Goal: Transaction & Acquisition: Download file/media

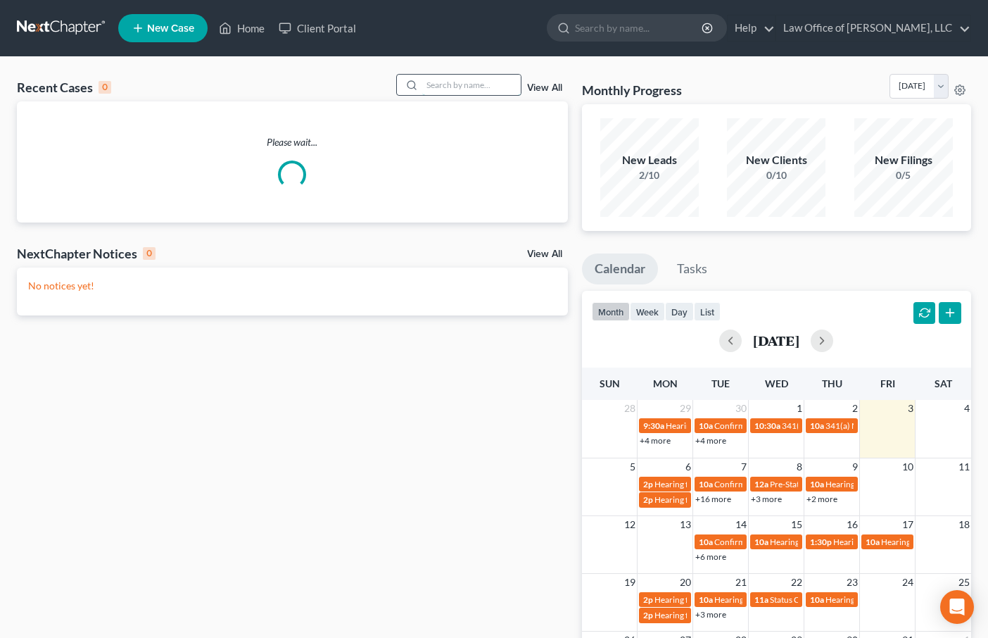
click at [450, 90] on input "search" at bounding box center [471, 85] width 99 height 20
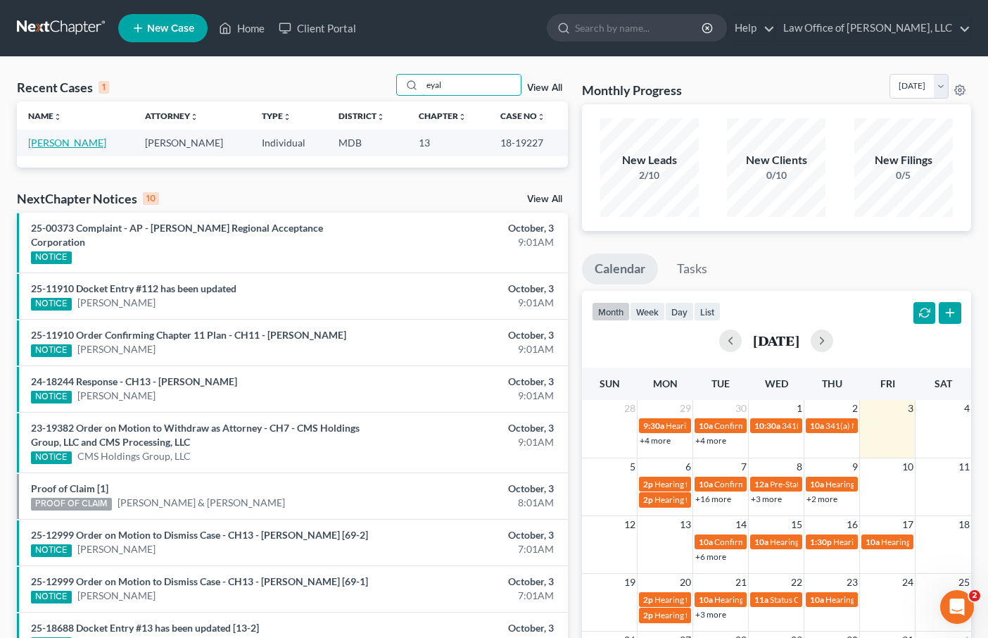
type input "eyal"
click at [64, 145] on link "[PERSON_NAME]" at bounding box center [67, 143] width 78 height 12
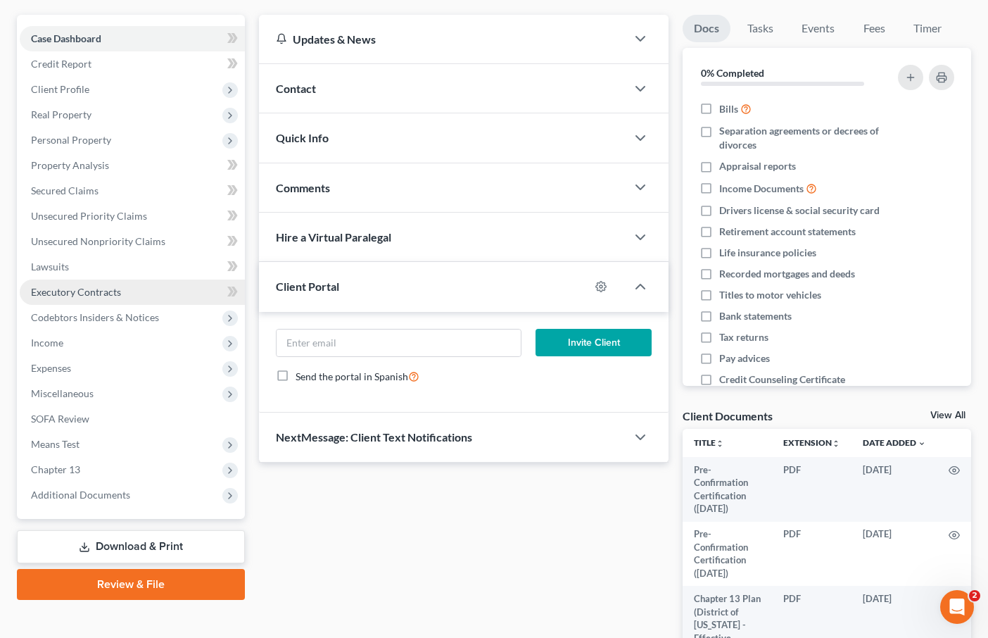
scroll to position [127, 0]
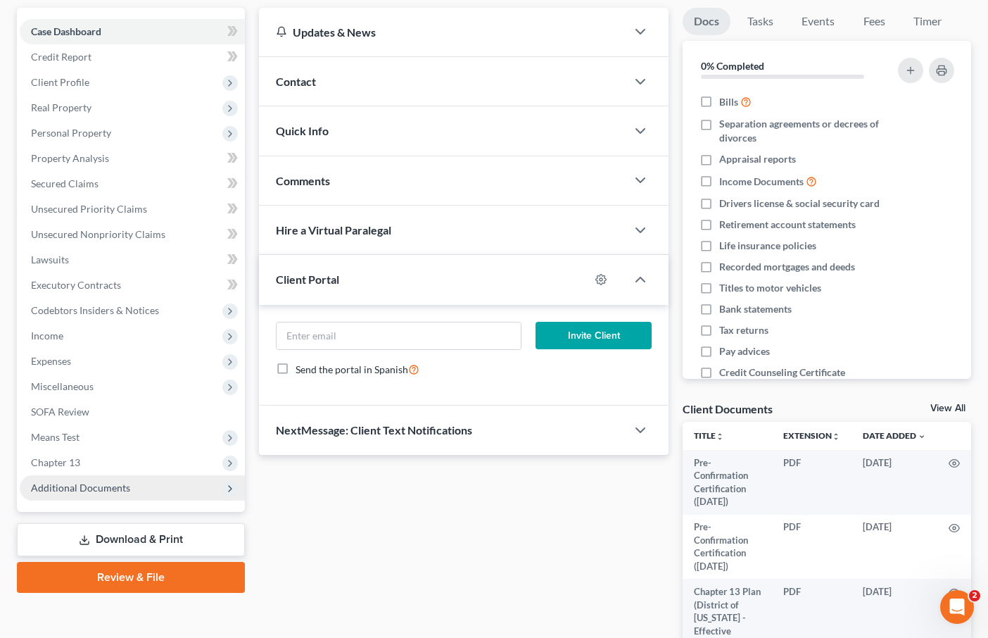
click at [80, 480] on span "Additional Documents" at bounding box center [132, 487] width 225 height 25
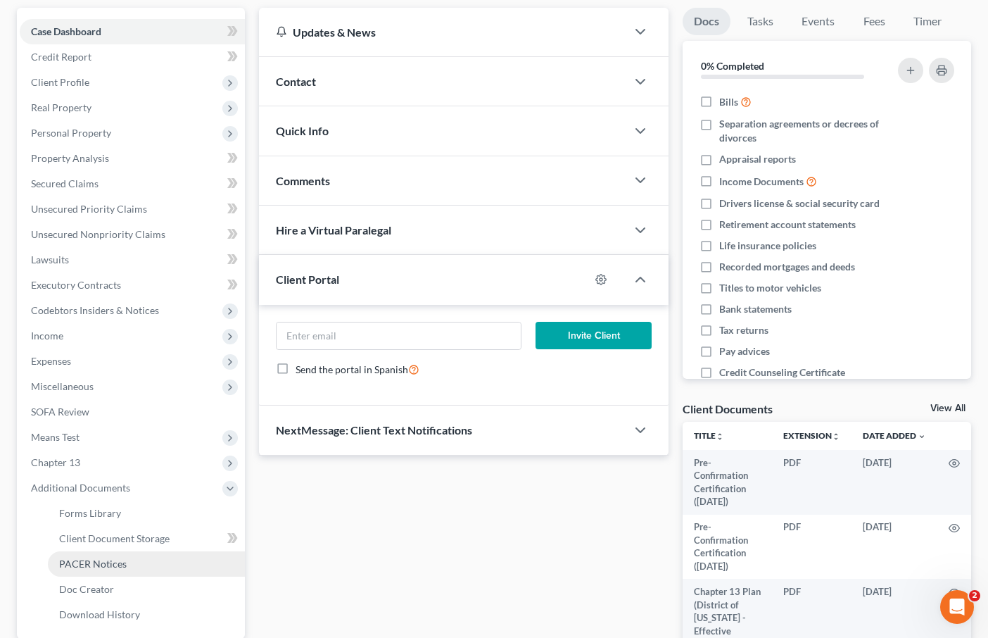
click at [100, 563] on span "PACER Notices" at bounding box center [93, 563] width 68 height 12
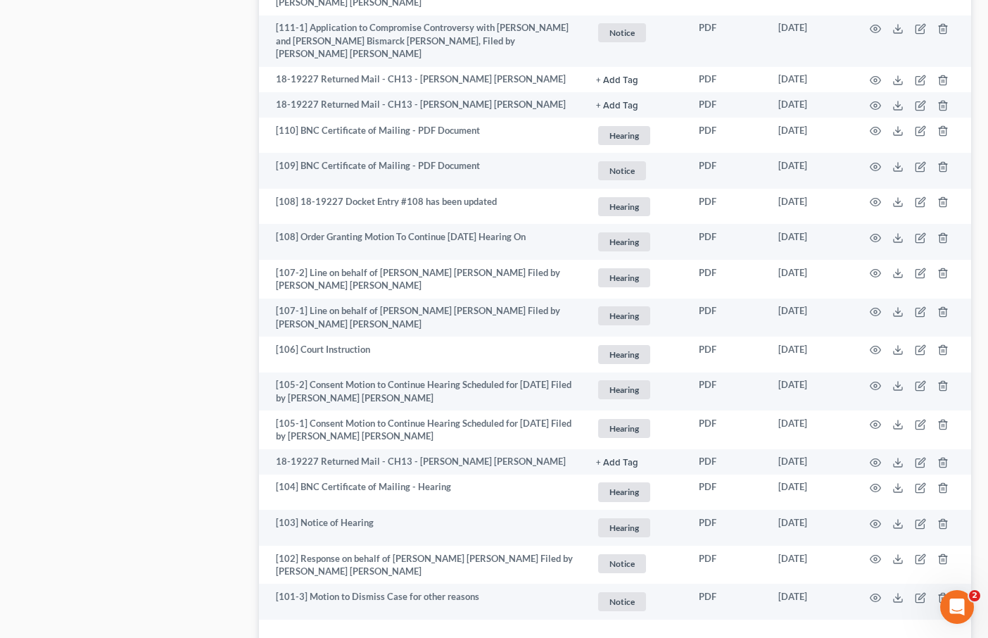
scroll to position [2621, 0]
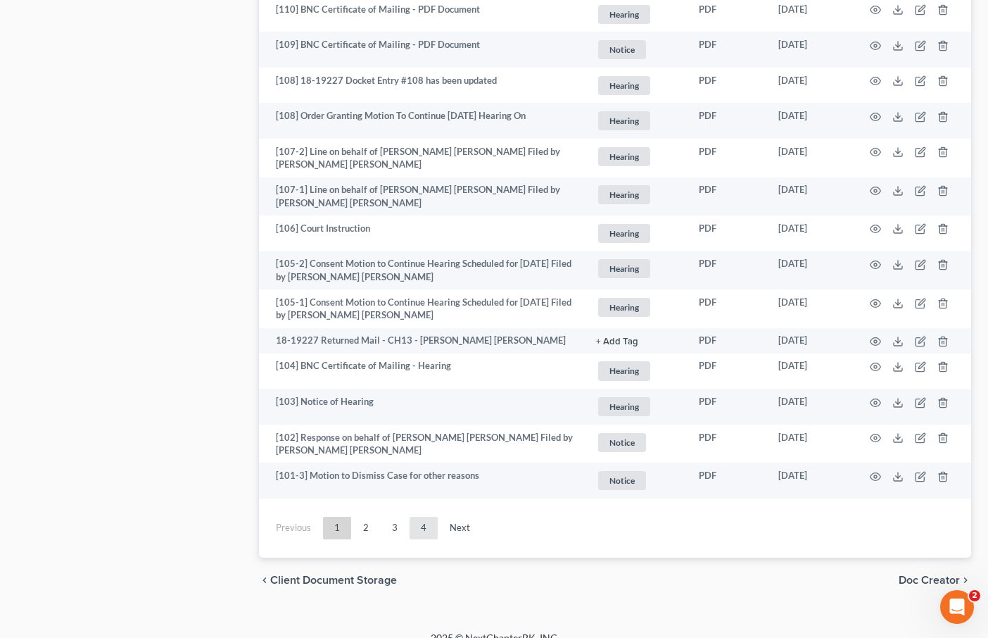
click at [432, 516] on link "4" at bounding box center [424, 527] width 28 height 23
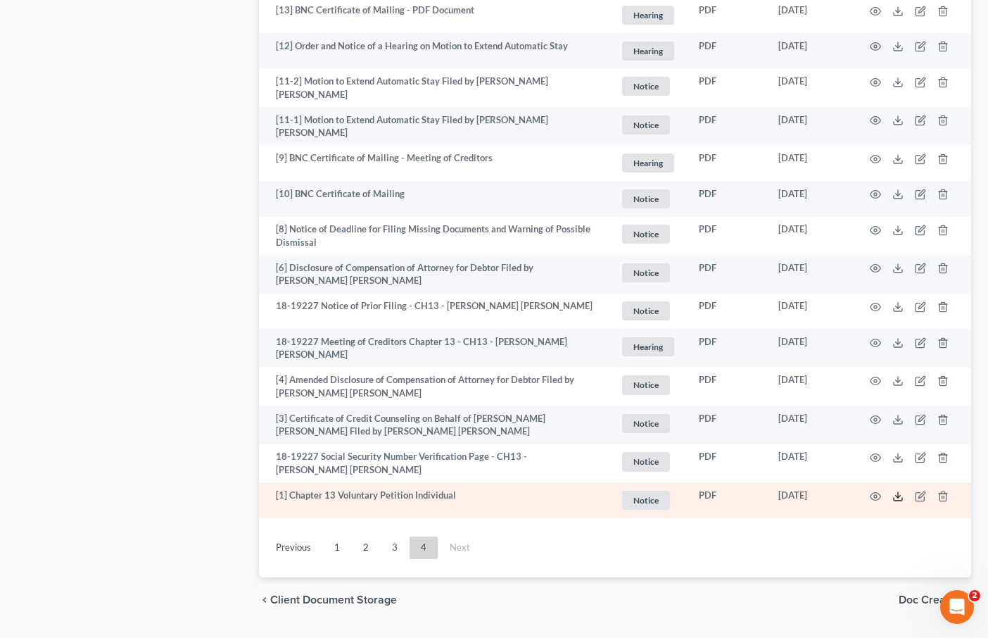
click at [901, 490] on icon at bounding box center [897, 495] width 11 height 11
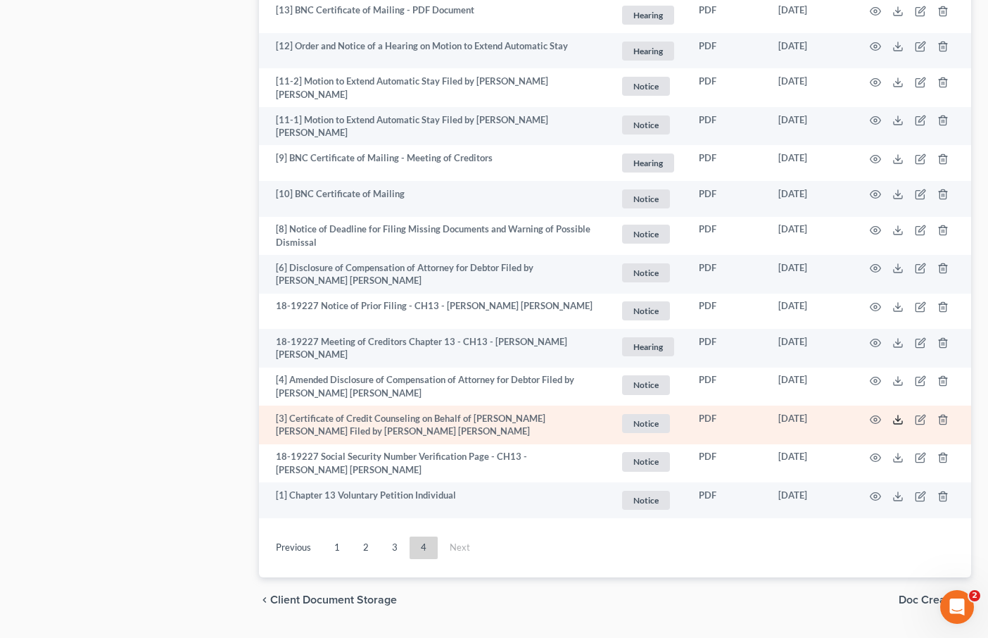
click at [898, 415] on line at bounding box center [898, 418] width 0 height 6
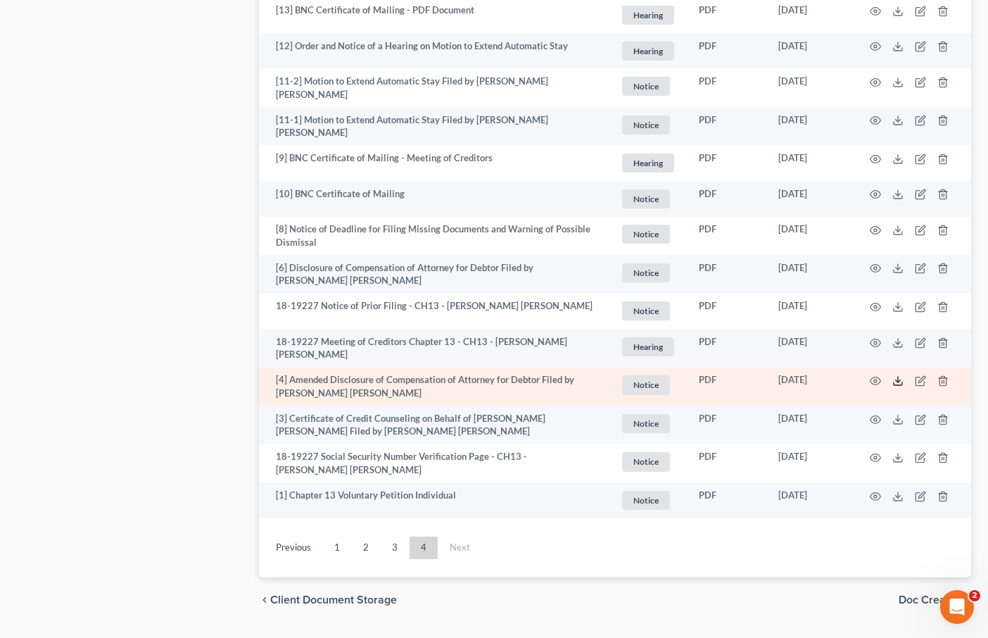
click at [899, 375] on icon at bounding box center [897, 380] width 11 height 11
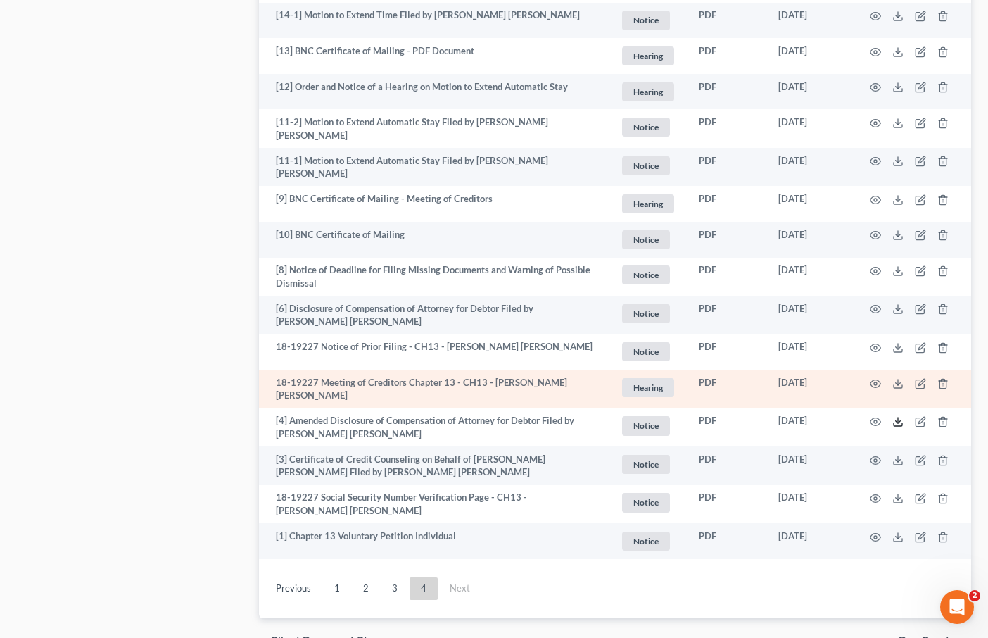
scroll to position [983, 0]
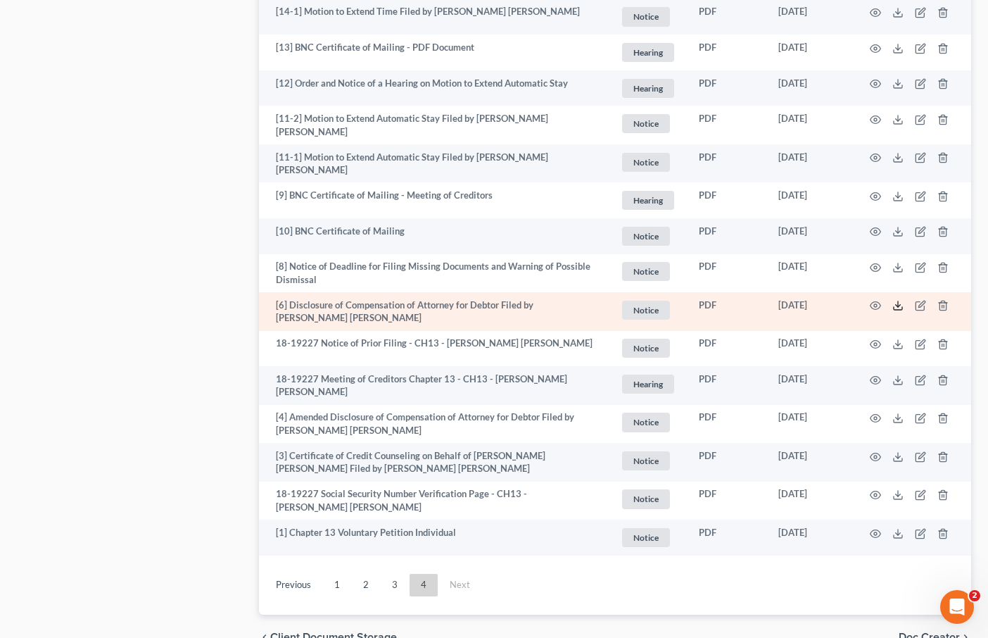
click at [896, 305] on polyline at bounding box center [898, 306] width 5 height 2
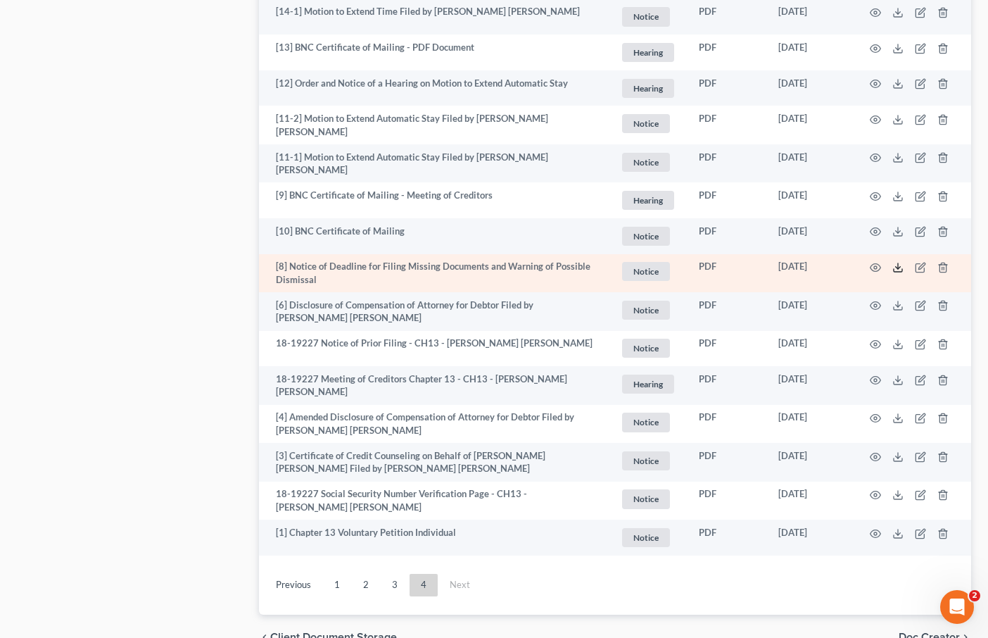
click at [897, 262] on icon at bounding box center [897, 267] width 11 height 11
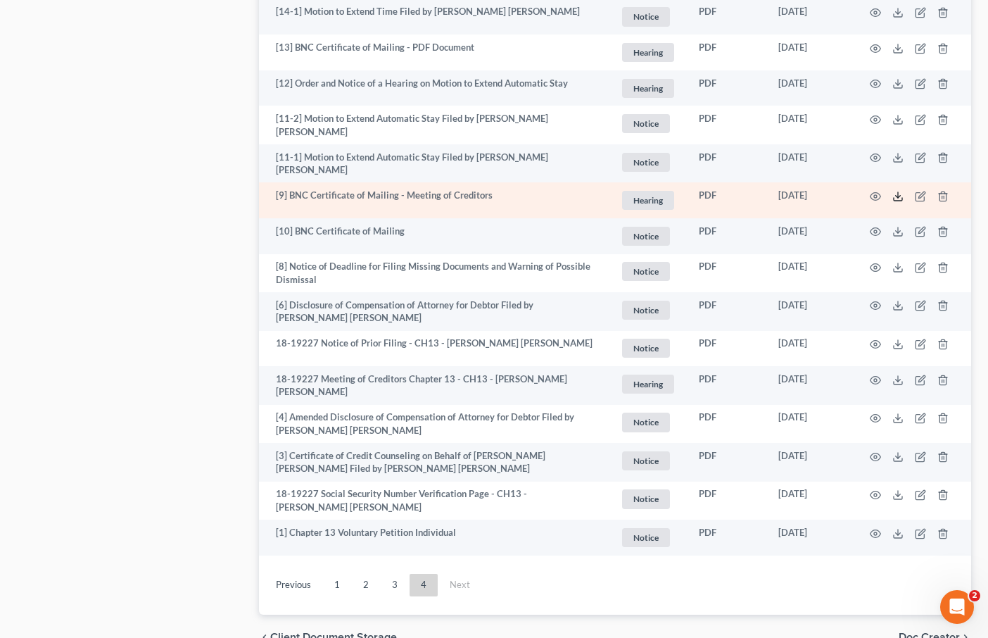
click at [896, 191] on icon at bounding box center [897, 196] width 11 height 11
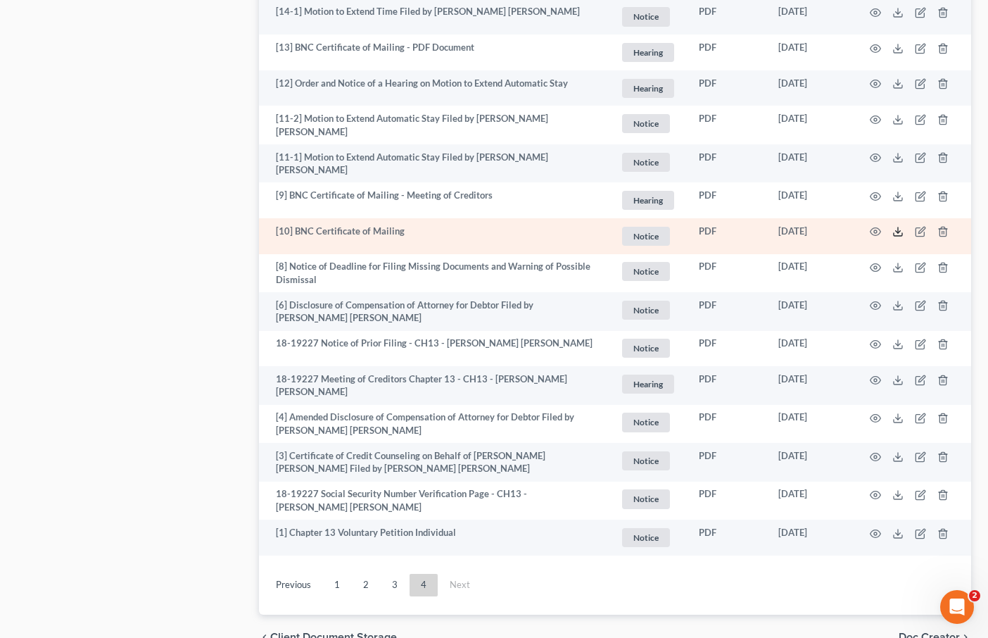
click at [894, 226] on icon at bounding box center [897, 231] width 11 height 11
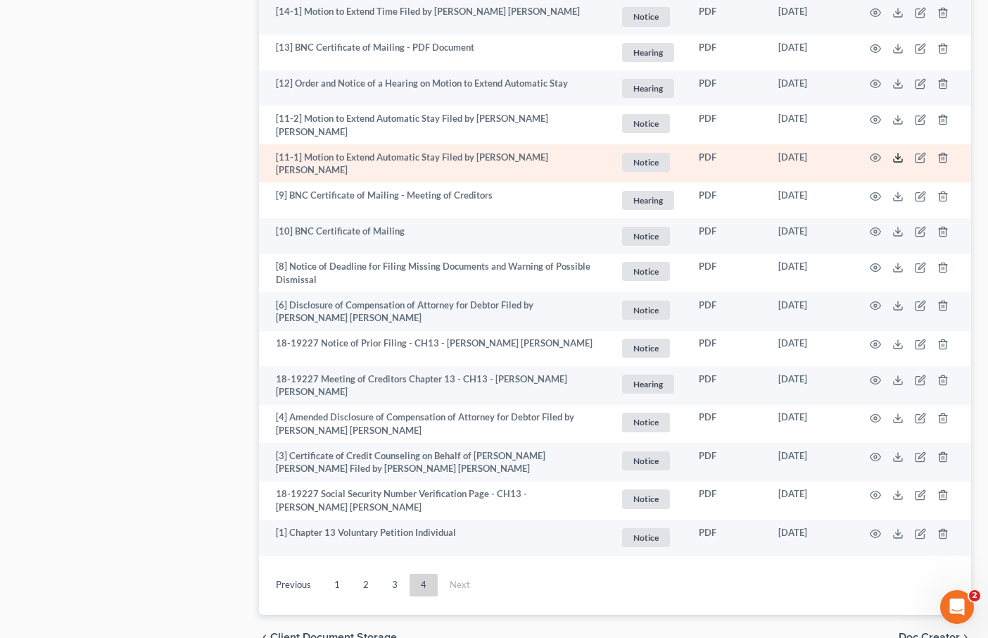
click at [896, 152] on icon at bounding box center [897, 157] width 11 height 11
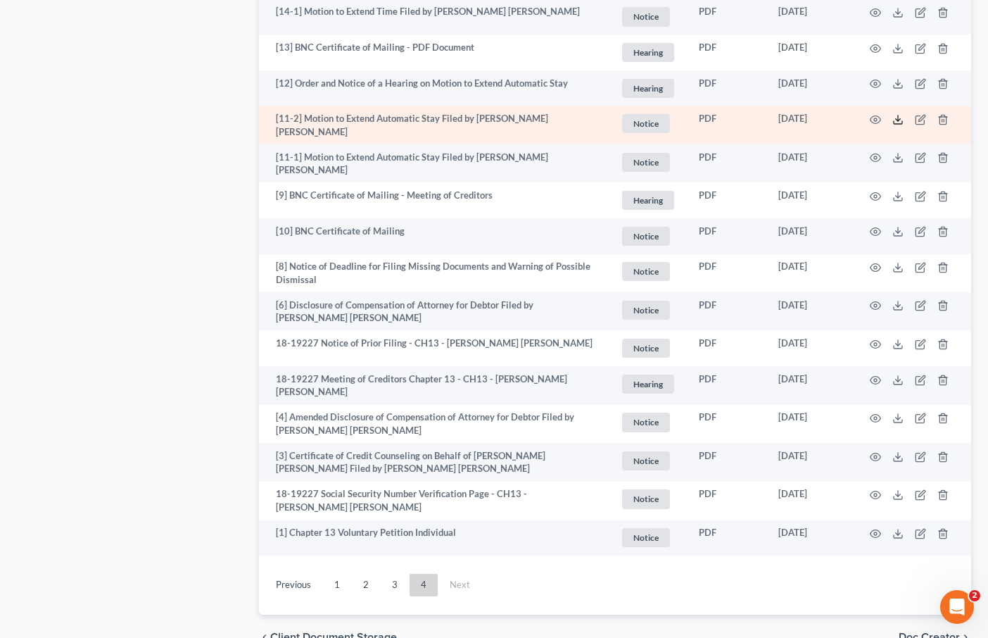
click at [899, 114] on icon at bounding box center [897, 119] width 11 height 11
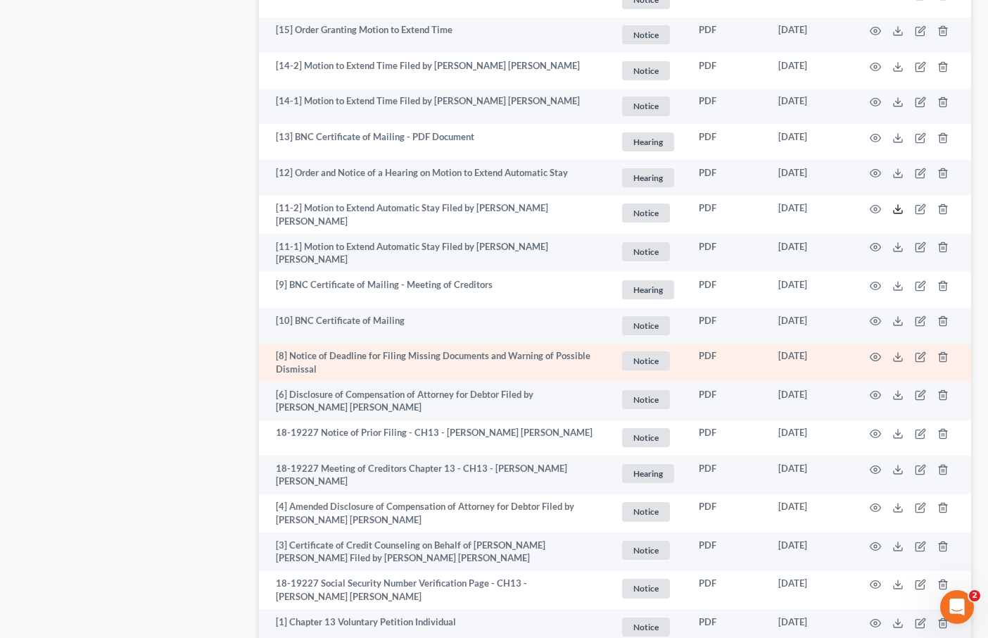
scroll to position [841, 0]
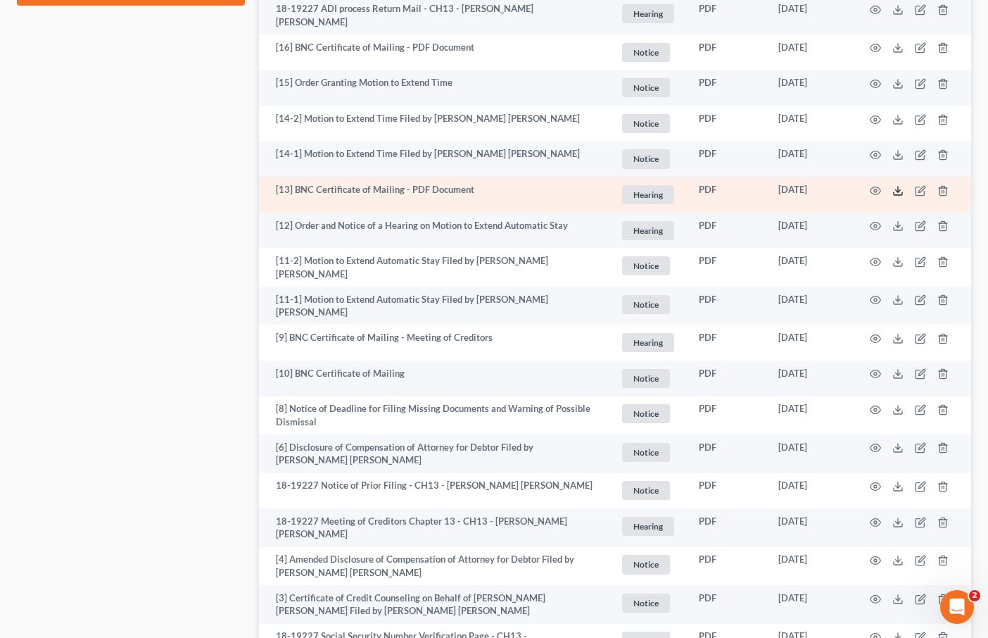
click at [896, 185] on icon at bounding box center [897, 190] width 11 height 11
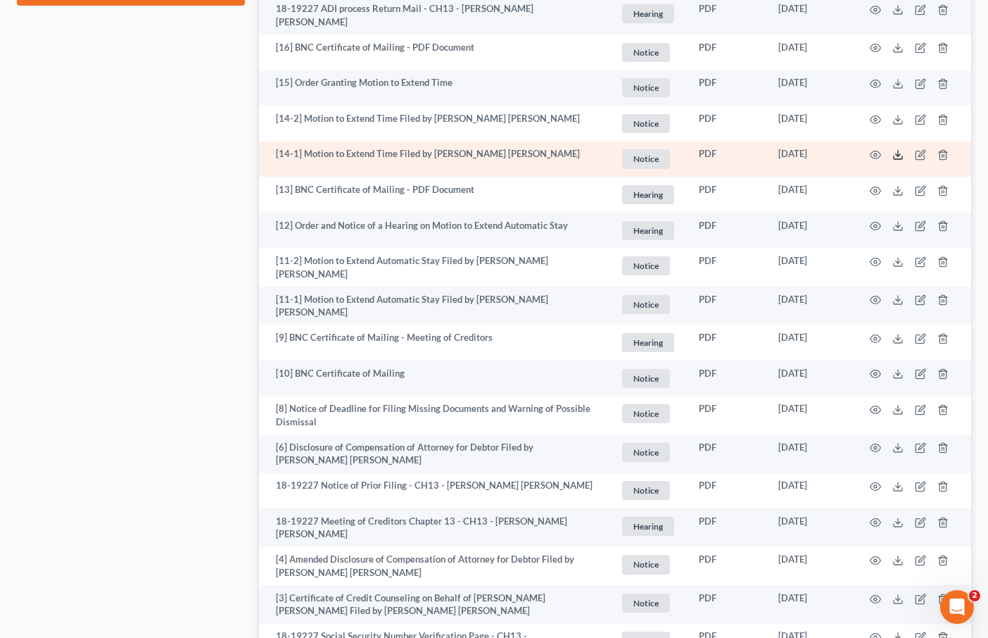
click at [899, 149] on icon at bounding box center [897, 154] width 11 height 11
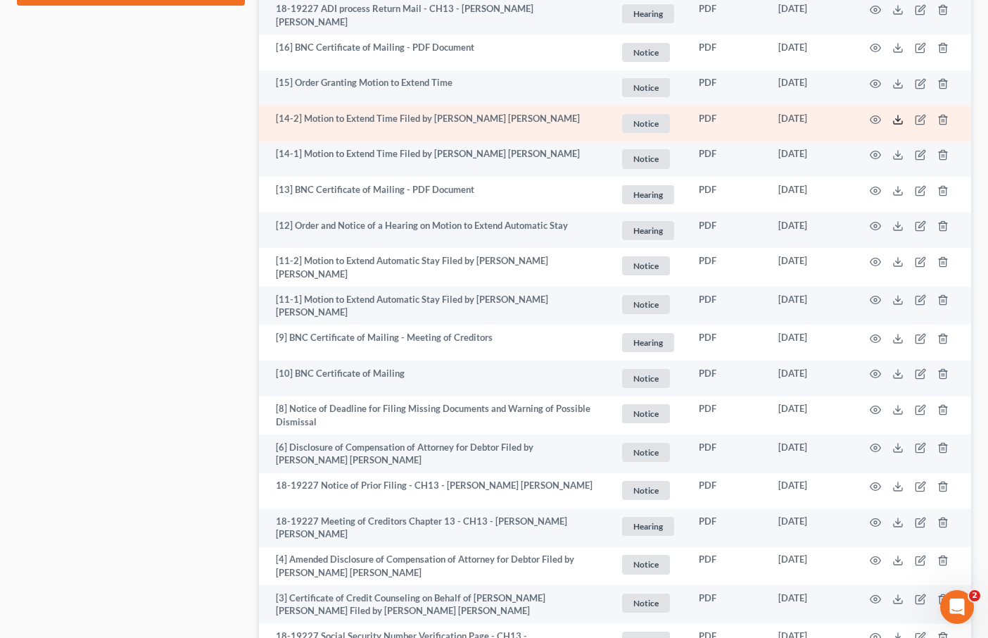
click at [896, 114] on icon at bounding box center [897, 119] width 11 height 11
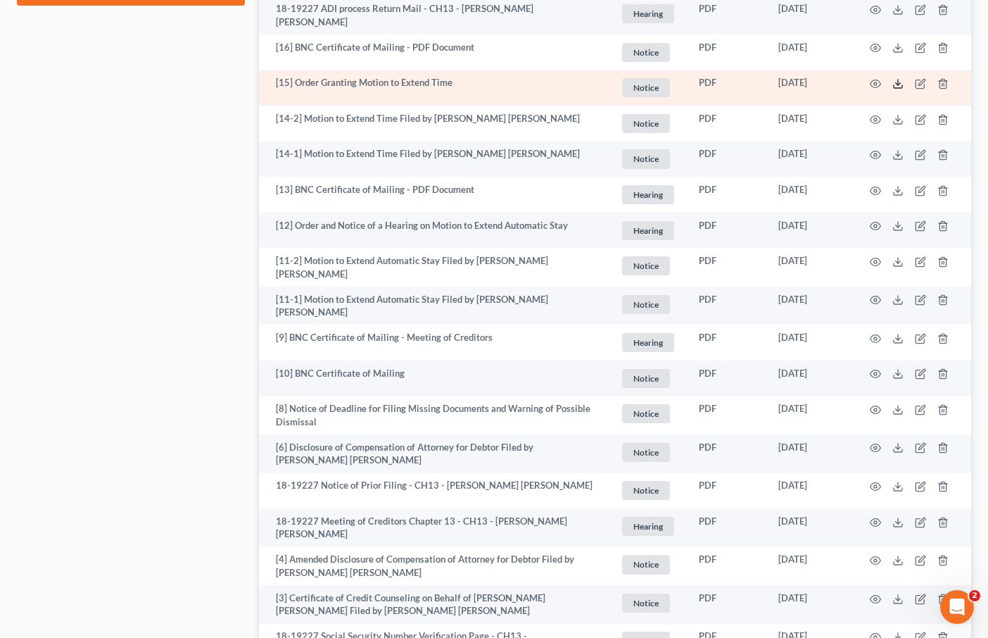
click at [899, 78] on icon at bounding box center [897, 83] width 11 height 11
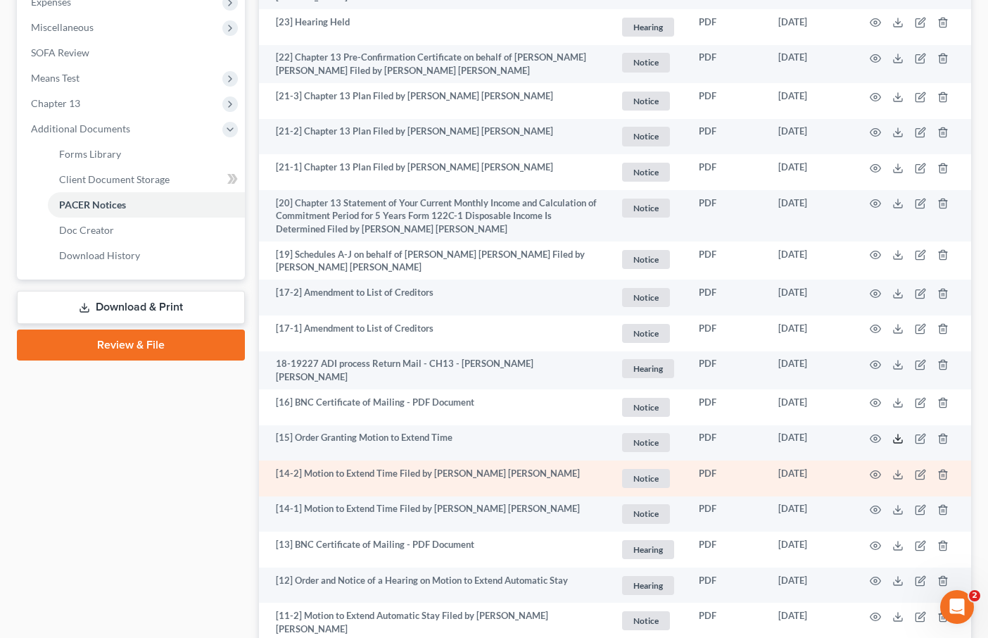
scroll to position [474, 0]
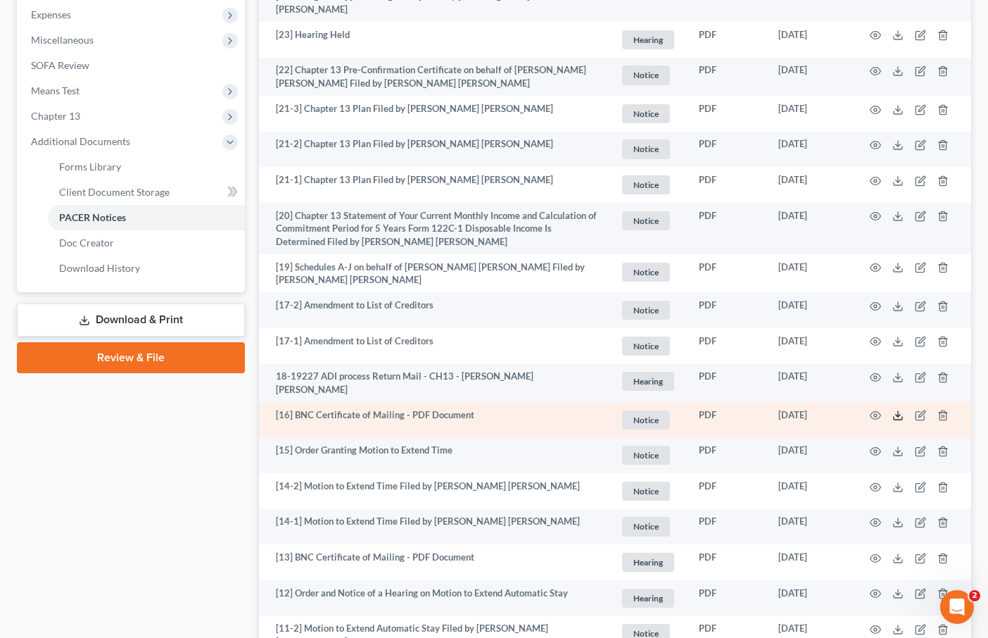
click at [898, 411] on line at bounding box center [898, 414] width 0 height 6
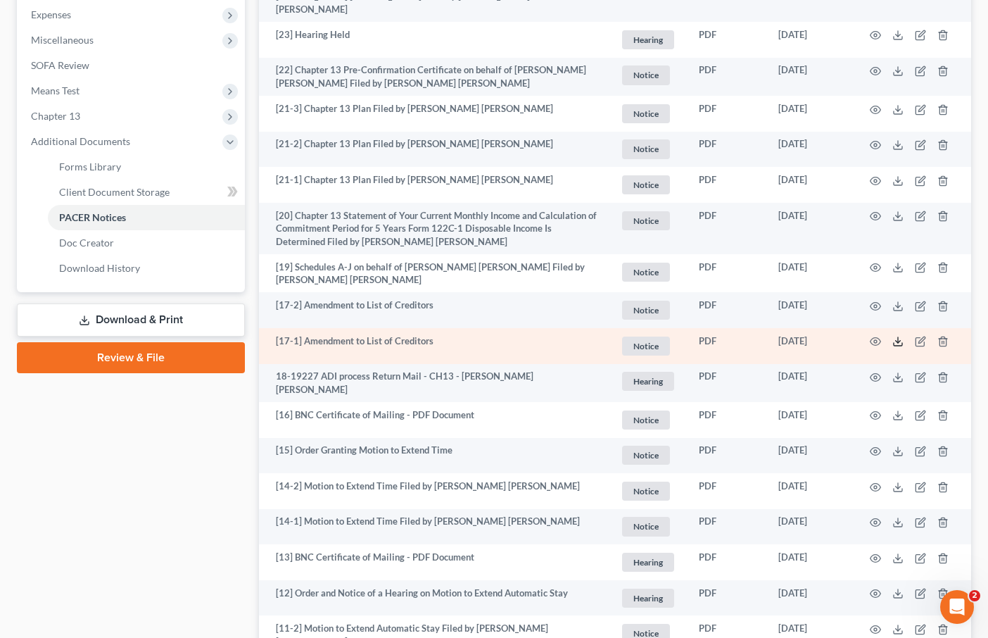
click at [896, 336] on icon at bounding box center [897, 341] width 11 height 11
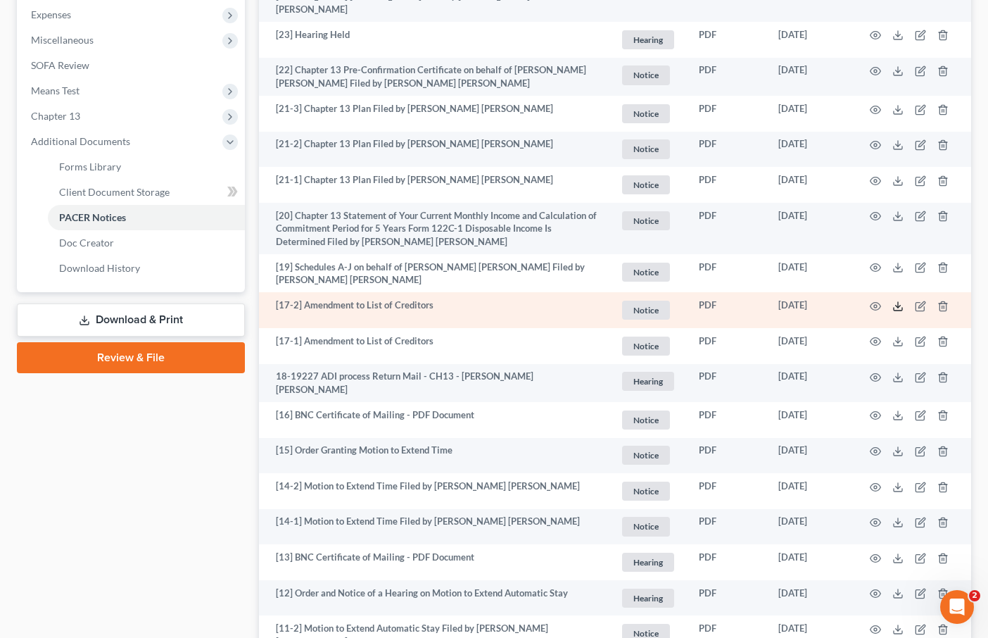
click at [901, 300] on icon at bounding box center [897, 305] width 11 height 11
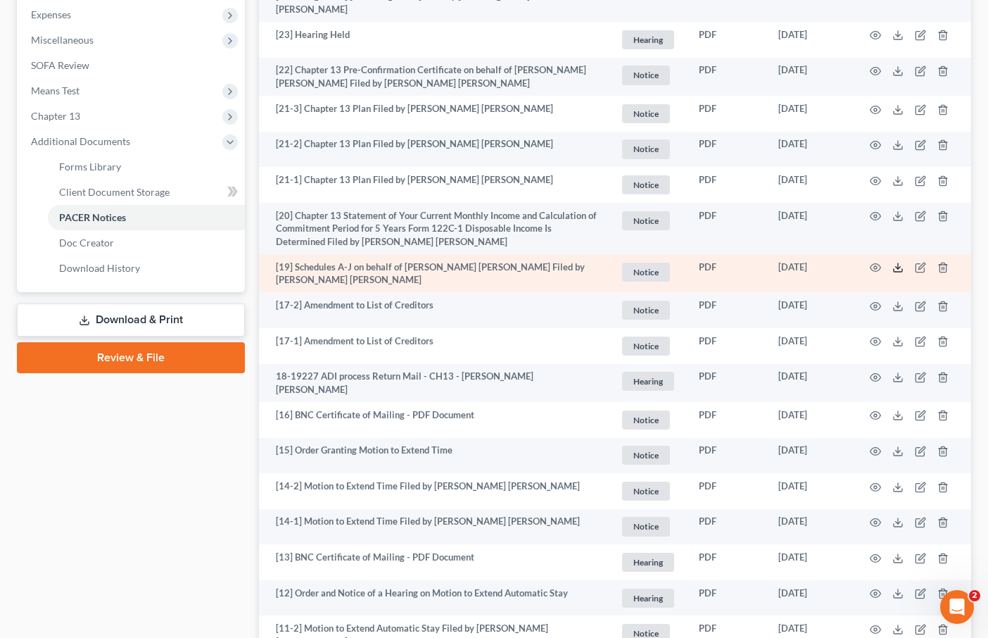
click at [895, 262] on icon at bounding box center [897, 267] width 11 height 11
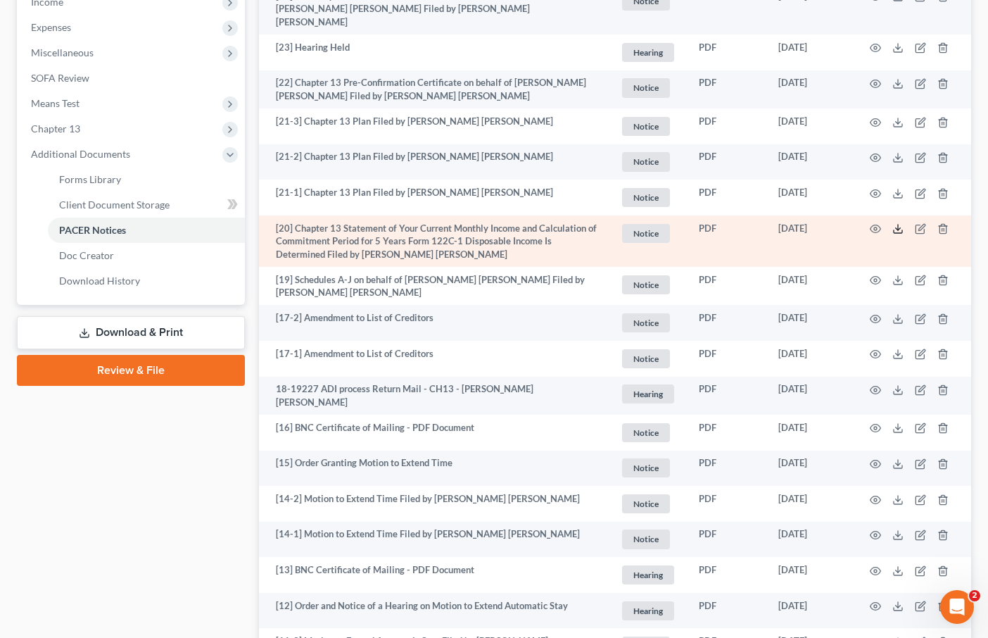
click at [896, 223] on icon at bounding box center [897, 228] width 11 height 11
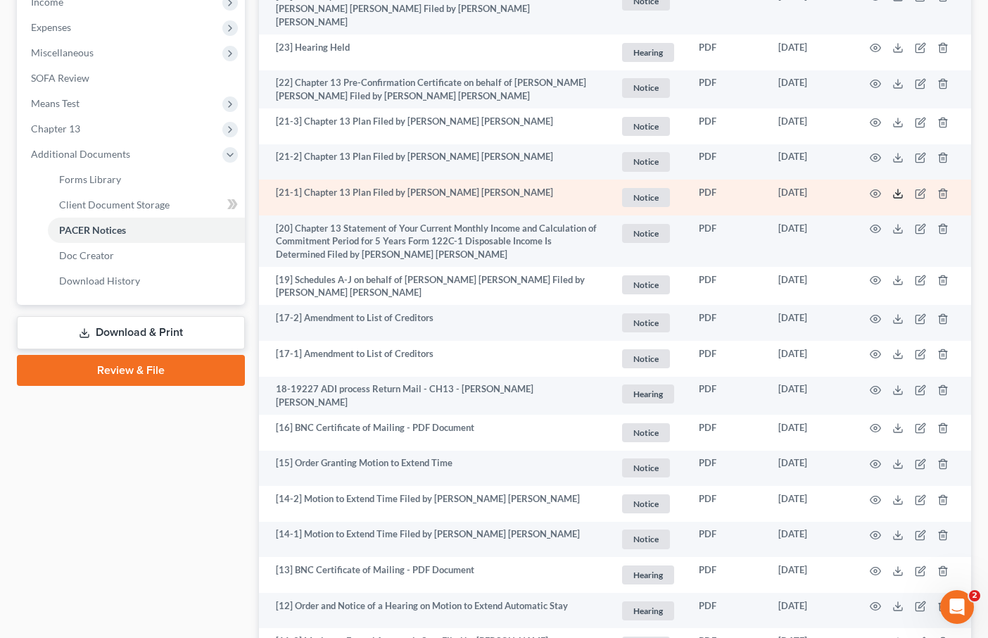
click at [894, 188] on icon at bounding box center [897, 193] width 11 height 11
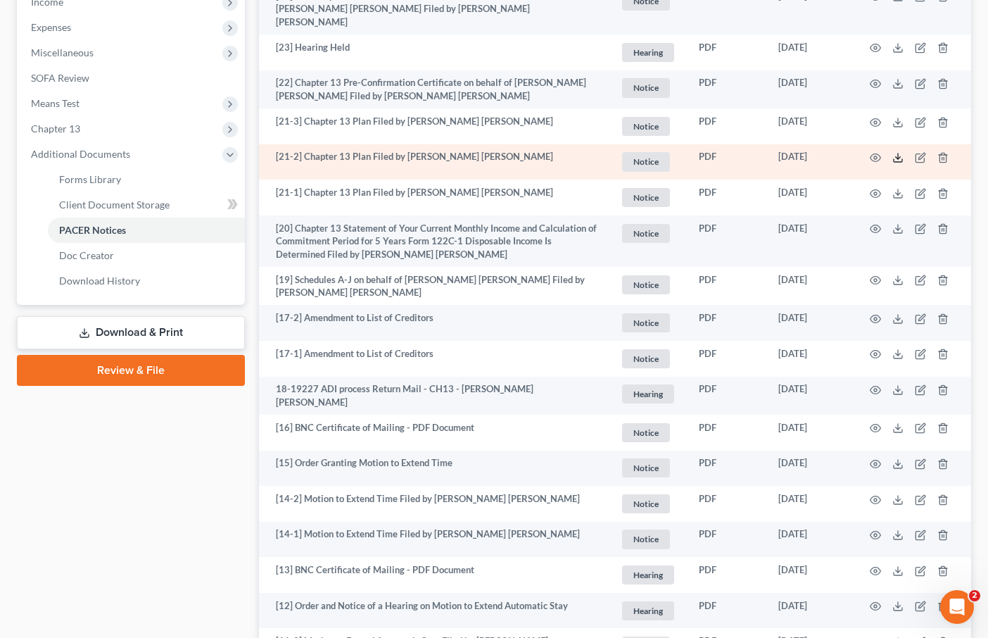
click at [897, 152] on icon at bounding box center [897, 157] width 11 height 11
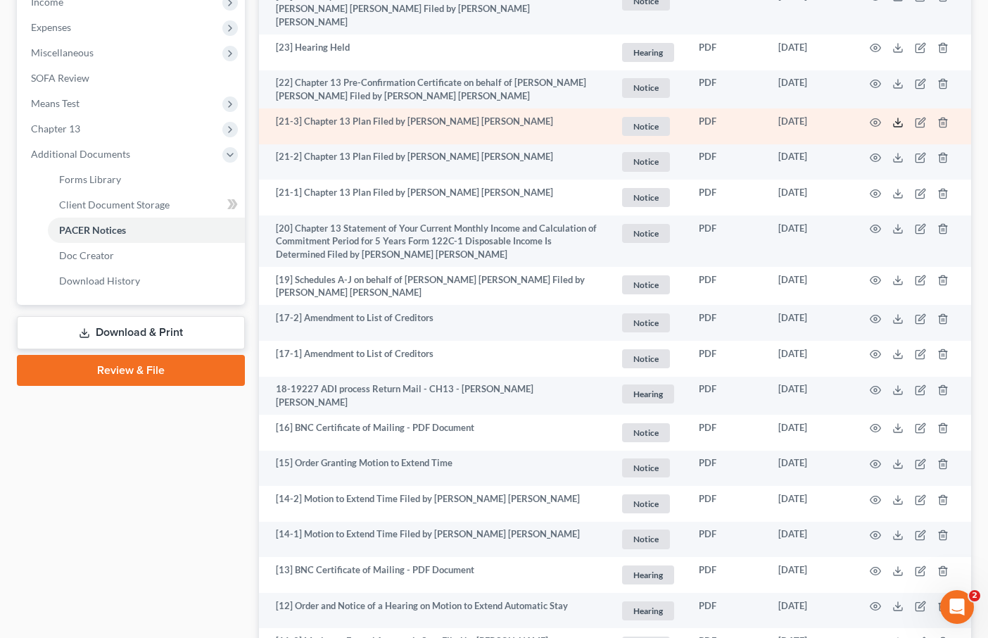
click at [895, 117] on icon at bounding box center [897, 122] width 11 height 11
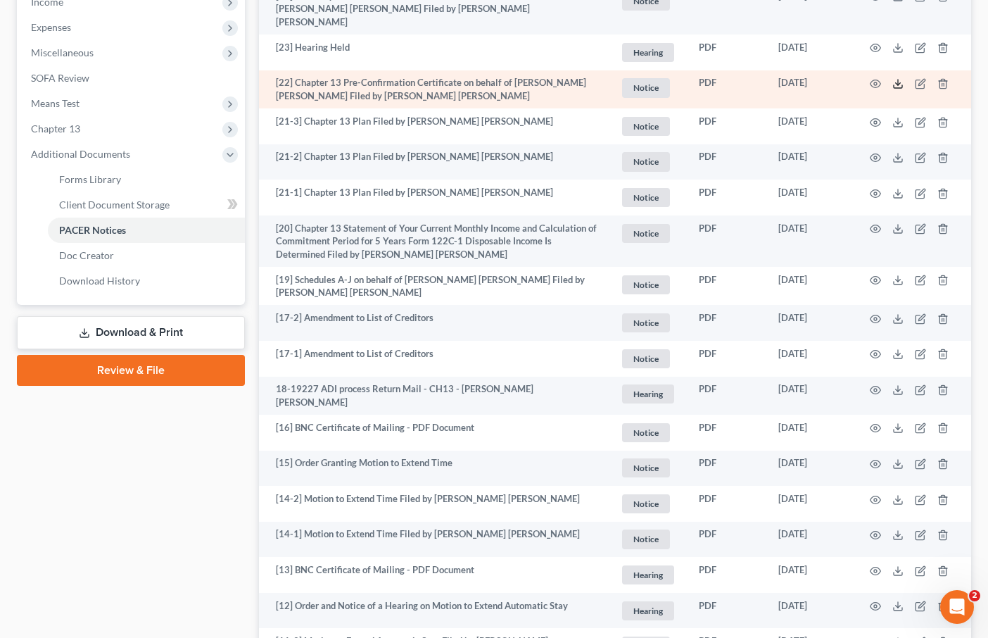
click at [898, 80] on line at bounding box center [898, 83] width 0 height 6
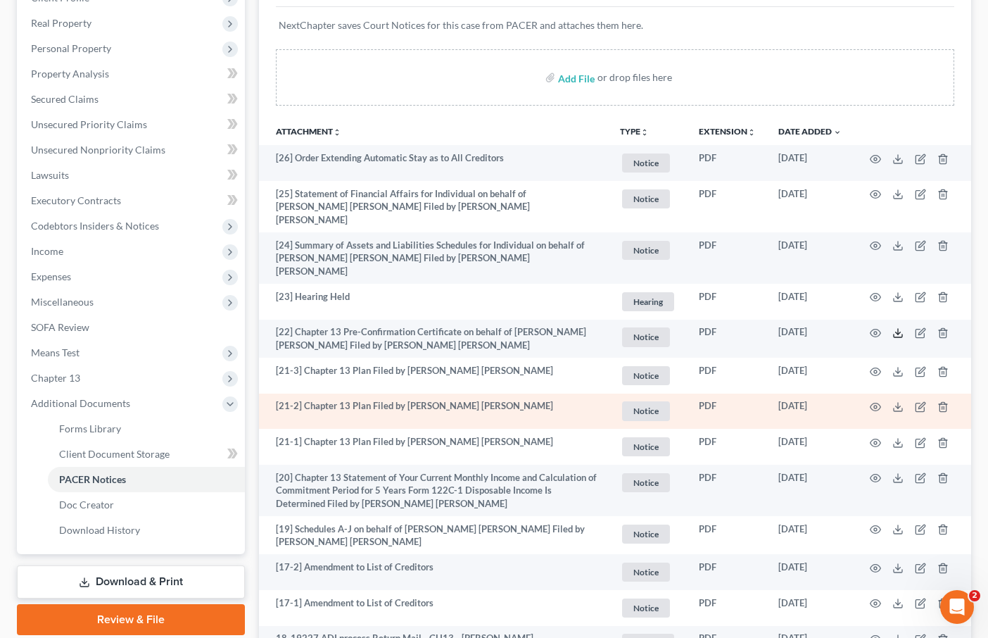
scroll to position [201, 0]
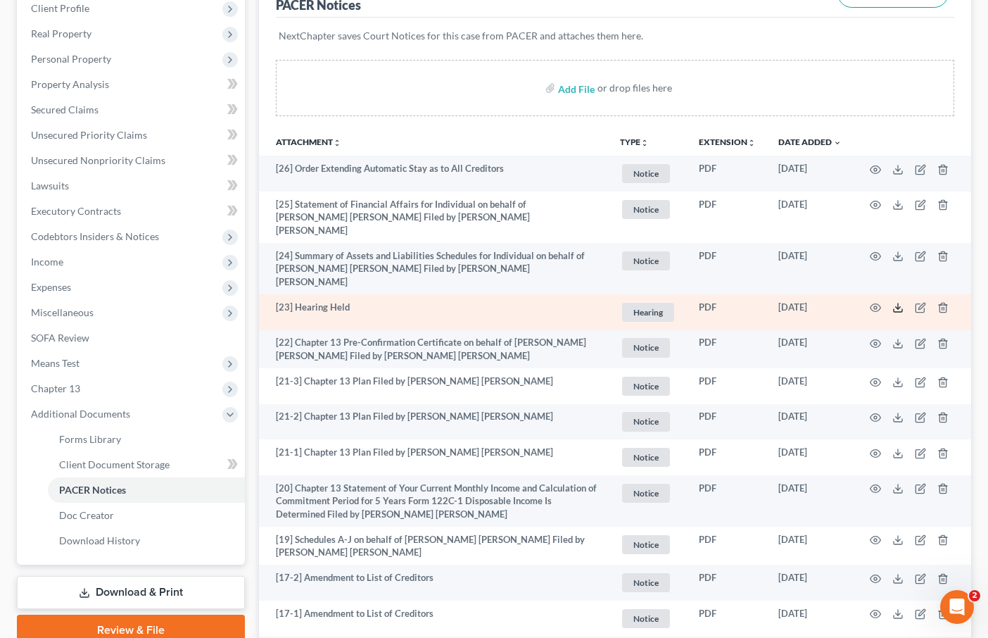
click at [898, 303] on line at bounding box center [898, 306] width 0 height 6
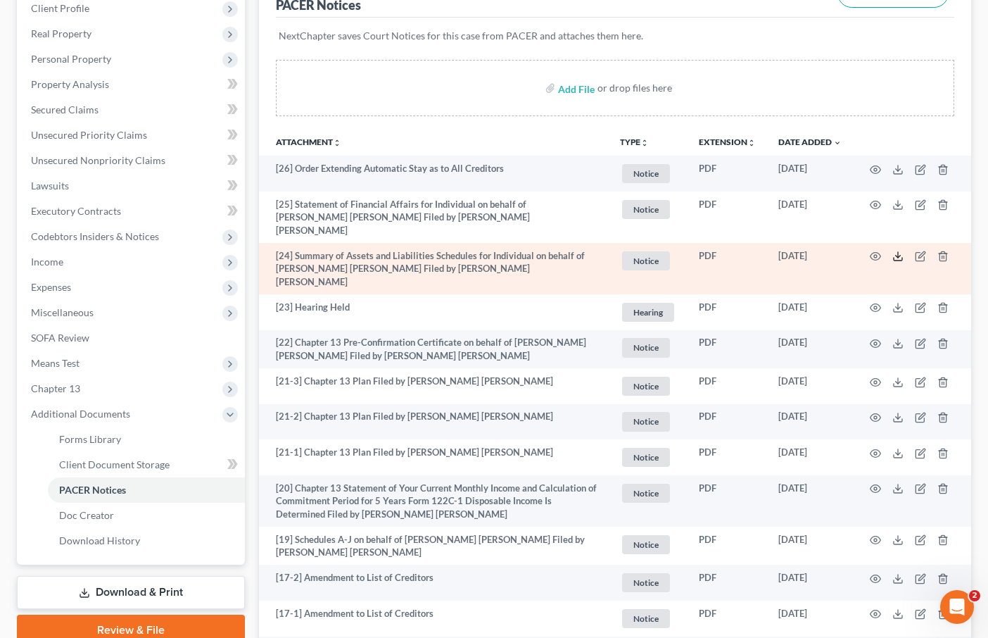
click at [896, 250] on icon at bounding box center [897, 255] width 11 height 11
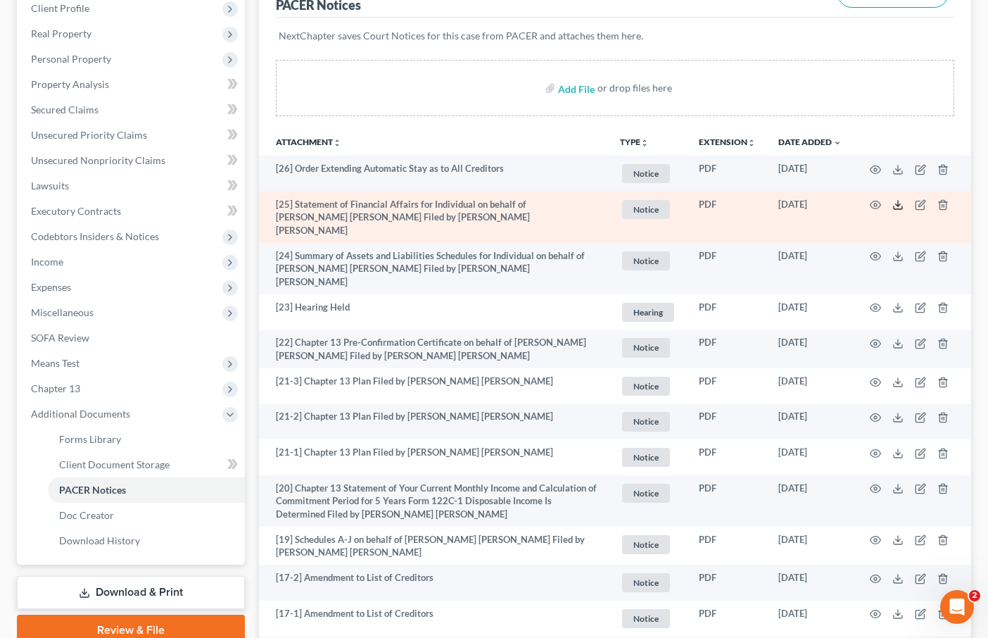
click at [895, 202] on icon at bounding box center [897, 204] width 11 height 11
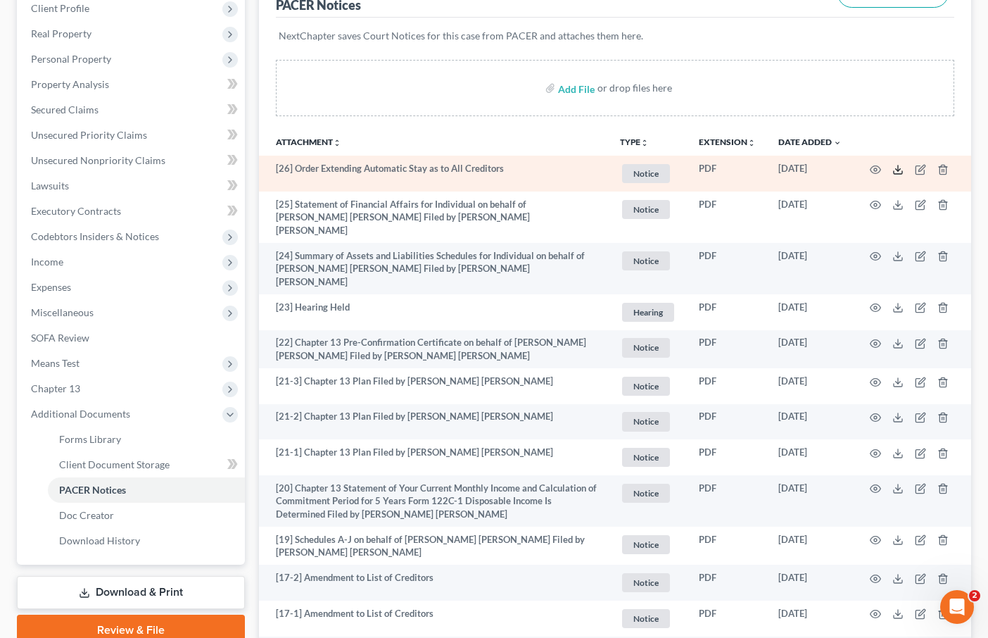
click at [896, 168] on polyline at bounding box center [898, 169] width 5 height 2
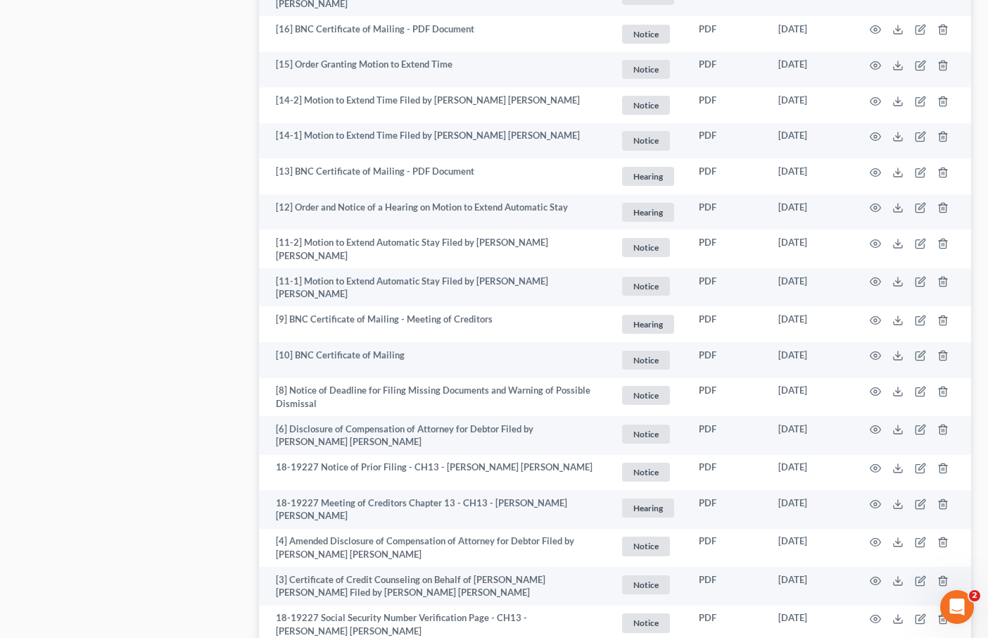
scroll to position [1020, 0]
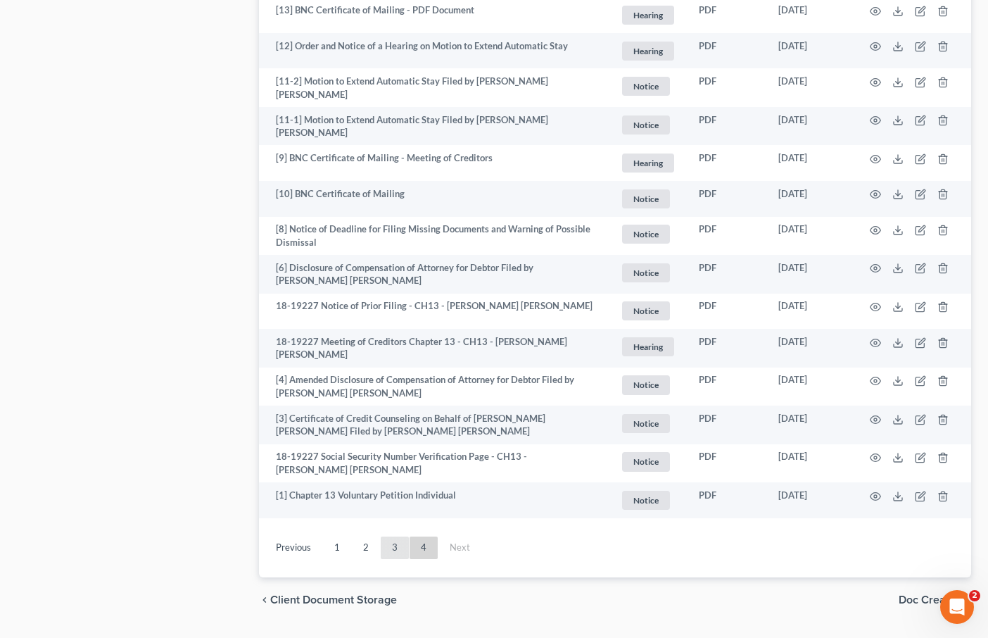
click at [395, 536] on link "3" at bounding box center [395, 547] width 28 height 23
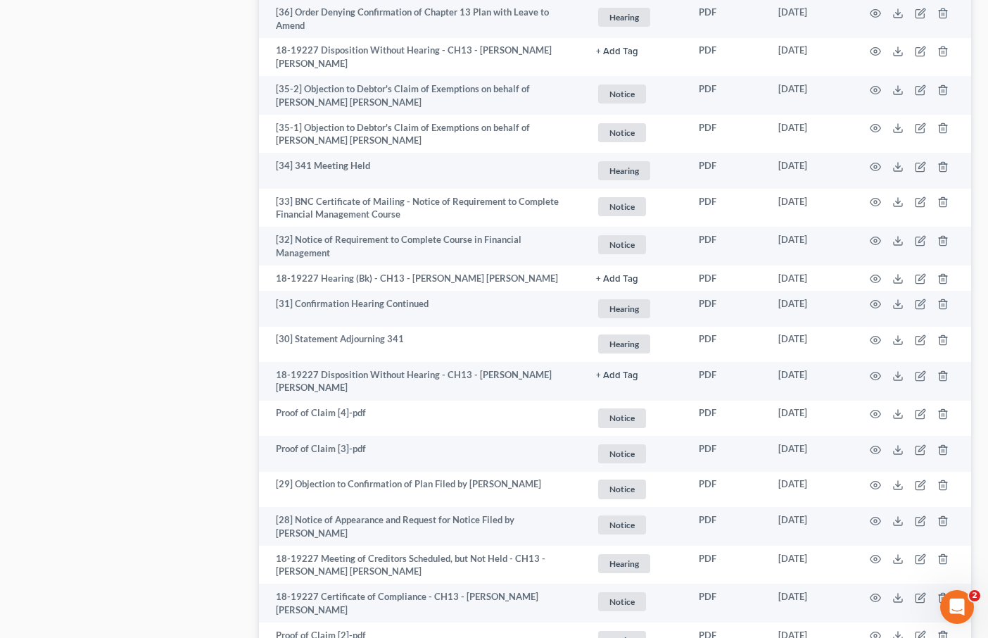
scroll to position [2570, 0]
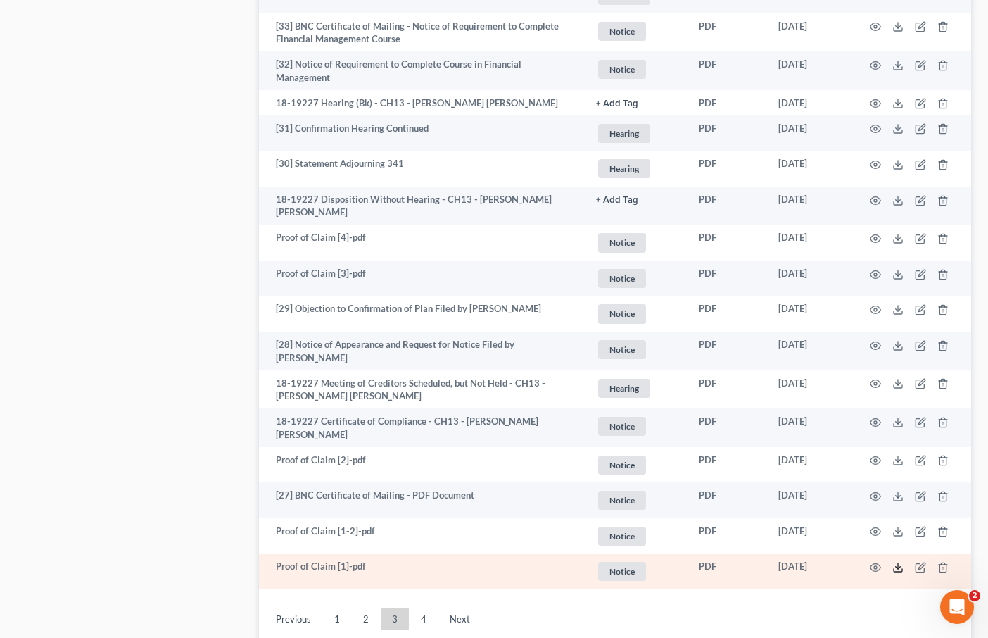
click at [898, 562] on icon at bounding box center [897, 567] width 11 height 11
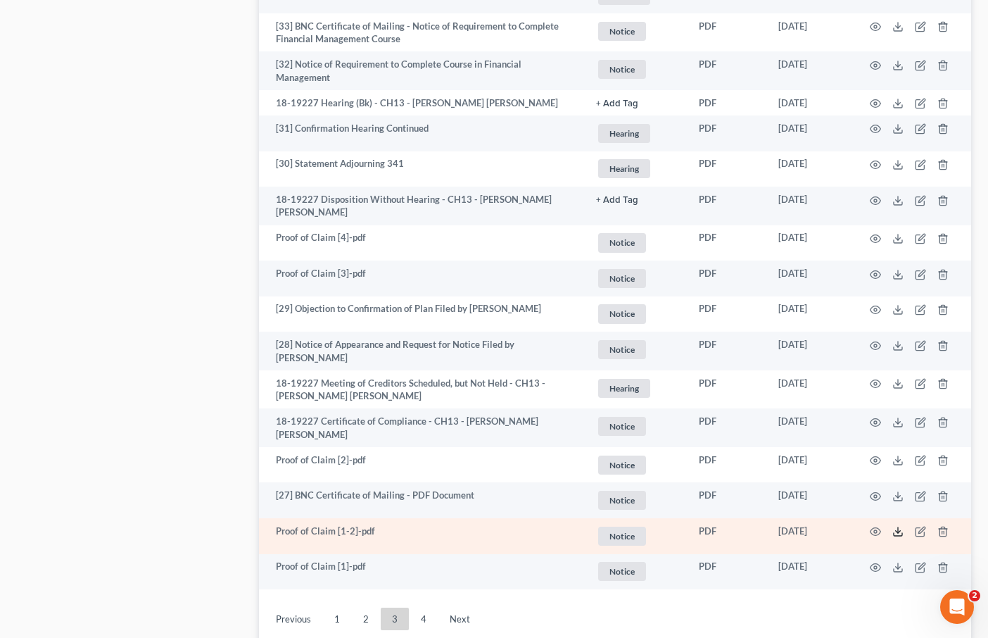
click at [894, 526] on icon at bounding box center [897, 531] width 11 height 11
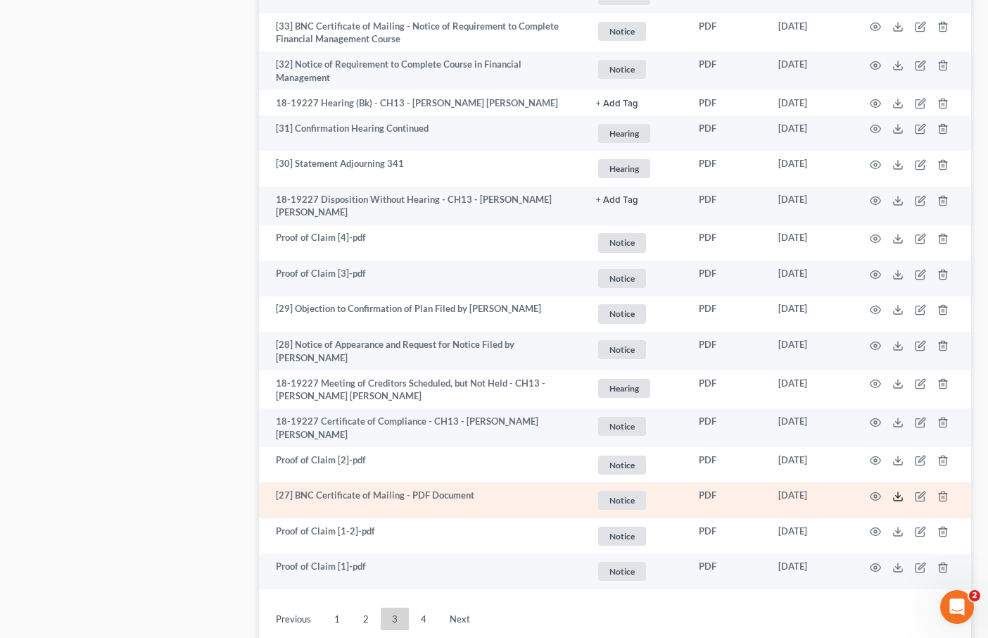
click at [895, 490] on icon at bounding box center [897, 495] width 11 height 11
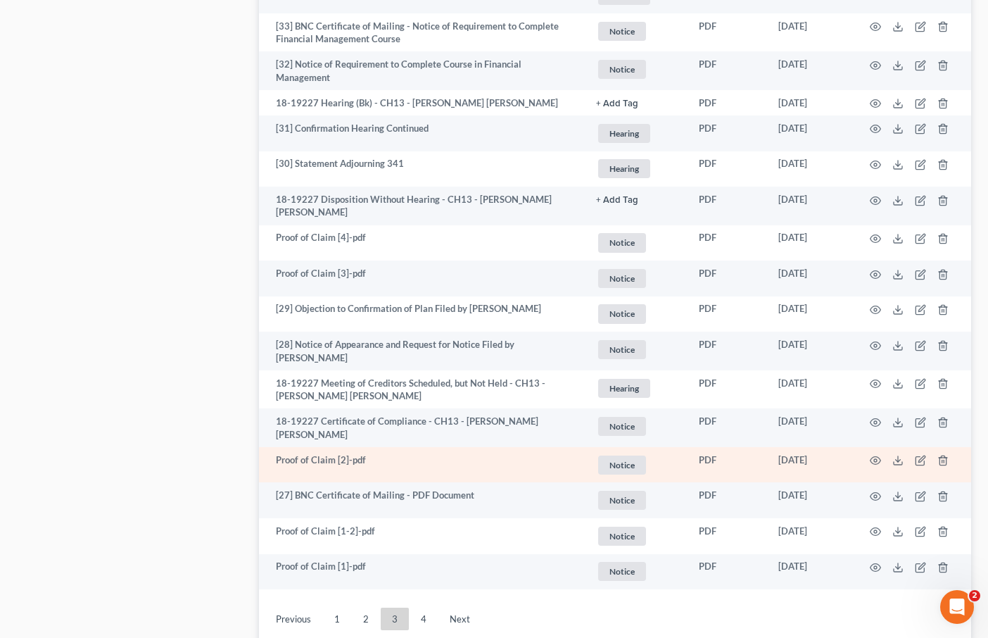
click at [901, 447] on td at bounding box center [912, 465] width 118 height 36
click at [896, 462] on icon at bounding box center [898, 463] width 8 height 3
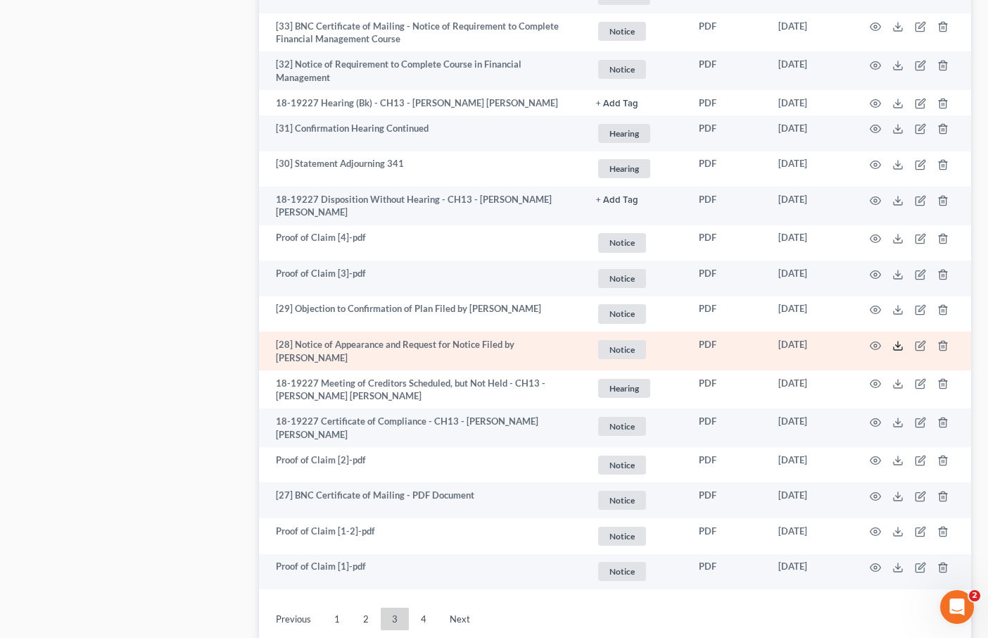
click at [898, 341] on line at bounding box center [898, 344] width 0 height 6
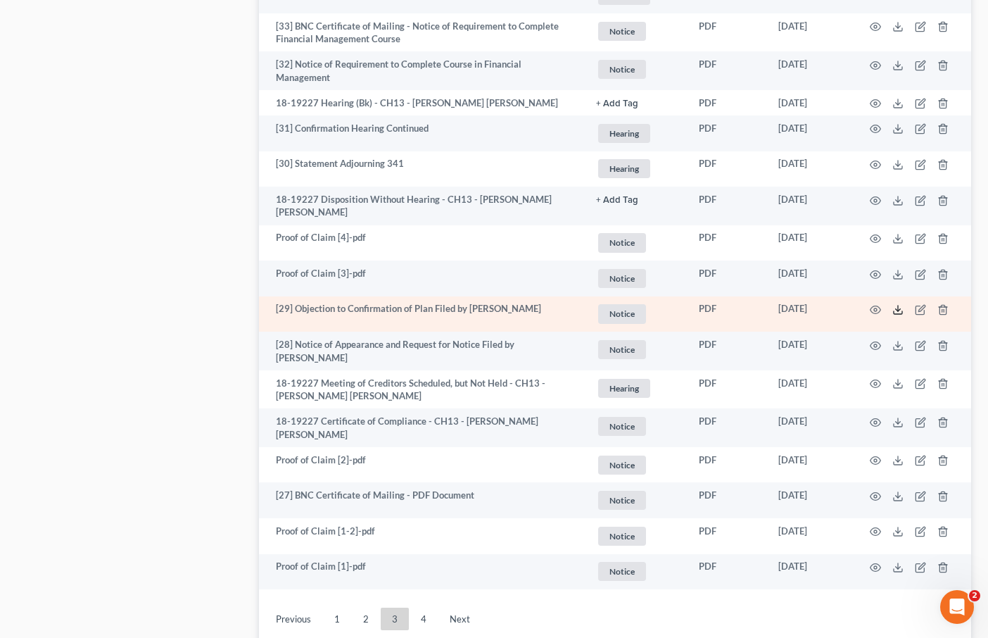
click at [892, 304] on icon at bounding box center [897, 309] width 11 height 11
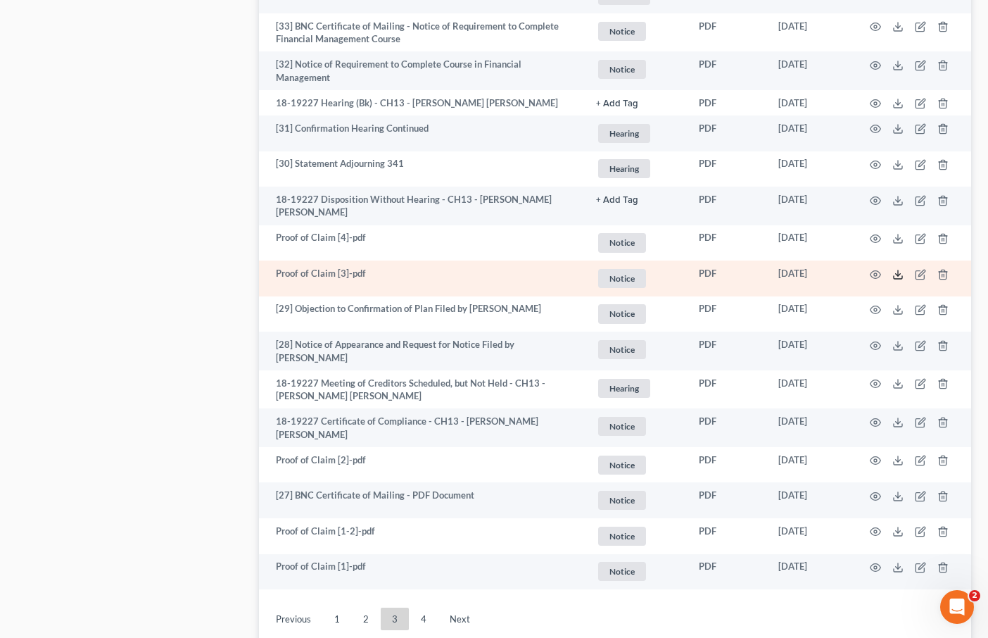
click at [901, 269] on icon at bounding box center [897, 274] width 11 height 11
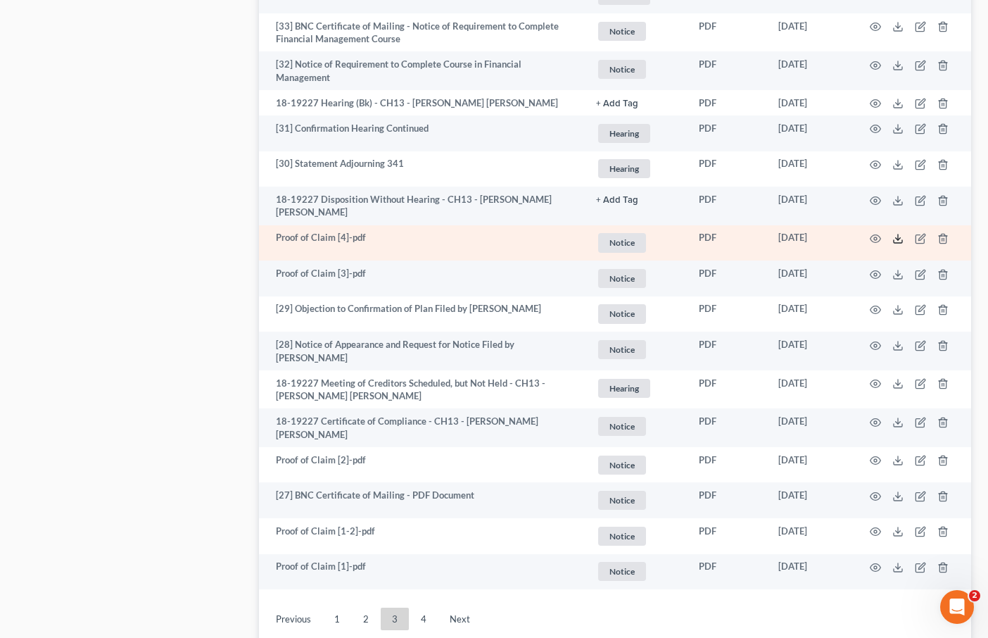
click at [897, 233] on icon at bounding box center [897, 238] width 11 height 11
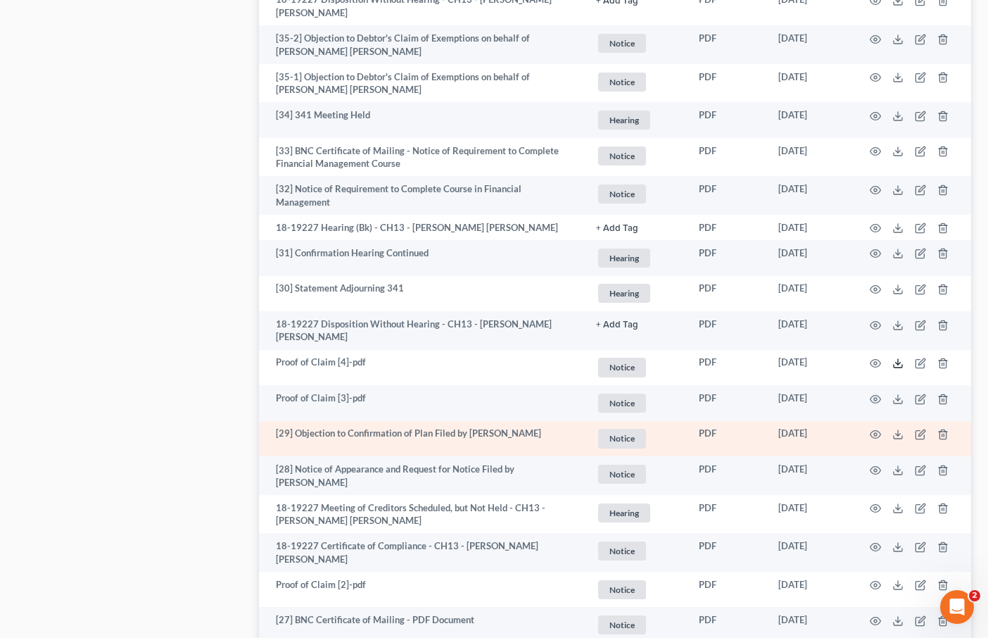
scroll to position [2444, 0]
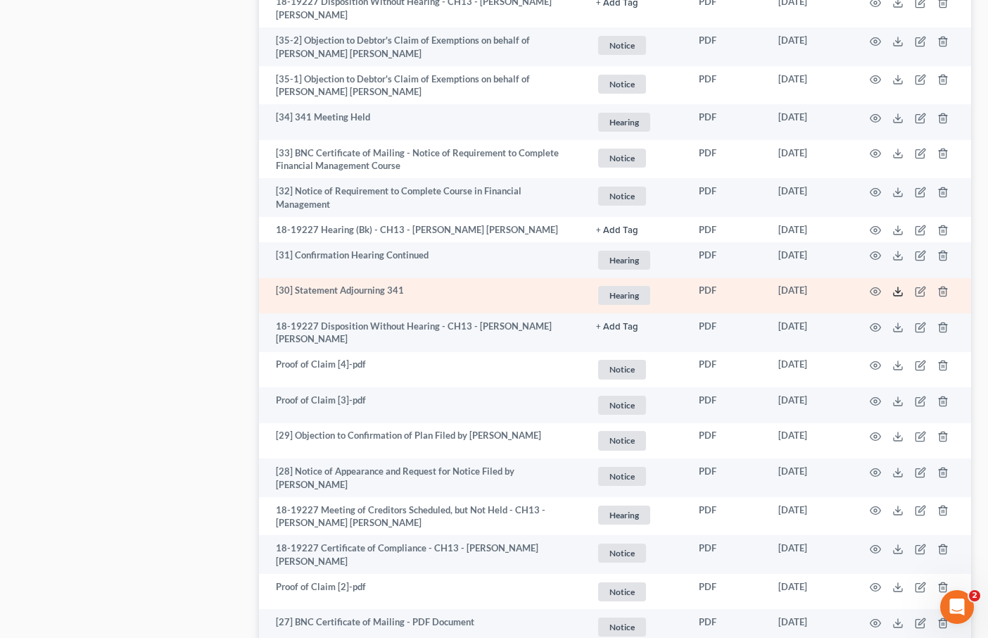
click at [896, 291] on polyline at bounding box center [898, 292] width 5 height 2
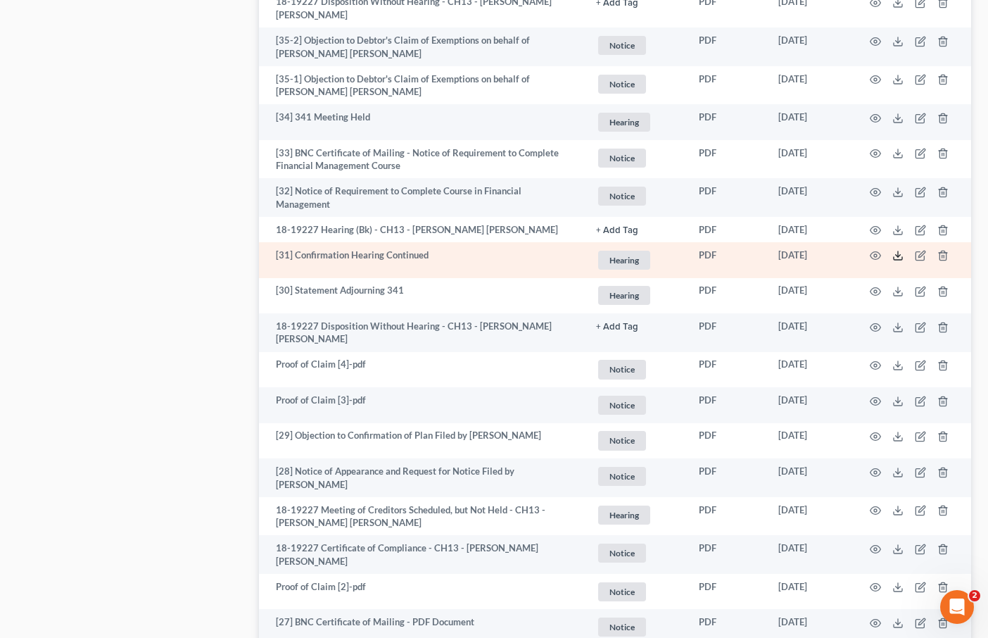
click at [899, 250] on icon at bounding box center [897, 255] width 11 height 11
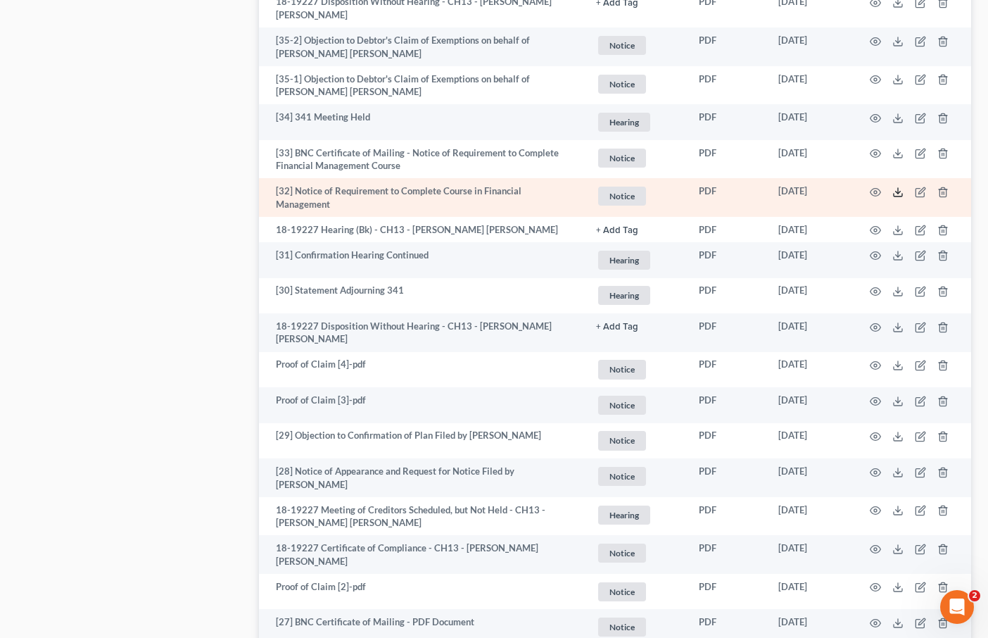
click at [896, 191] on polyline at bounding box center [898, 192] width 5 height 2
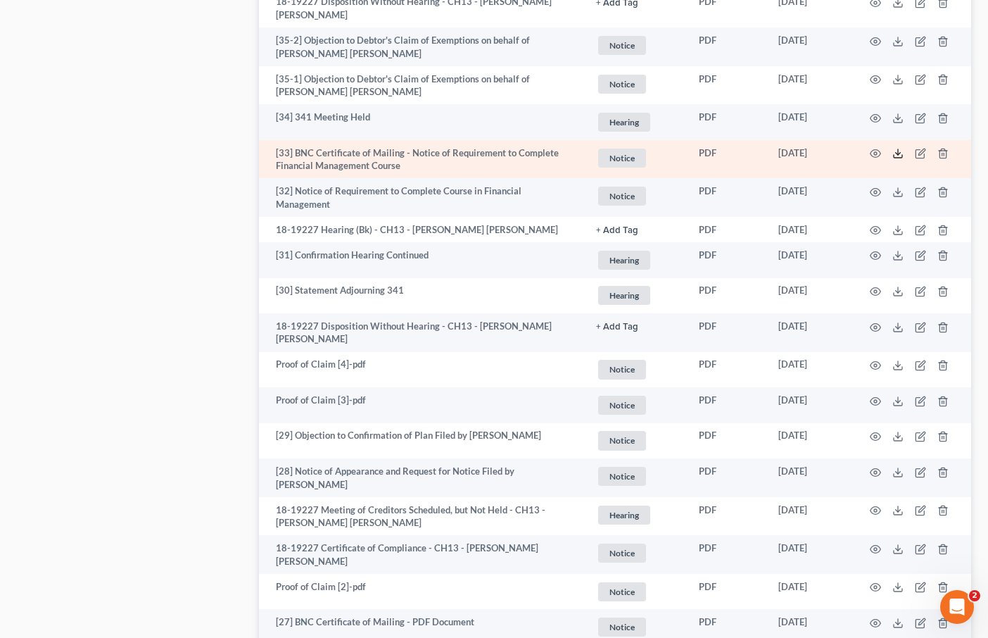
click at [901, 148] on icon at bounding box center [897, 153] width 11 height 11
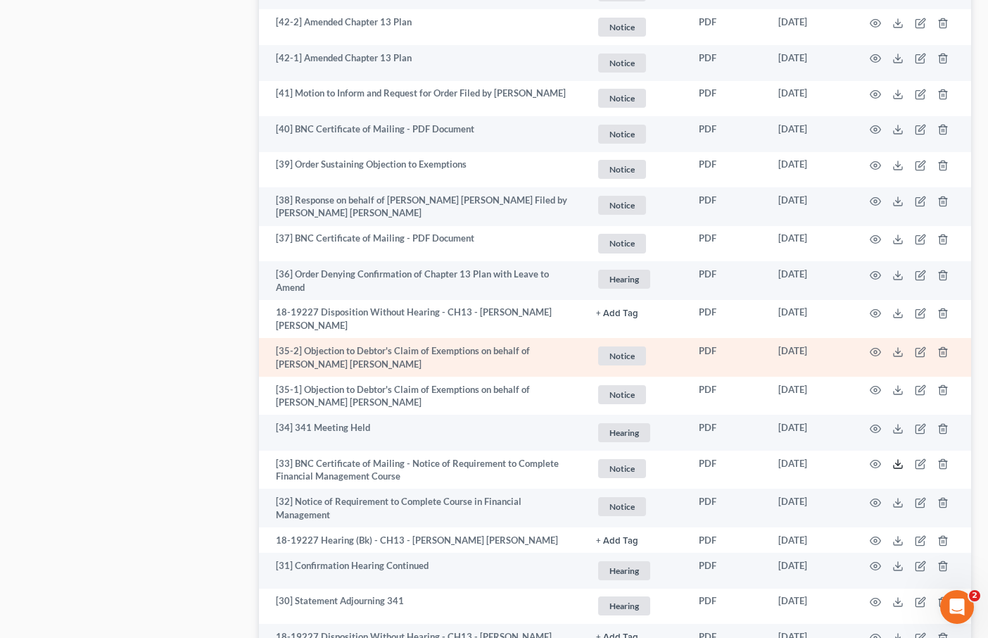
scroll to position [2124, 0]
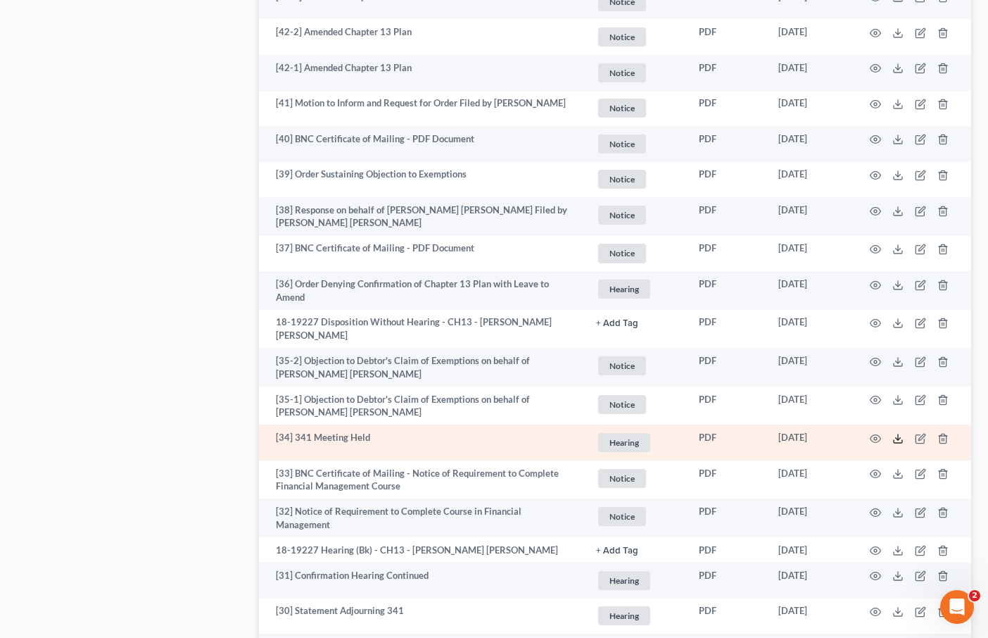
click at [899, 433] on icon at bounding box center [897, 438] width 11 height 11
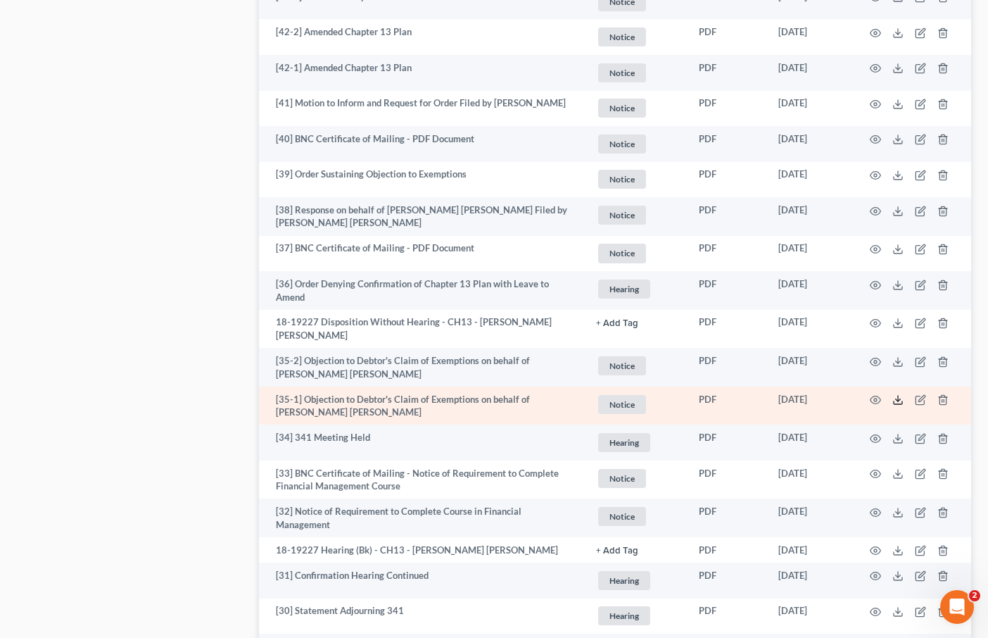
click at [901, 394] on icon at bounding box center [897, 399] width 11 height 11
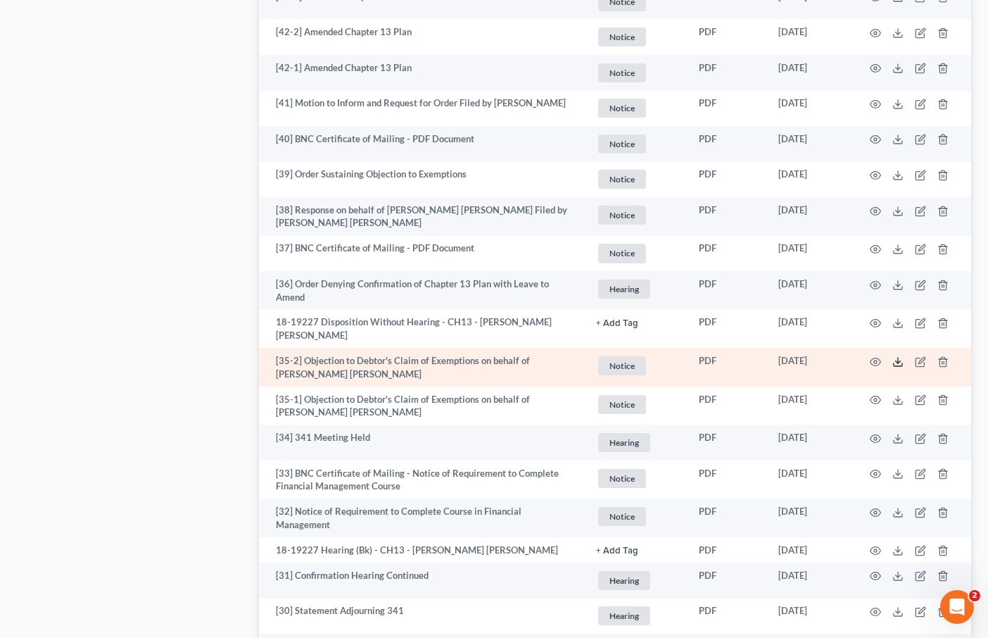
click at [899, 356] on icon at bounding box center [897, 361] width 11 height 11
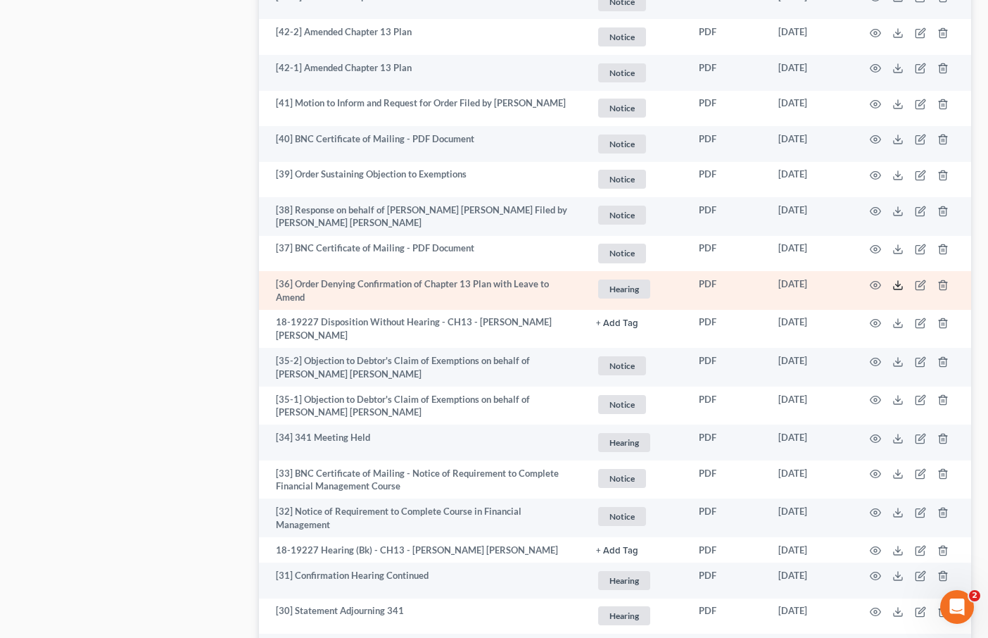
click at [893, 279] on icon at bounding box center [897, 284] width 11 height 11
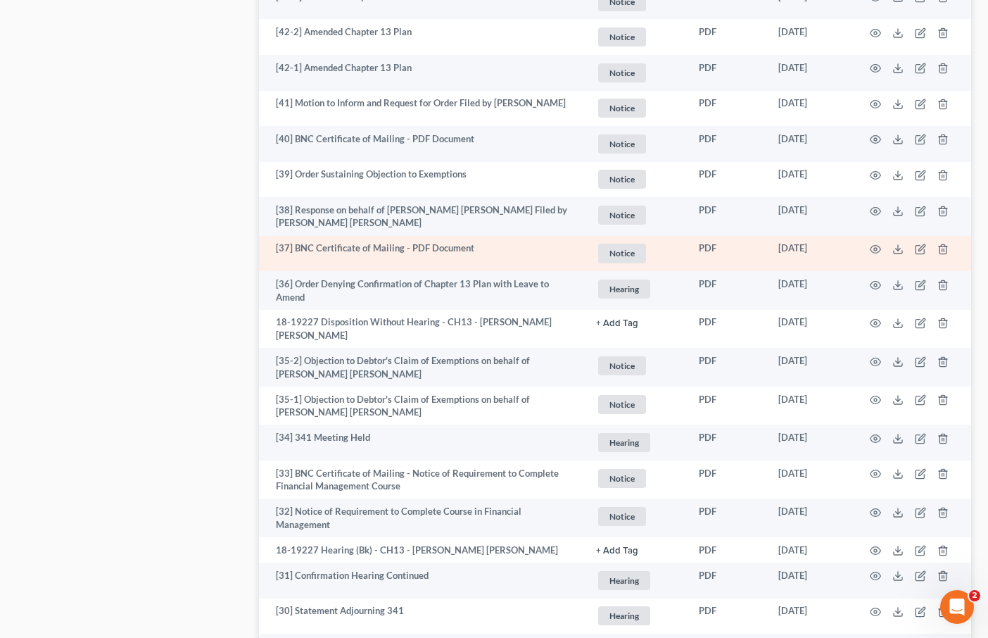
click at [895, 236] on td at bounding box center [912, 254] width 118 height 36
click at [896, 243] on icon at bounding box center [897, 248] width 11 height 11
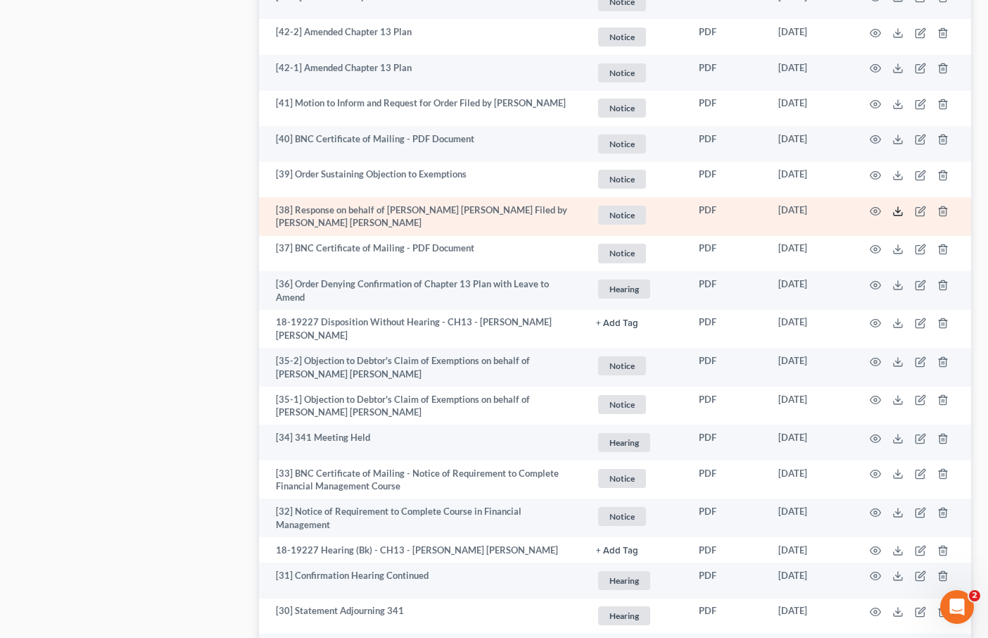
click at [901, 205] on icon at bounding box center [897, 210] width 11 height 11
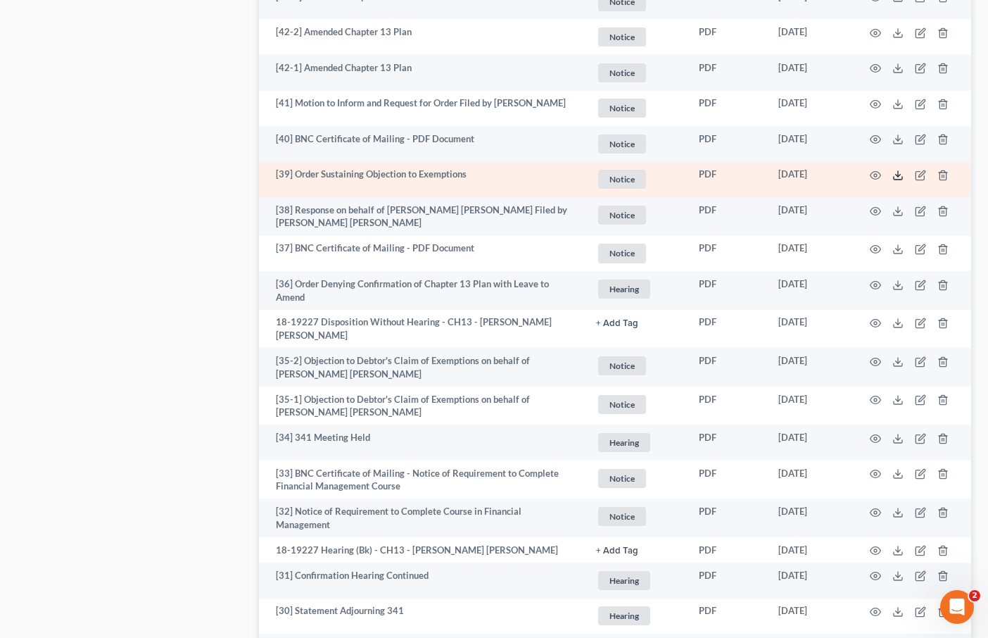
click at [898, 171] on line at bounding box center [898, 174] width 0 height 6
click at [874, 174] on circle "button" at bounding box center [875, 175] width 3 height 3
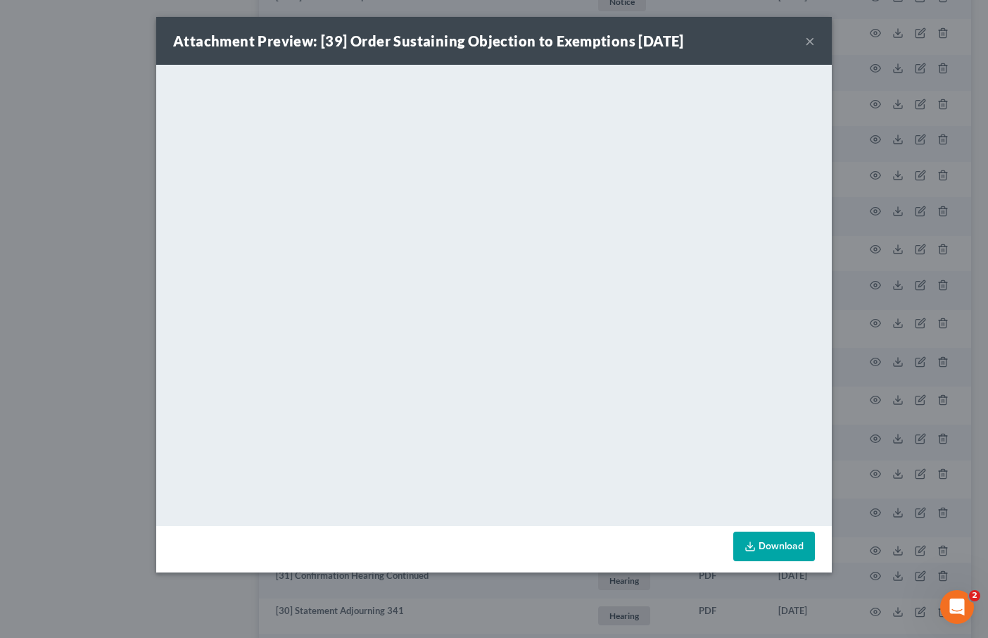
click at [814, 43] on button "×" at bounding box center [810, 40] width 10 height 17
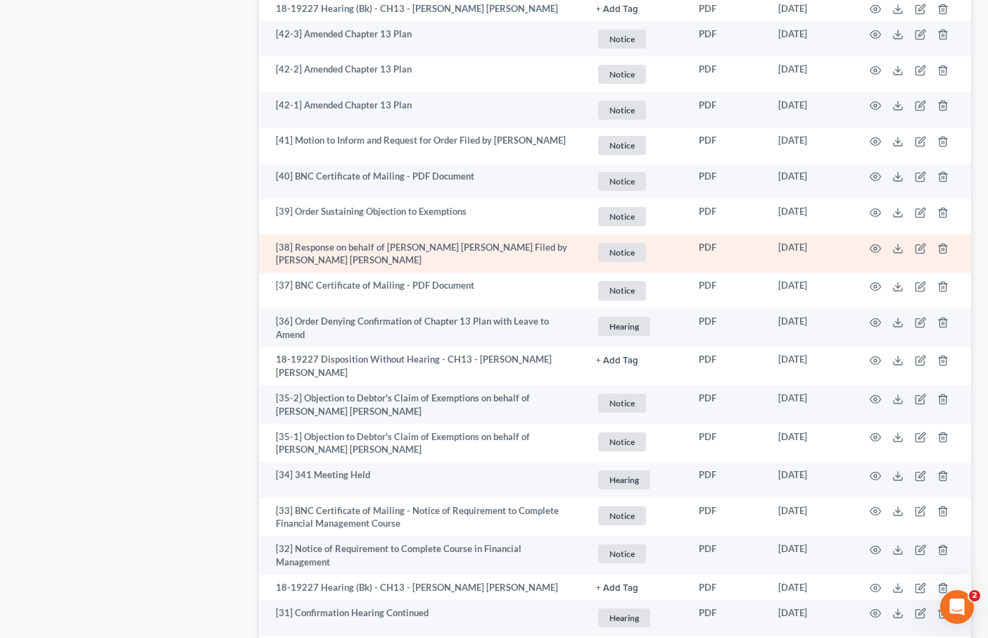
scroll to position [2076, 0]
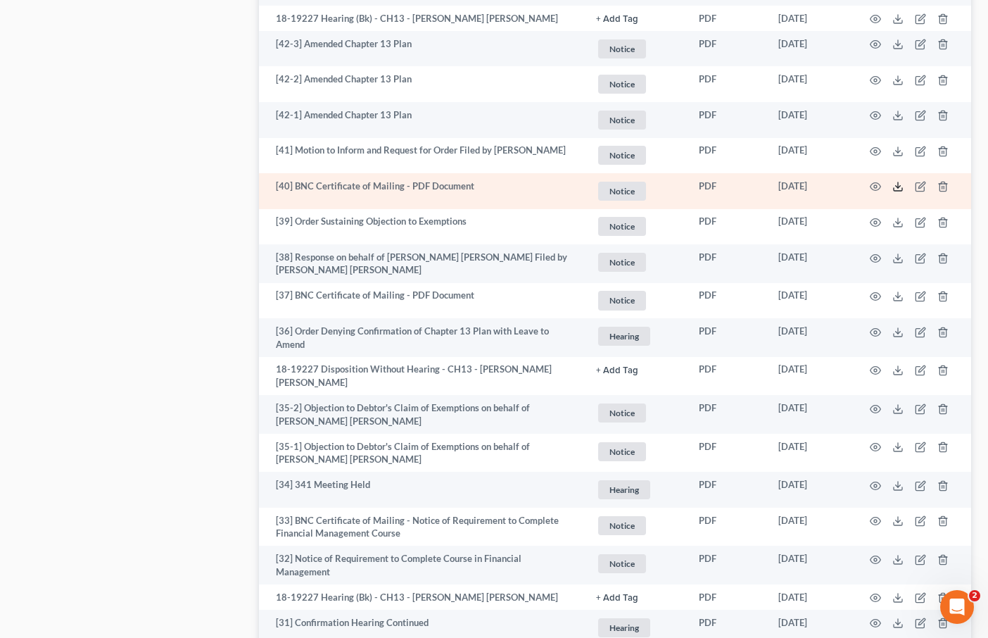
click at [898, 182] on line at bounding box center [898, 185] width 0 height 6
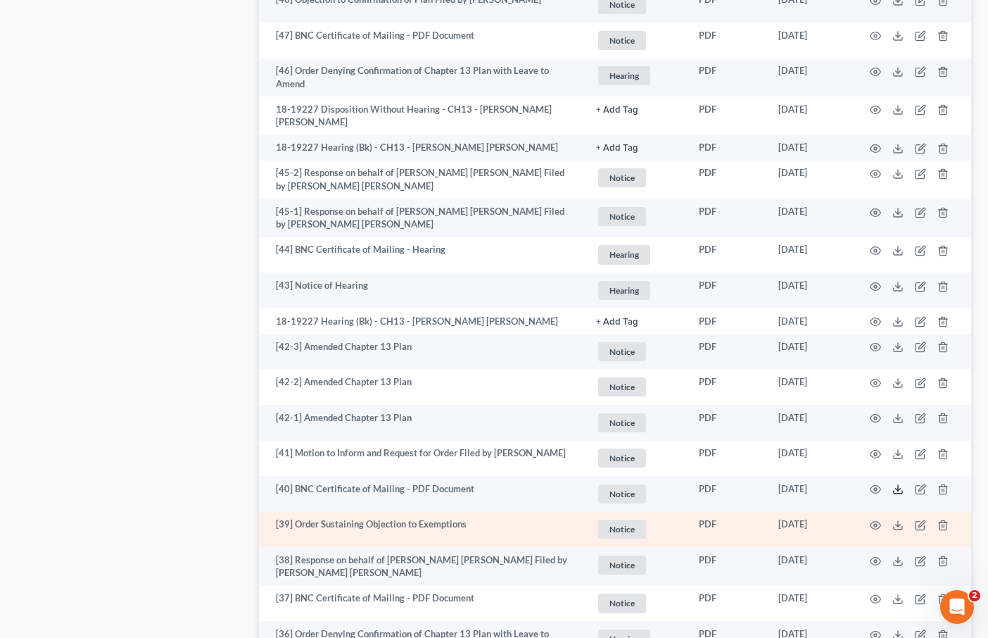
scroll to position [1763, 0]
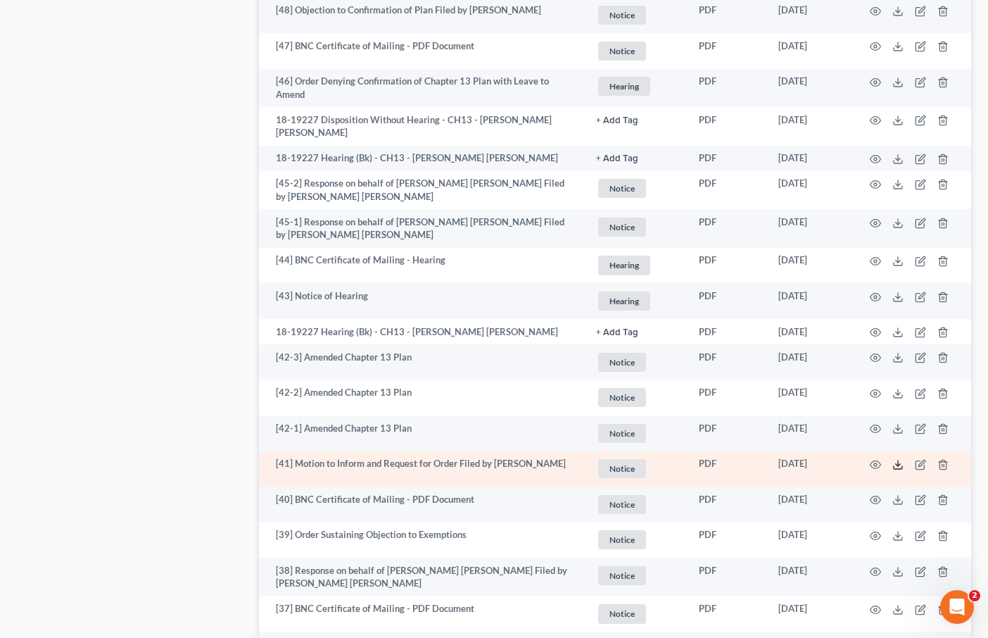
click at [899, 459] on icon at bounding box center [897, 464] width 11 height 11
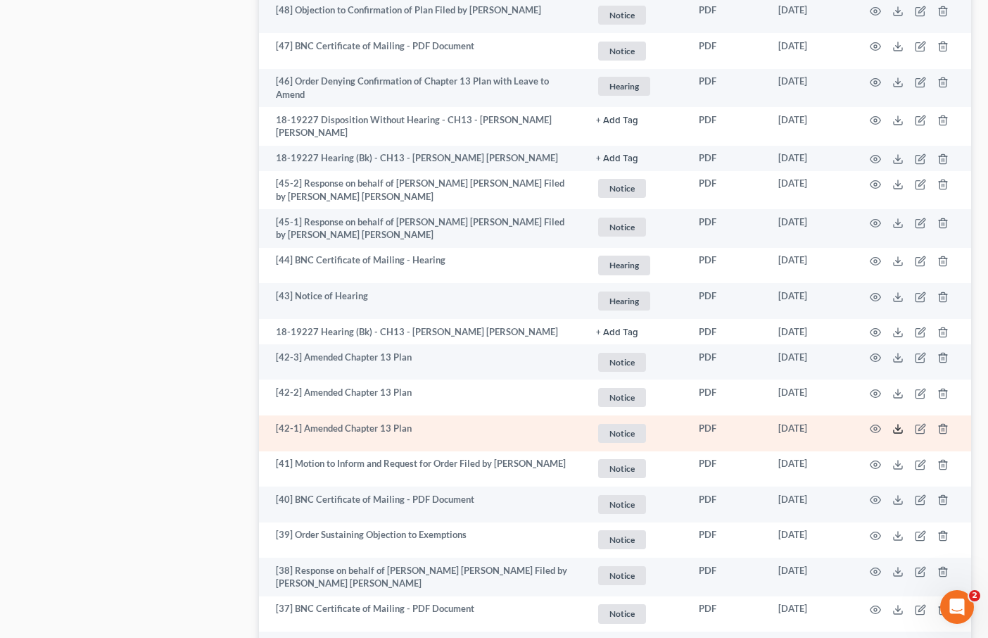
click at [896, 423] on icon at bounding box center [897, 428] width 11 height 11
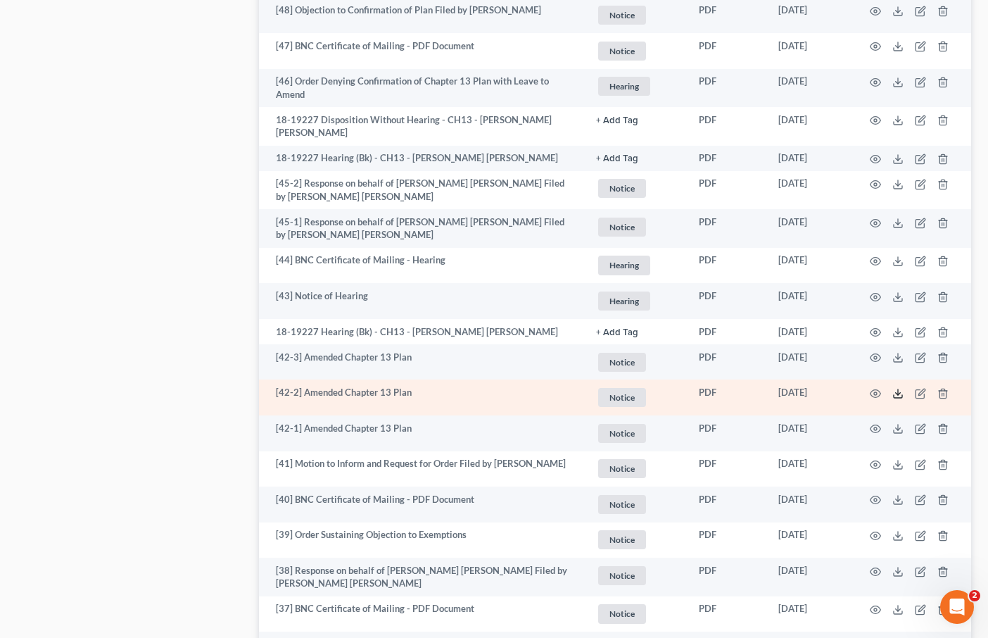
click at [901, 388] on icon at bounding box center [897, 393] width 11 height 11
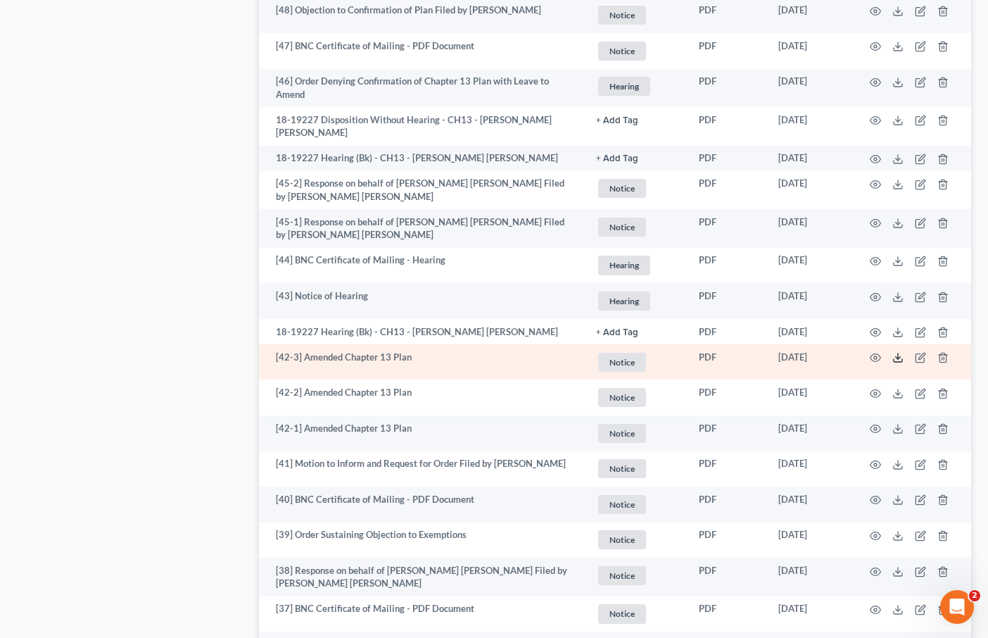
click at [898, 353] on line at bounding box center [898, 356] width 0 height 6
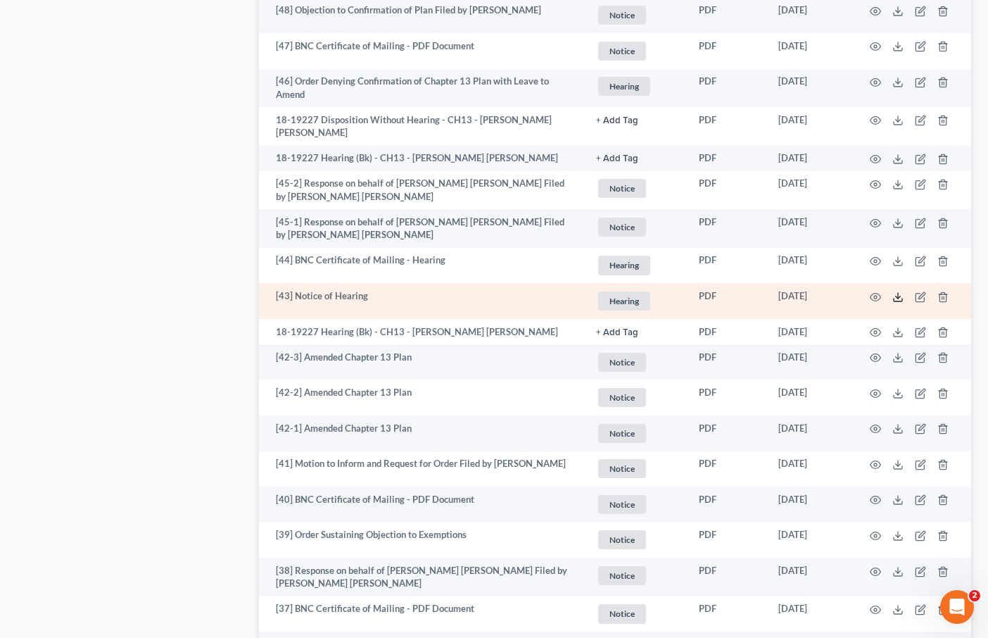
click at [898, 293] on line at bounding box center [898, 296] width 0 height 6
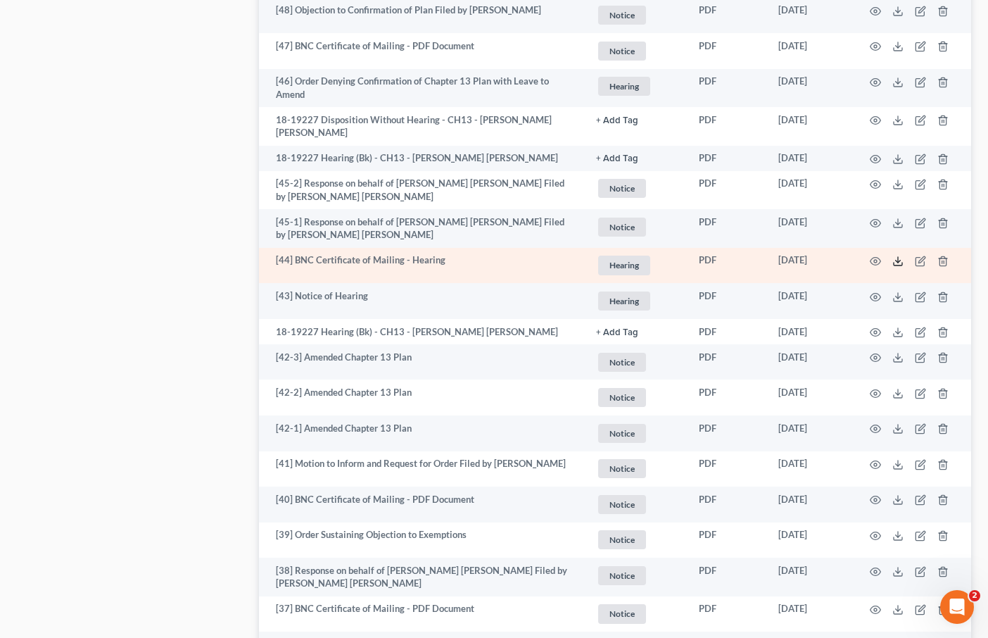
click at [895, 255] on icon at bounding box center [897, 260] width 11 height 11
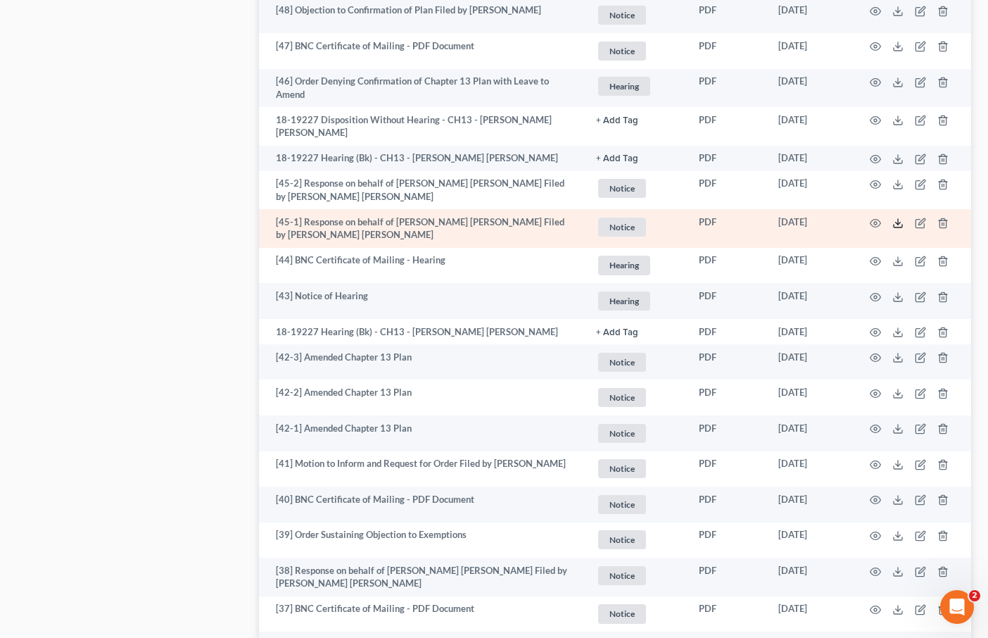
click at [899, 224] on icon at bounding box center [898, 225] width 8 height 3
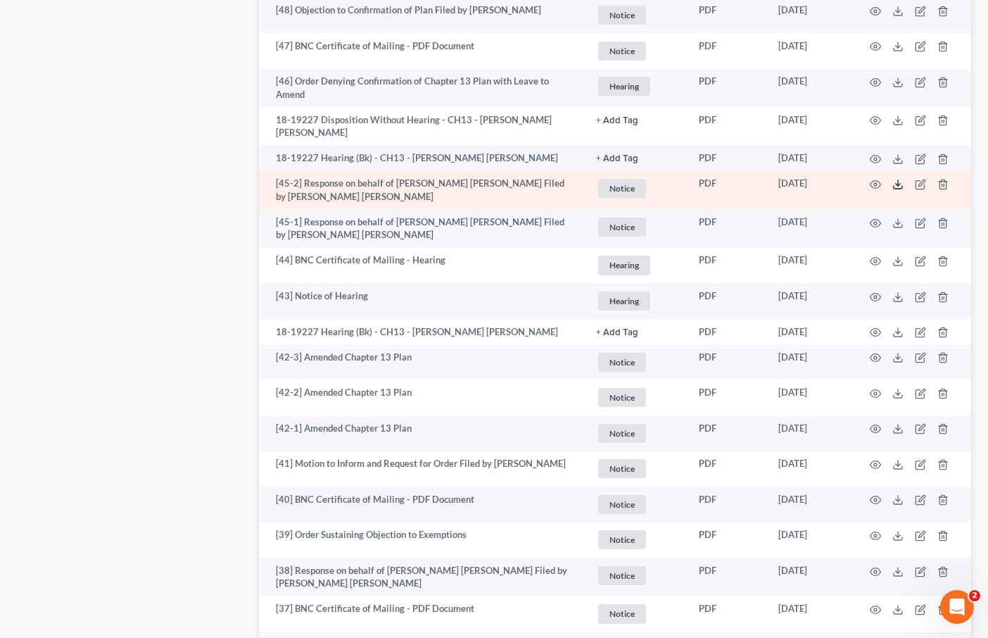
click at [896, 179] on icon at bounding box center [897, 184] width 11 height 11
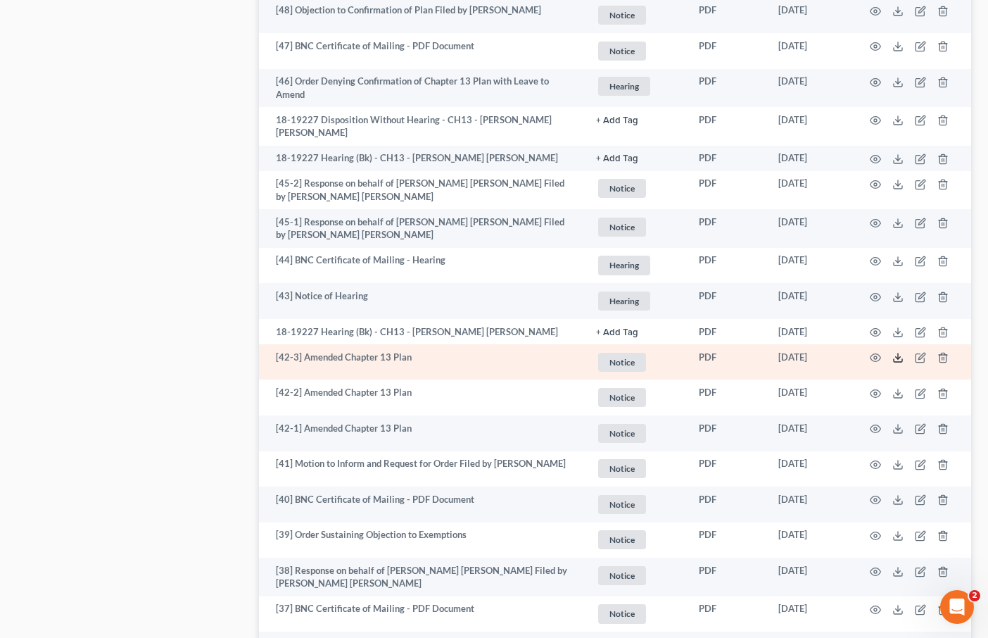
click at [901, 352] on icon at bounding box center [897, 357] width 11 height 11
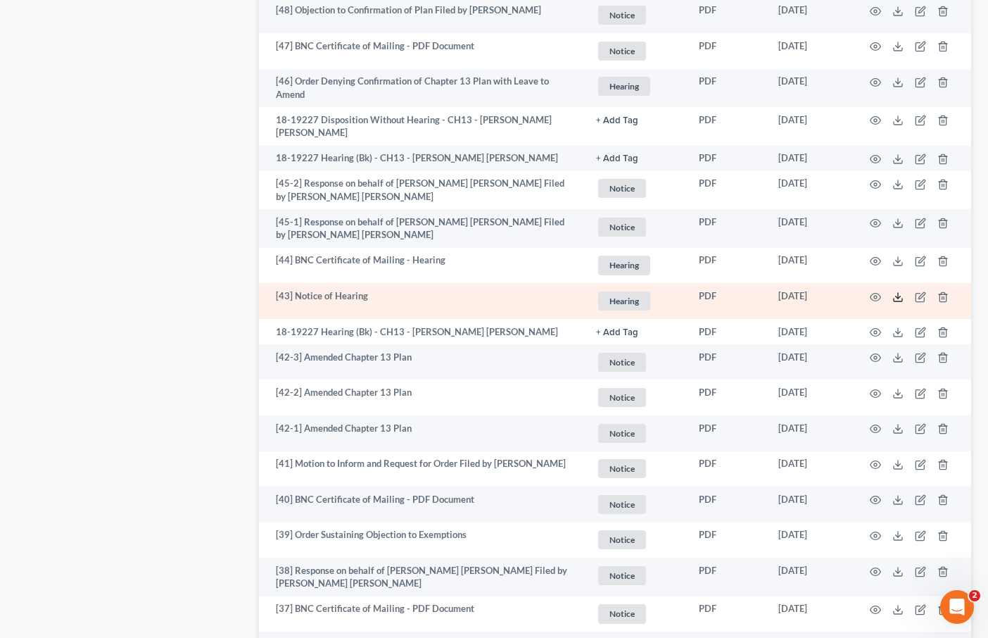
click at [897, 296] on polyline at bounding box center [898, 297] width 5 height 2
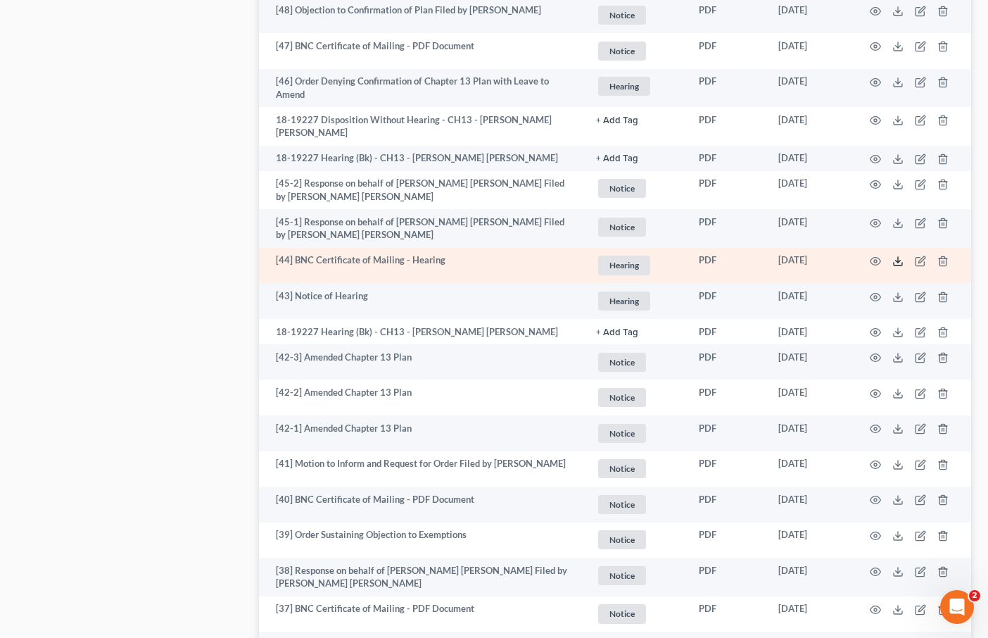
click at [895, 255] on icon at bounding box center [897, 260] width 11 height 11
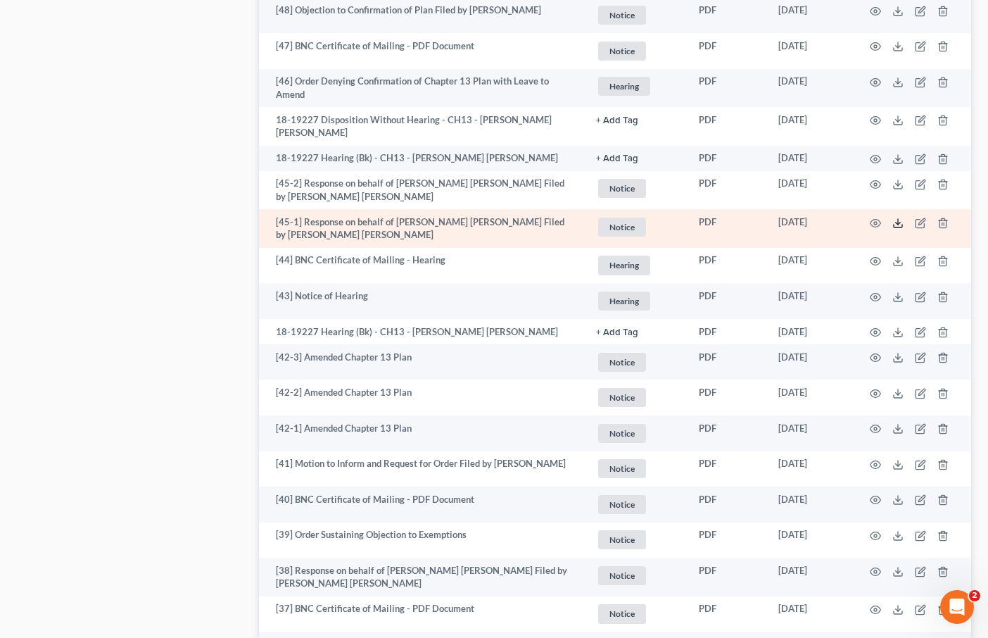
click at [896, 222] on polyline at bounding box center [898, 223] width 5 height 2
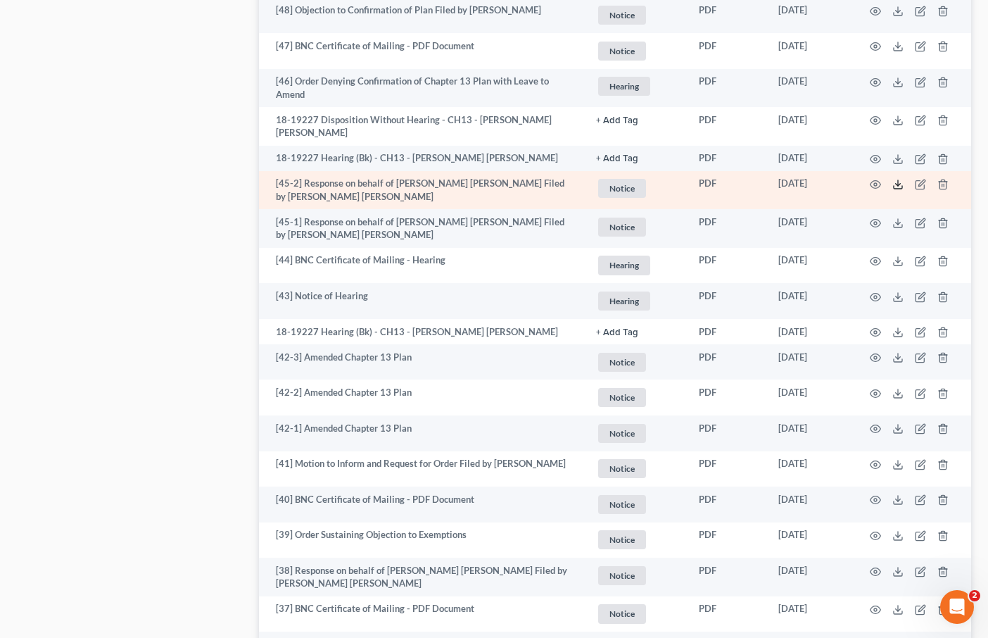
click at [897, 179] on icon at bounding box center [897, 184] width 11 height 11
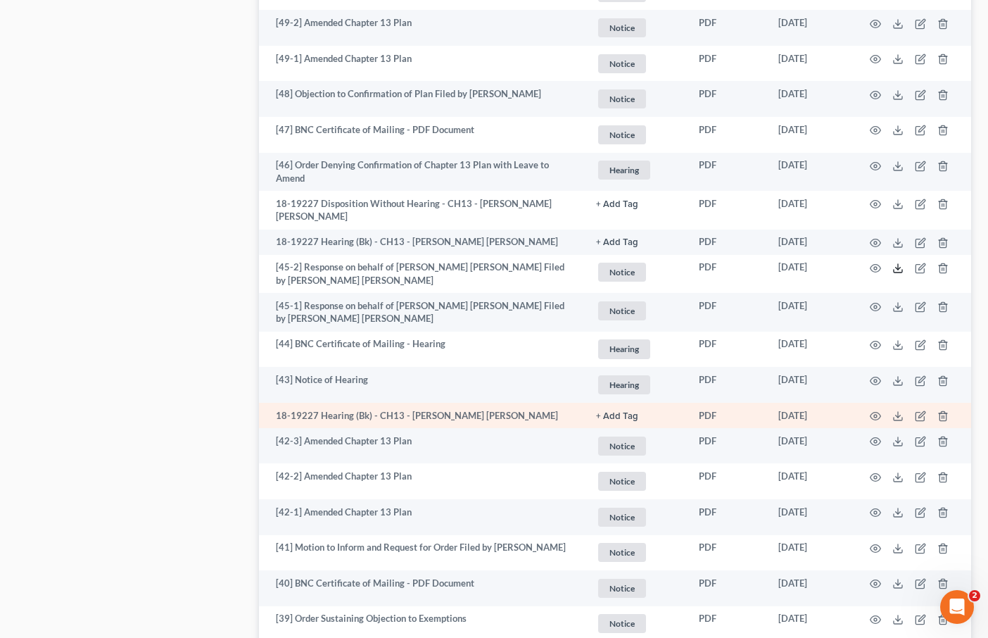
scroll to position [1670, 0]
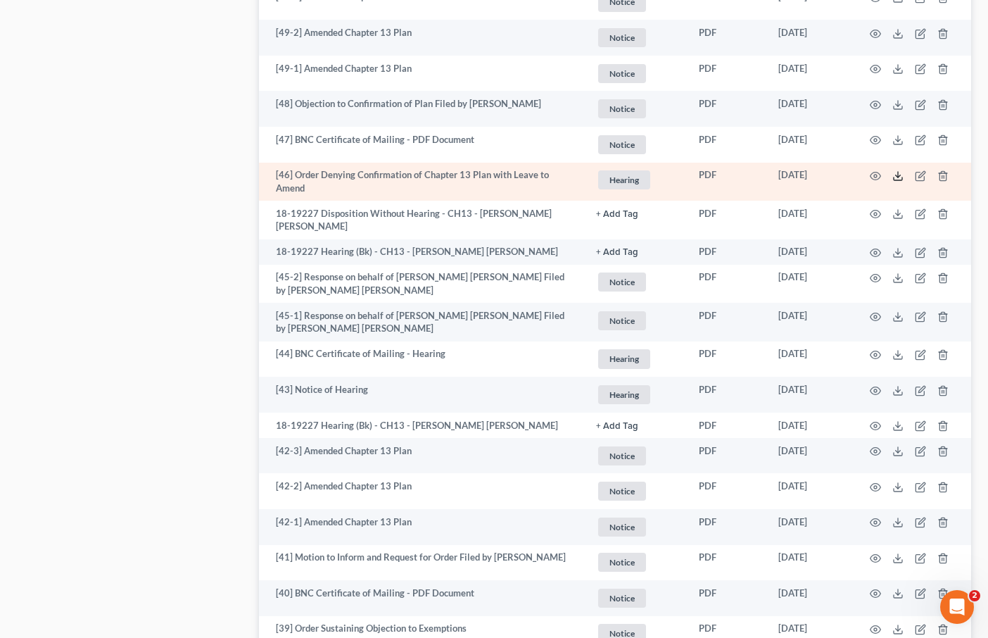
click at [899, 170] on icon at bounding box center [897, 175] width 11 height 11
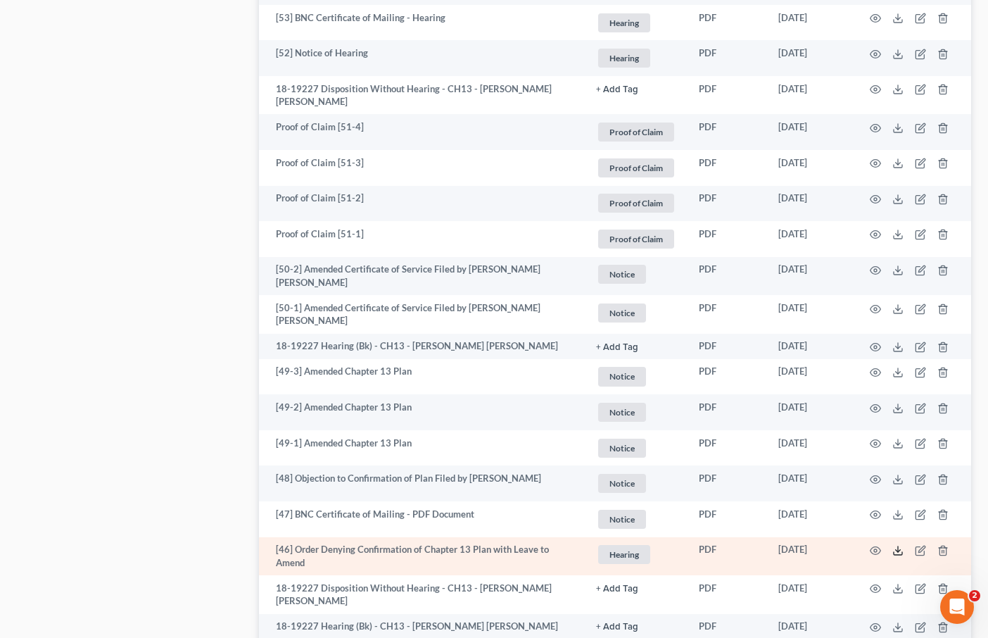
scroll to position [1285, 0]
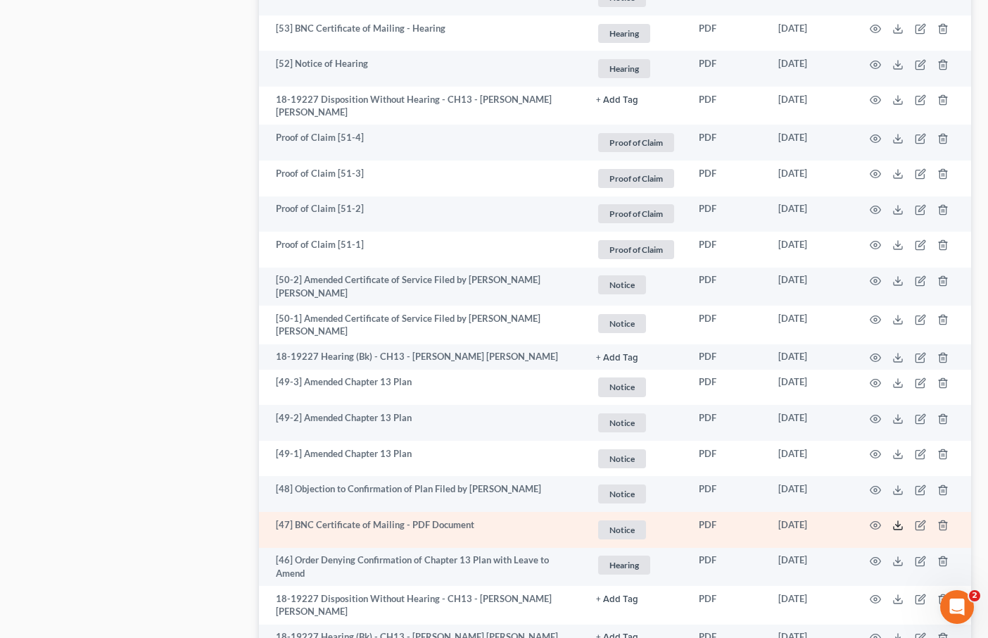
click at [896, 519] on icon at bounding box center [897, 524] width 11 height 11
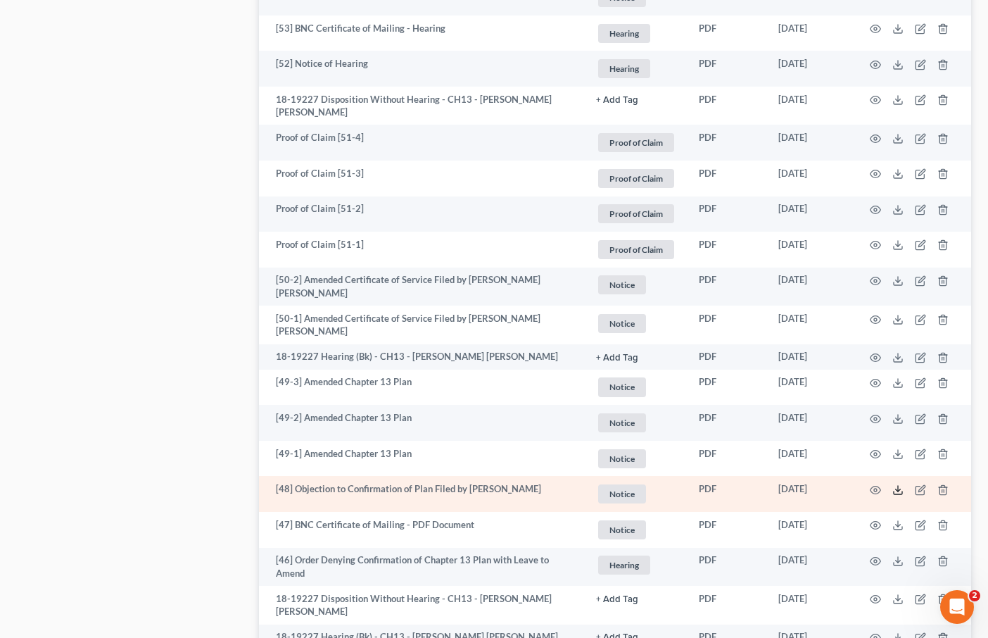
click at [896, 484] on icon at bounding box center [897, 489] width 11 height 11
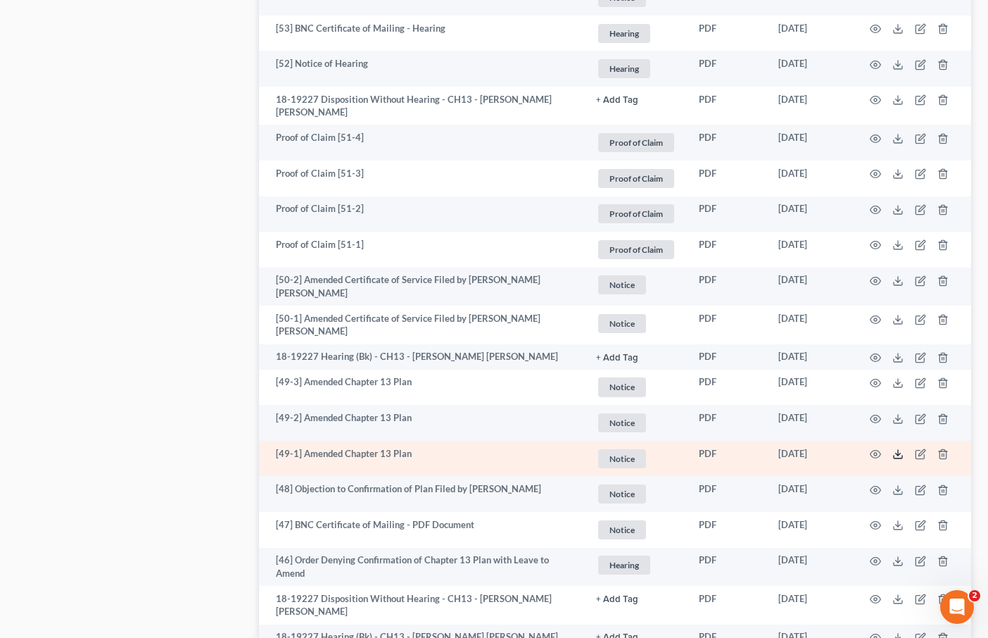
click at [896, 448] on icon at bounding box center [897, 453] width 11 height 11
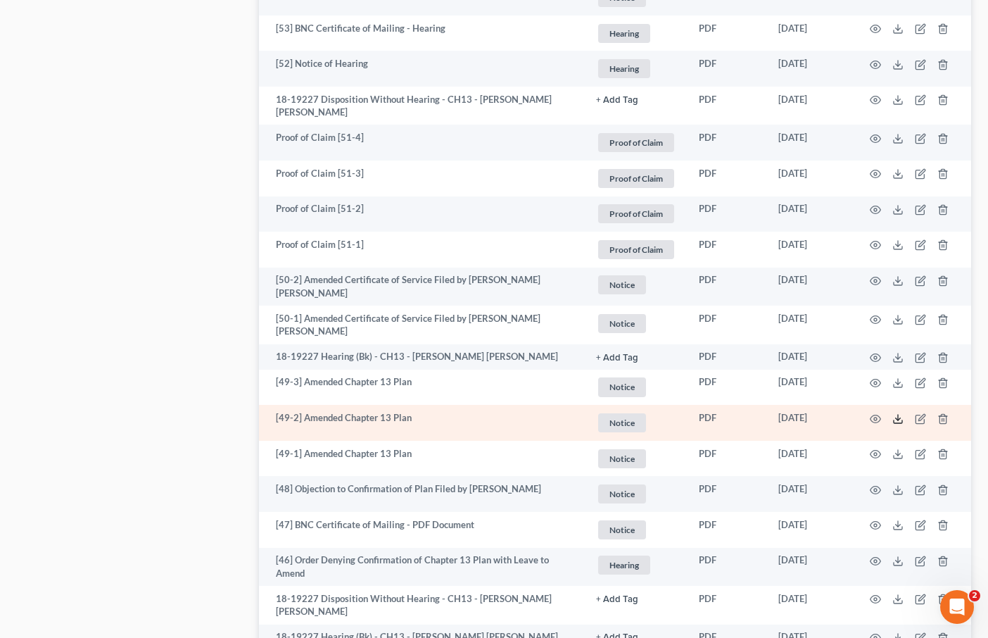
click at [898, 414] on line at bounding box center [898, 417] width 0 height 6
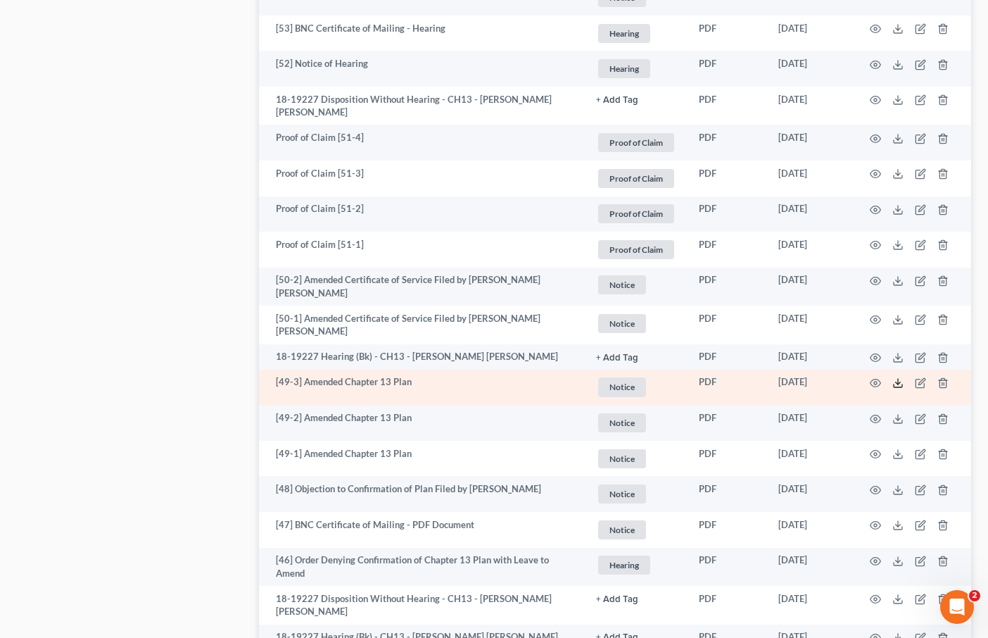
click at [899, 382] on polyline at bounding box center [898, 383] width 5 height 2
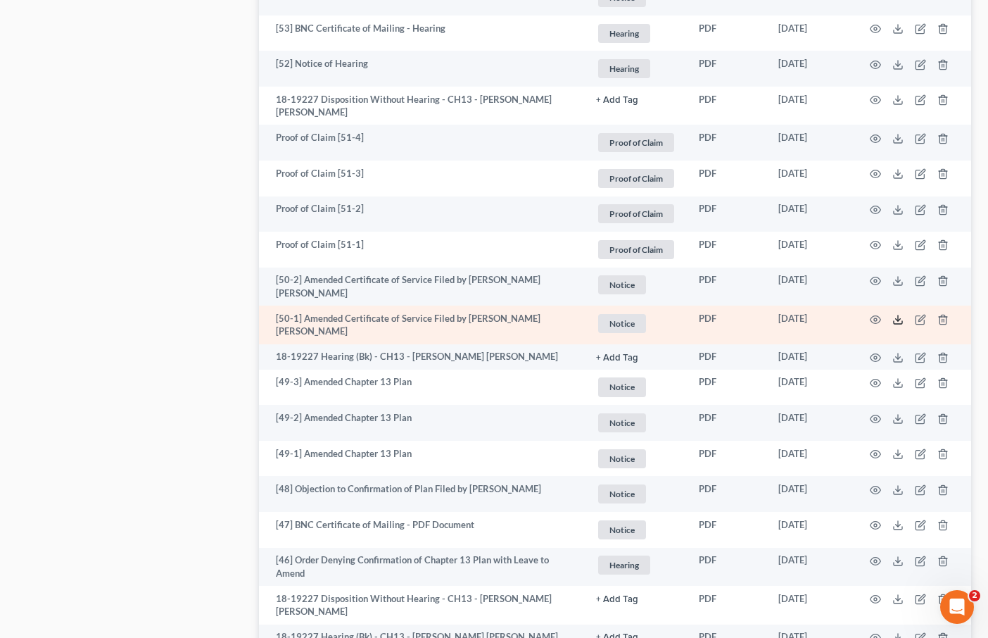
click at [899, 314] on icon at bounding box center [897, 319] width 11 height 11
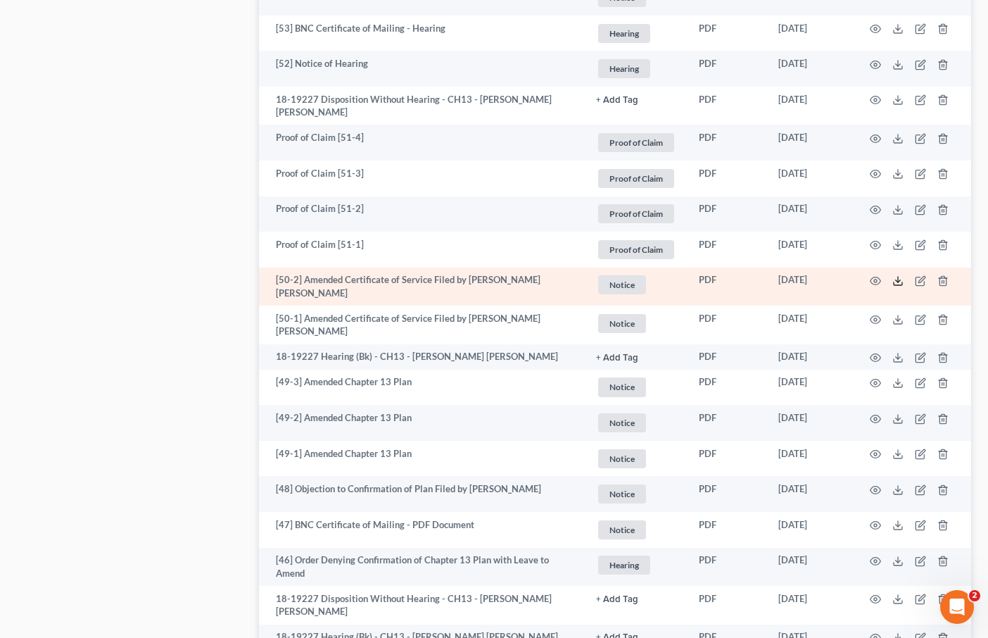
click at [894, 275] on icon at bounding box center [897, 280] width 11 height 11
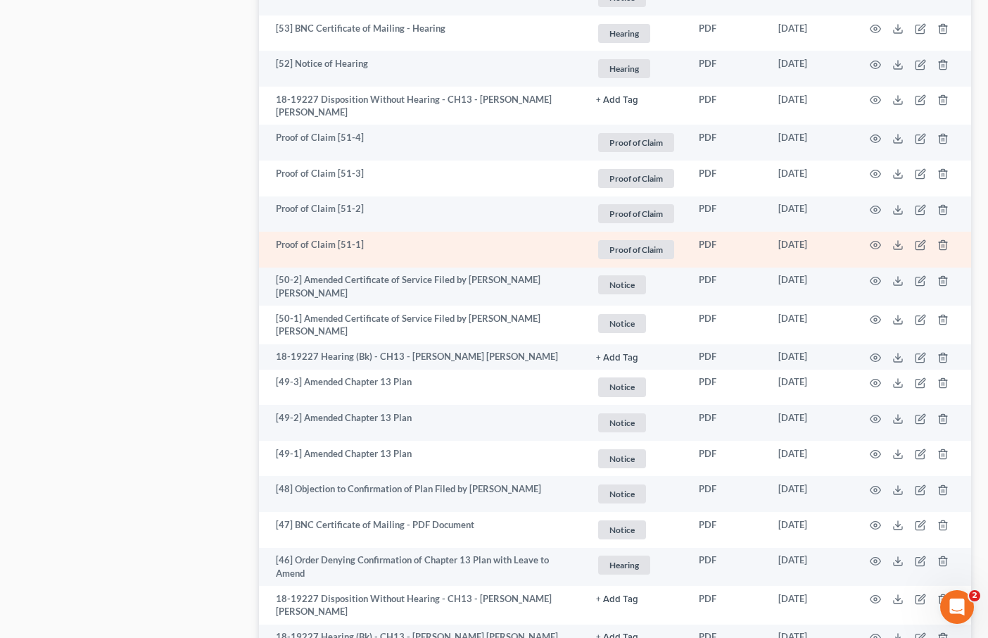
click at [895, 232] on td at bounding box center [912, 250] width 118 height 36
click at [894, 239] on icon at bounding box center [897, 244] width 11 height 11
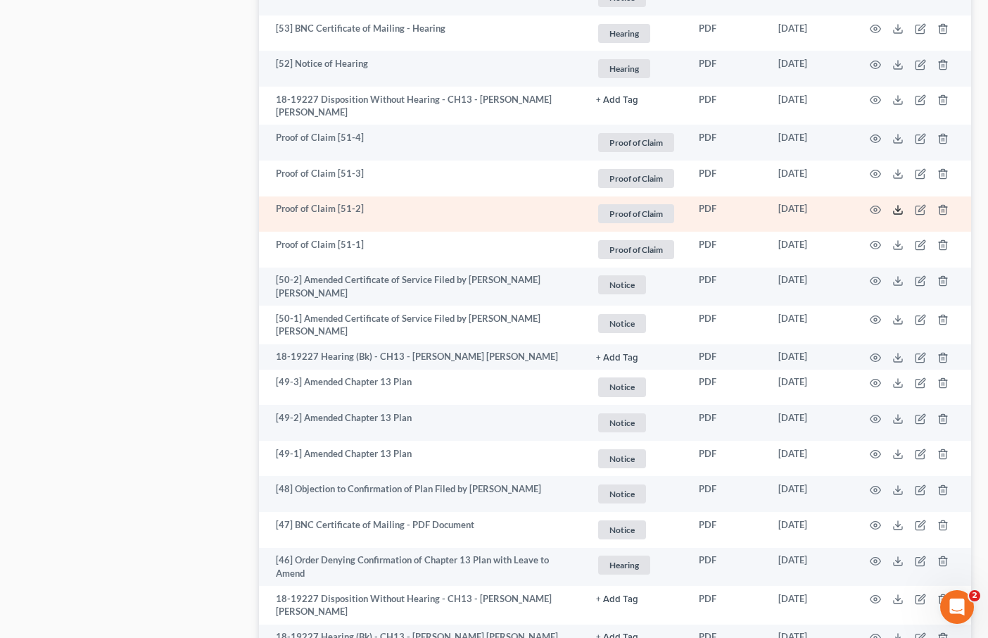
click at [894, 204] on icon at bounding box center [897, 209] width 11 height 11
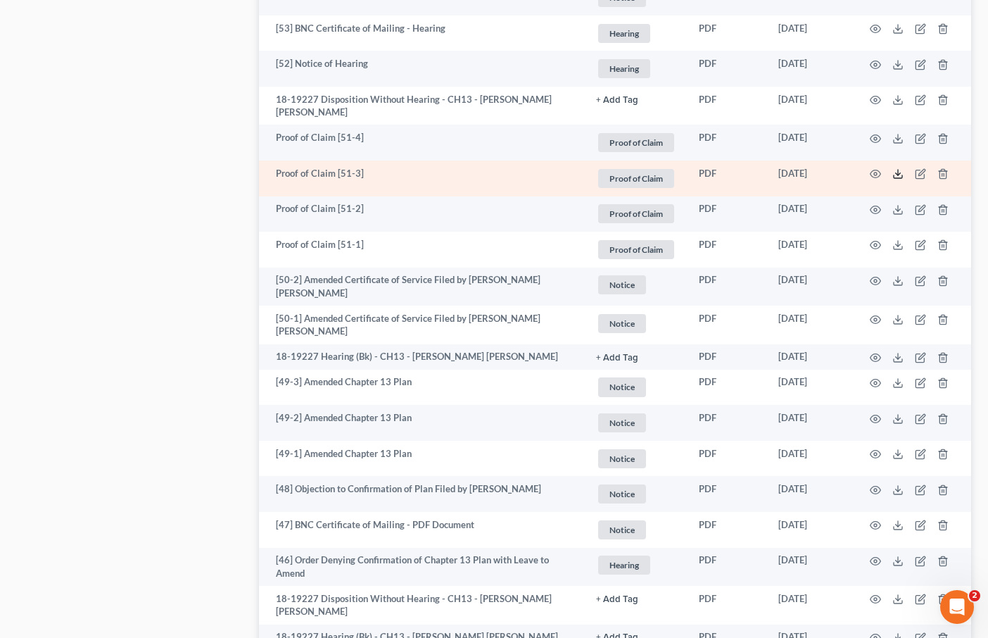
click at [898, 170] on line at bounding box center [898, 173] width 0 height 6
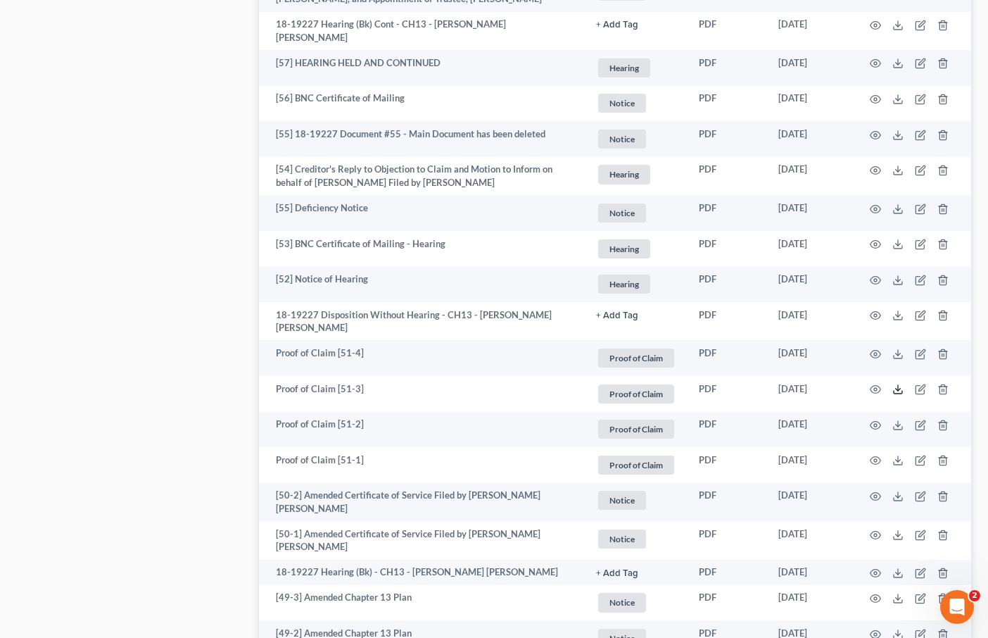
scroll to position [1063, 0]
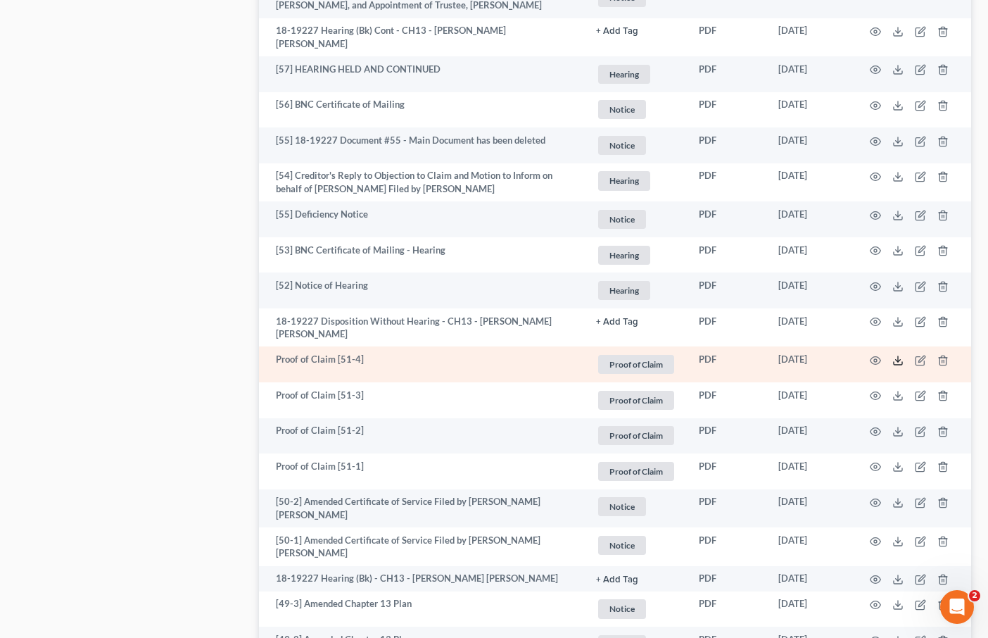
click at [896, 359] on polyline at bounding box center [898, 360] width 5 height 2
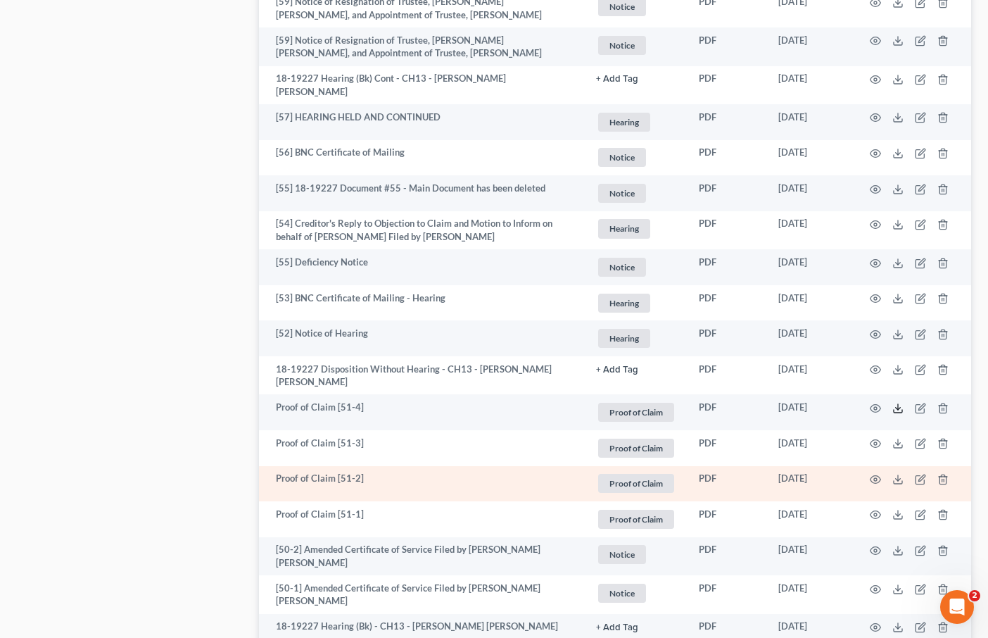
scroll to position [1011, 0]
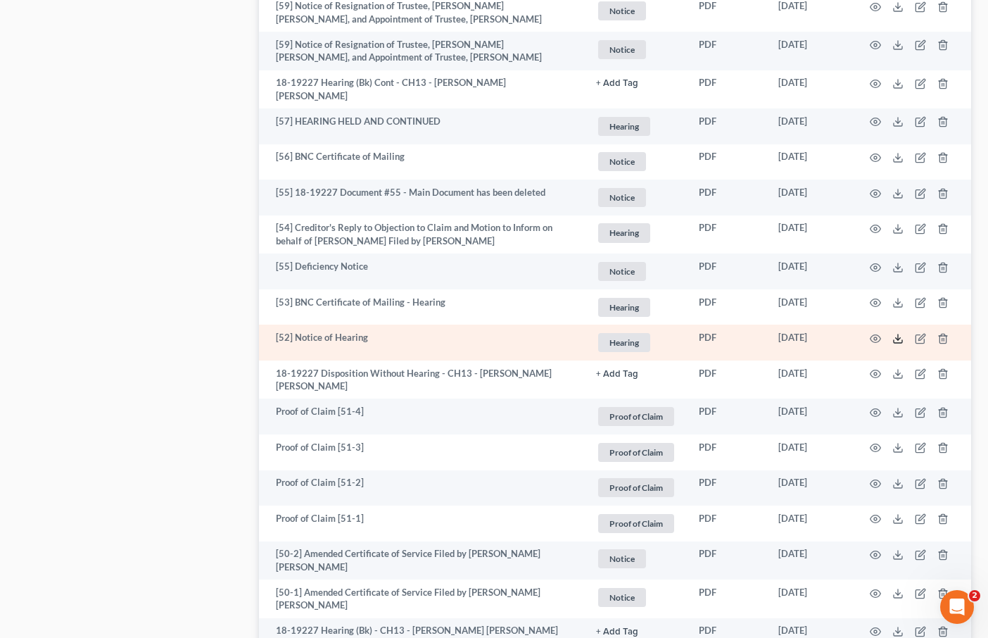
click at [895, 333] on icon at bounding box center [897, 338] width 11 height 11
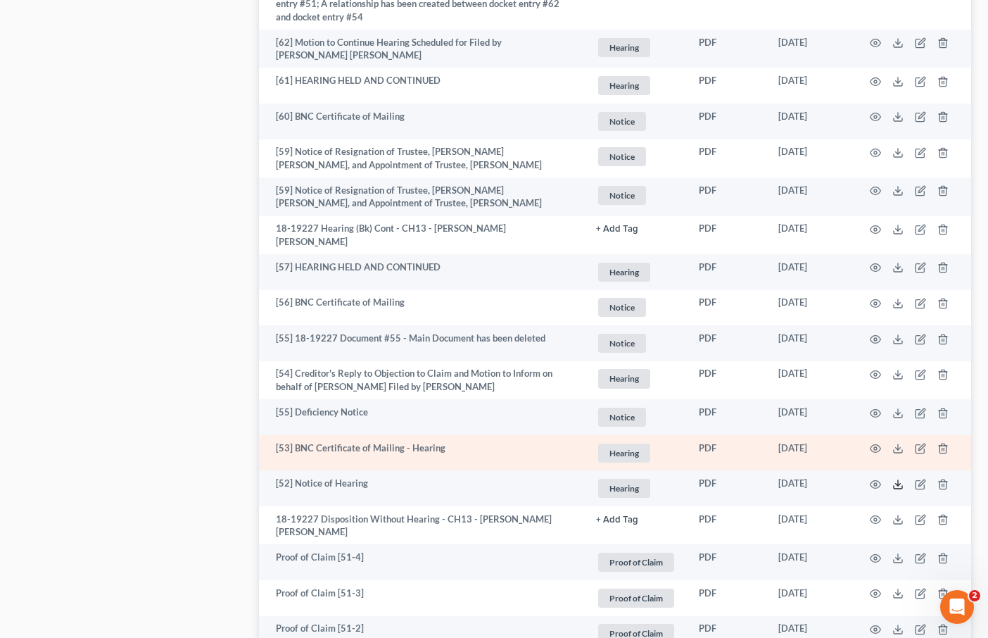
scroll to position [965, 0]
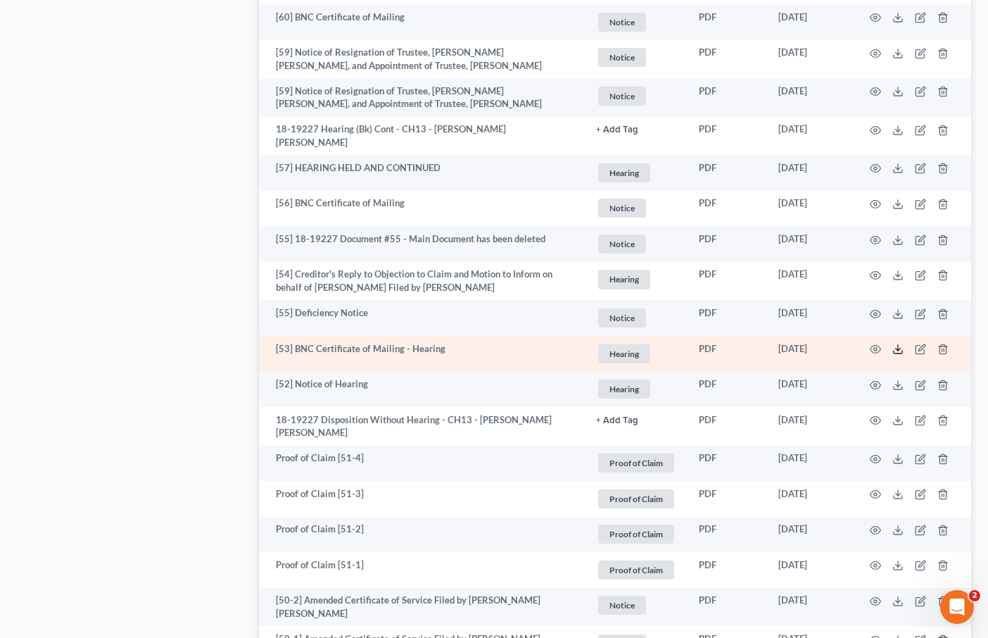
click at [896, 343] on icon at bounding box center [897, 348] width 11 height 11
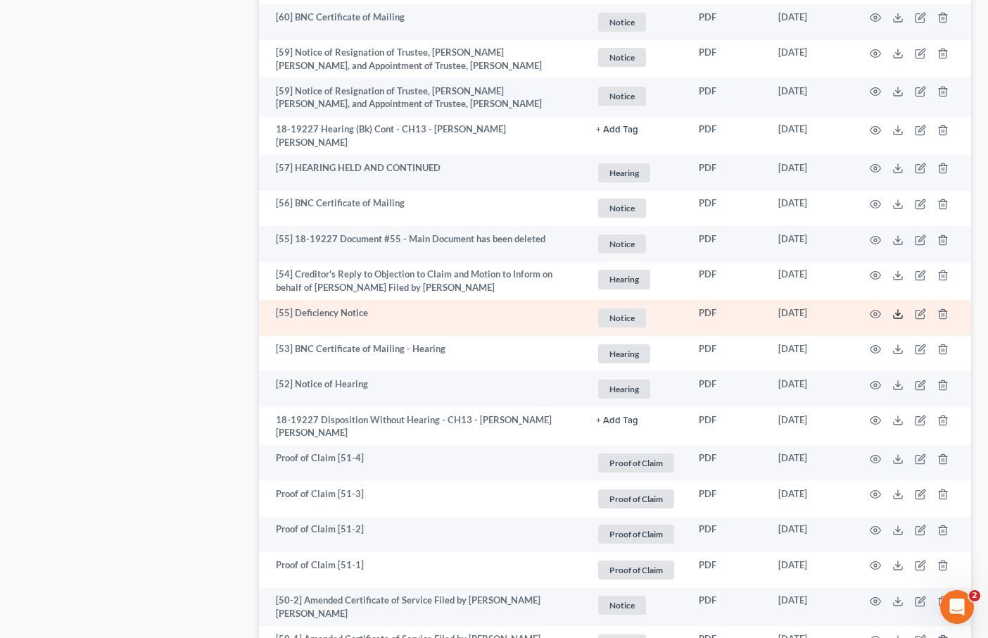
click at [896, 308] on icon at bounding box center [897, 313] width 11 height 11
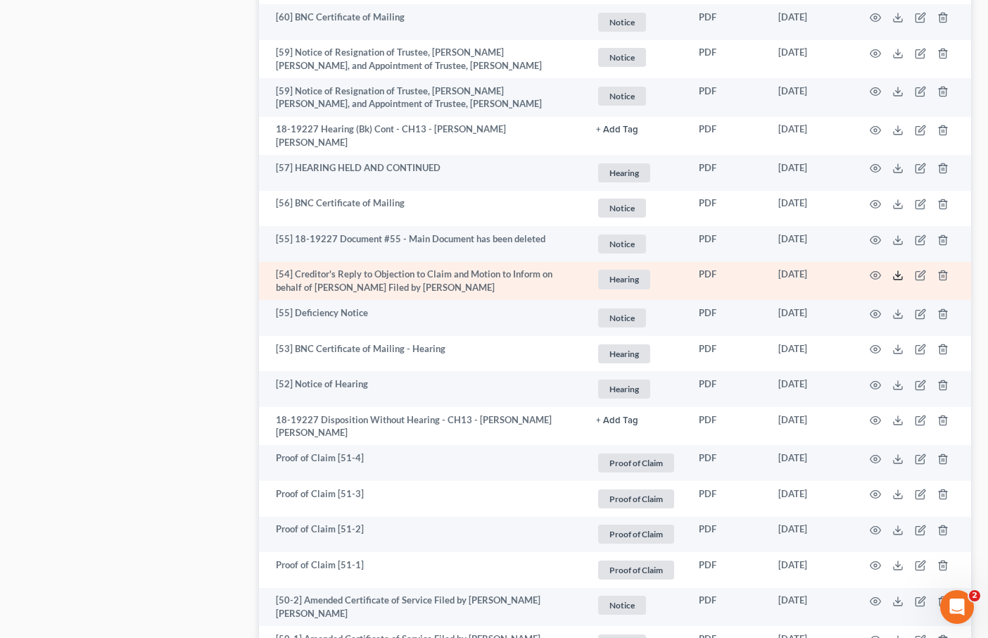
click at [897, 269] on icon at bounding box center [897, 274] width 11 height 11
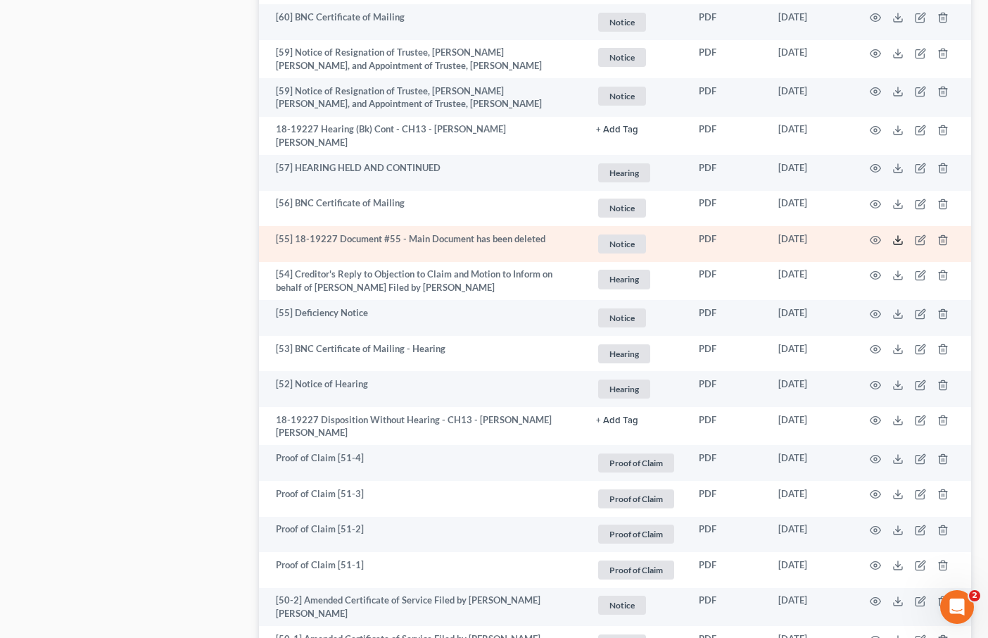
click at [896, 241] on icon at bounding box center [898, 242] width 8 height 3
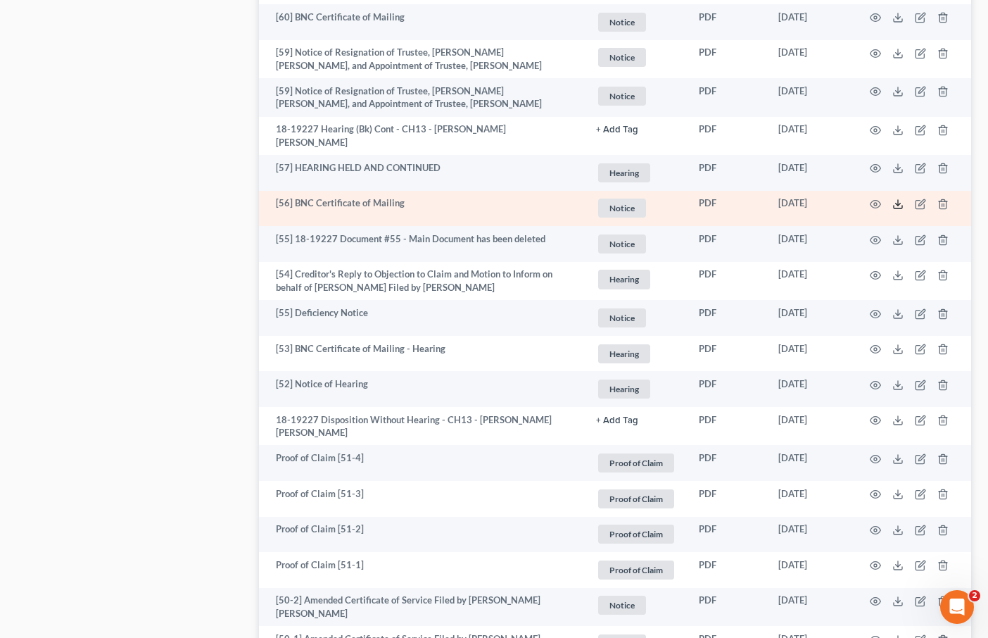
click at [895, 198] on icon at bounding box center [897, 203] width 11 height 11
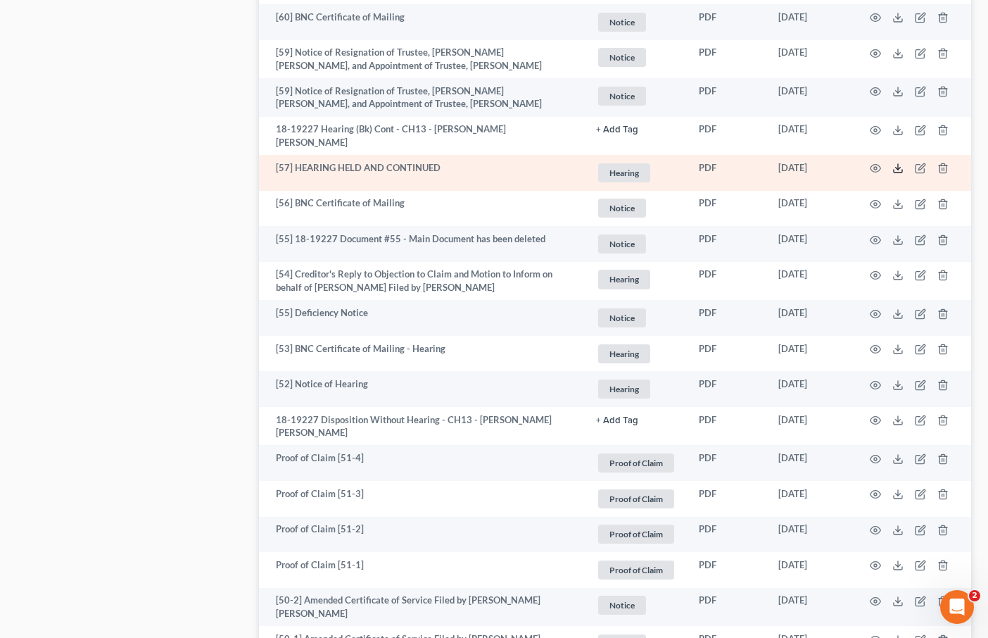
click at [898, 164] on line at bounding box center [898, 167] width 0 height 6
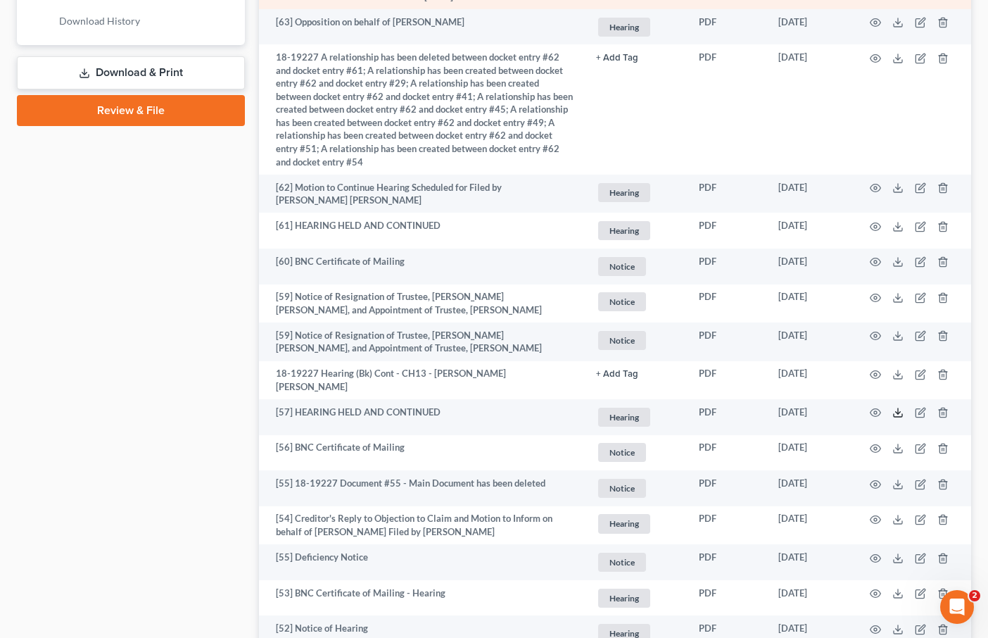
scroll to position [723, 0]
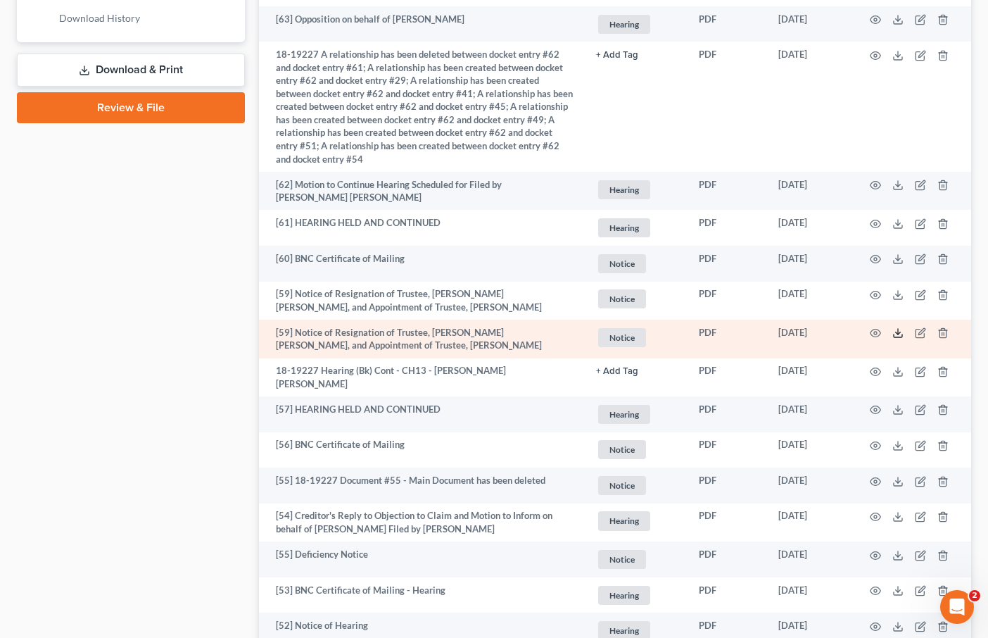
click at [896, 327] on icon at bounding box center [897, 332] width 11 height 11
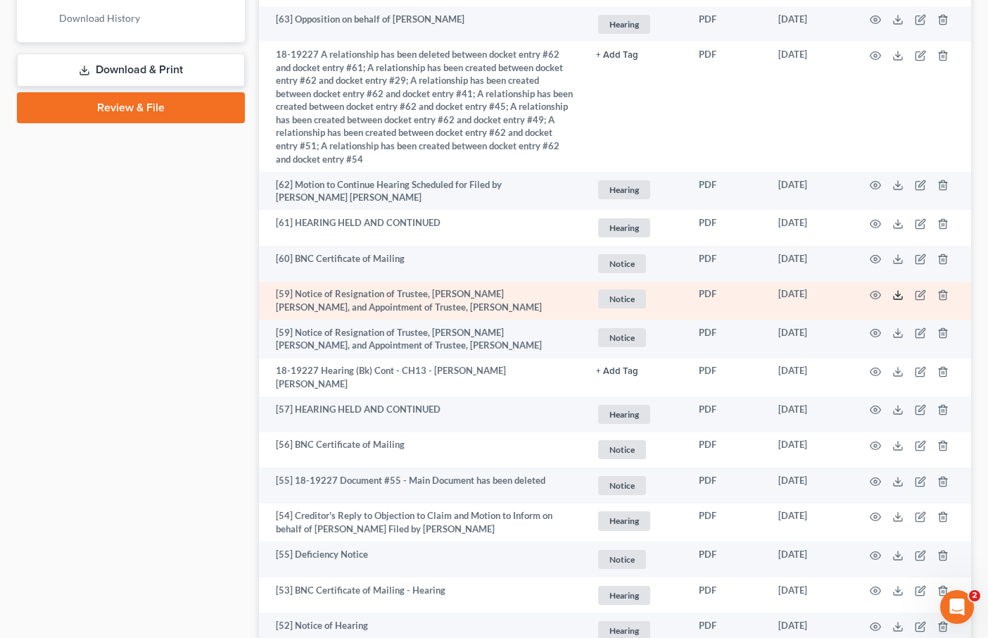
click at [898, 291] on line at bounding box center [898, 294] width 0 height 6
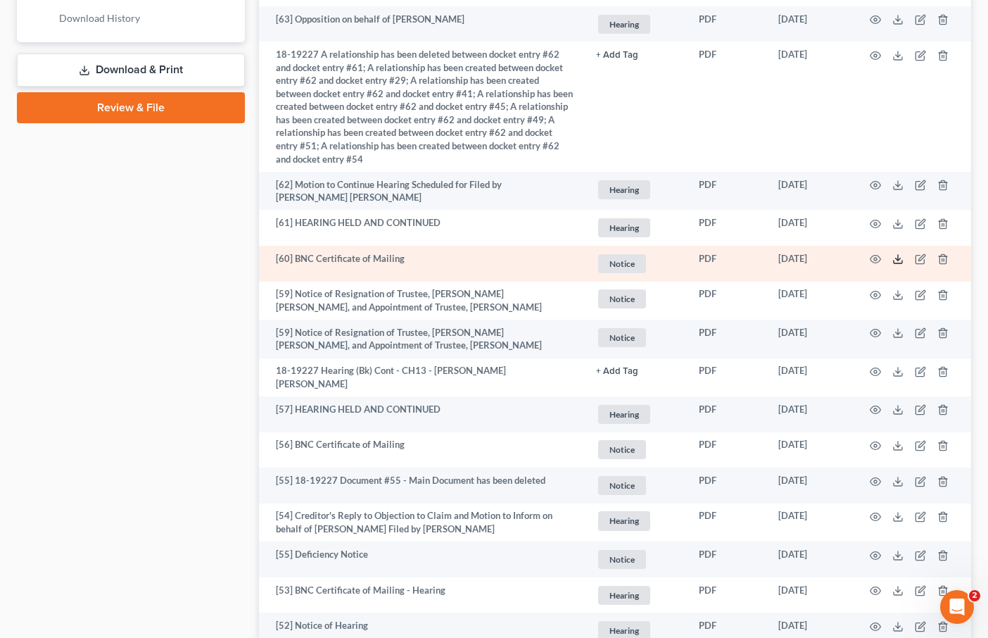
click at [897, 253] on icon at bounding box center [897, 258] width 11 height 11
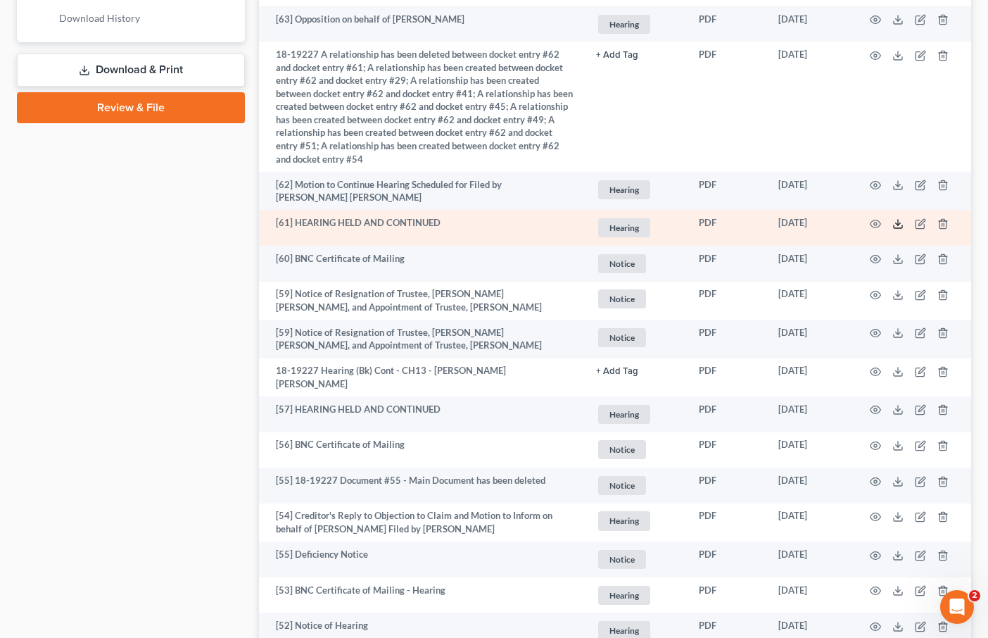
click at [896, 222] on polyline at bounding box center [898, 223] width 5 height 2
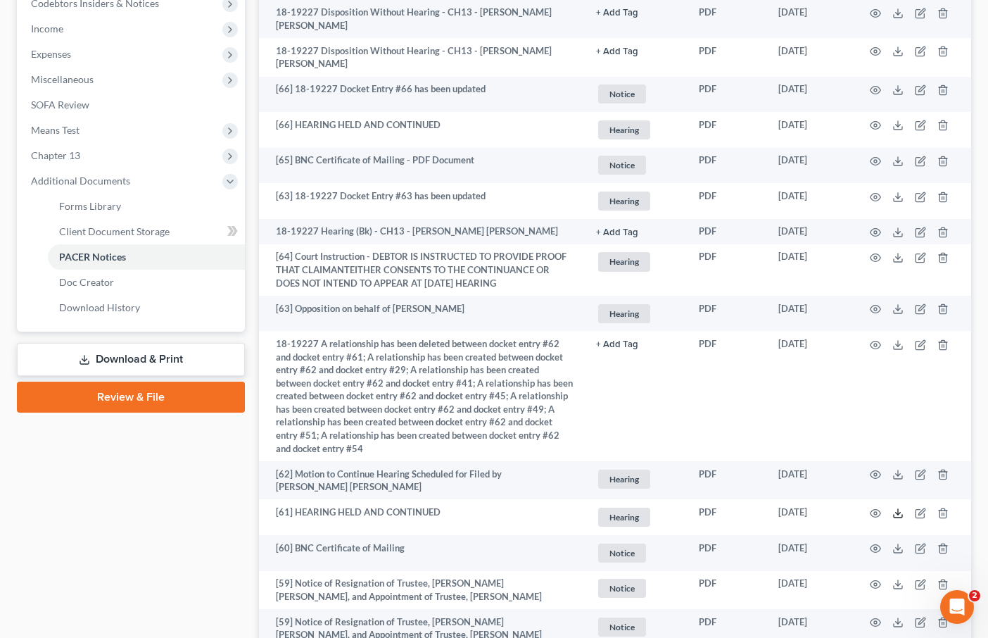
scroll to position [392, 0]
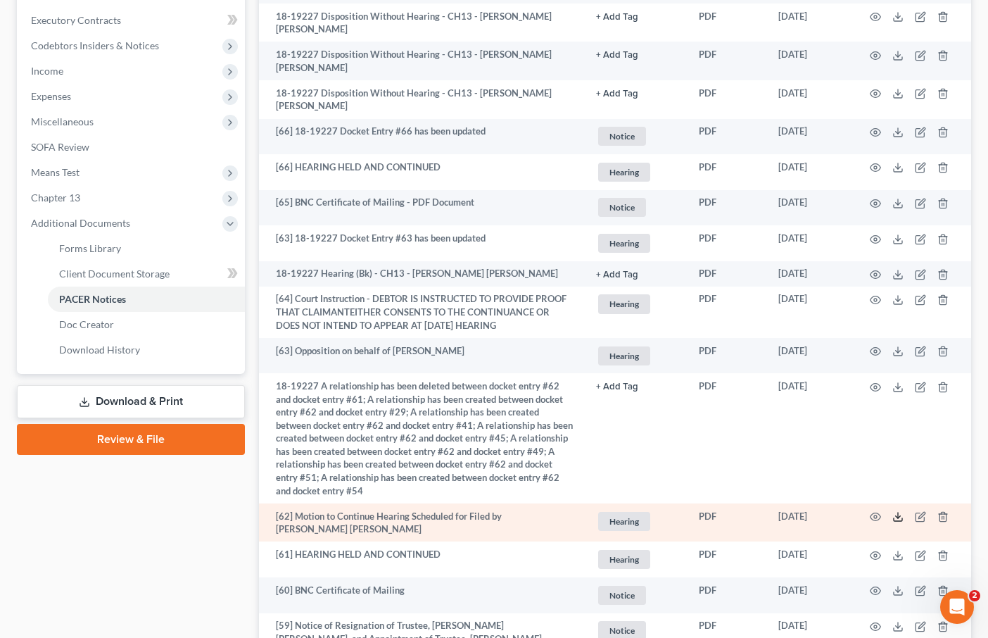
click at [899, 511] on icon at bounding box center [897, 516] width 11 height 11
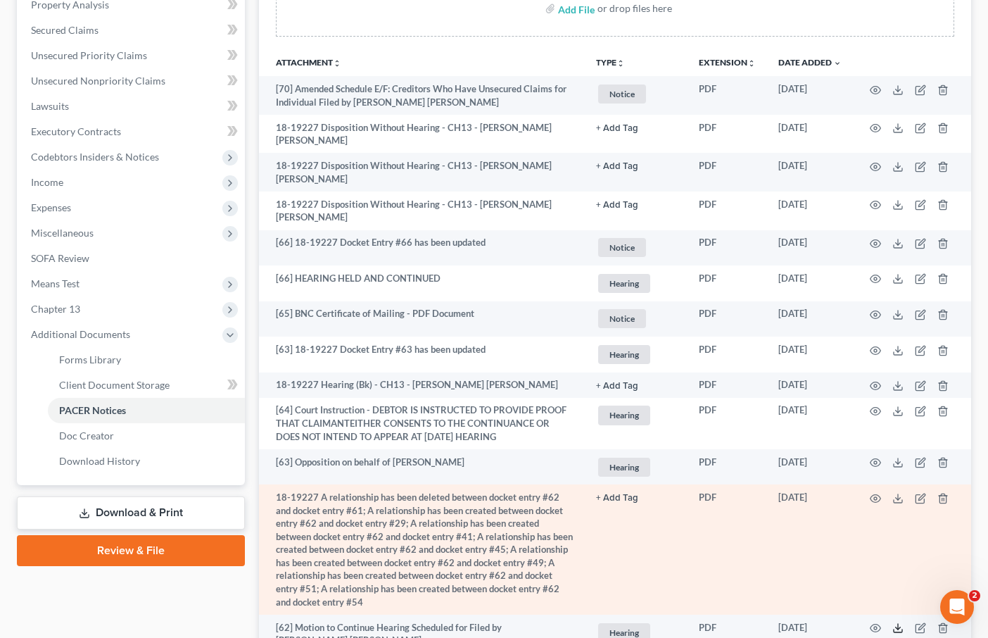
scroll to position [413, 0]
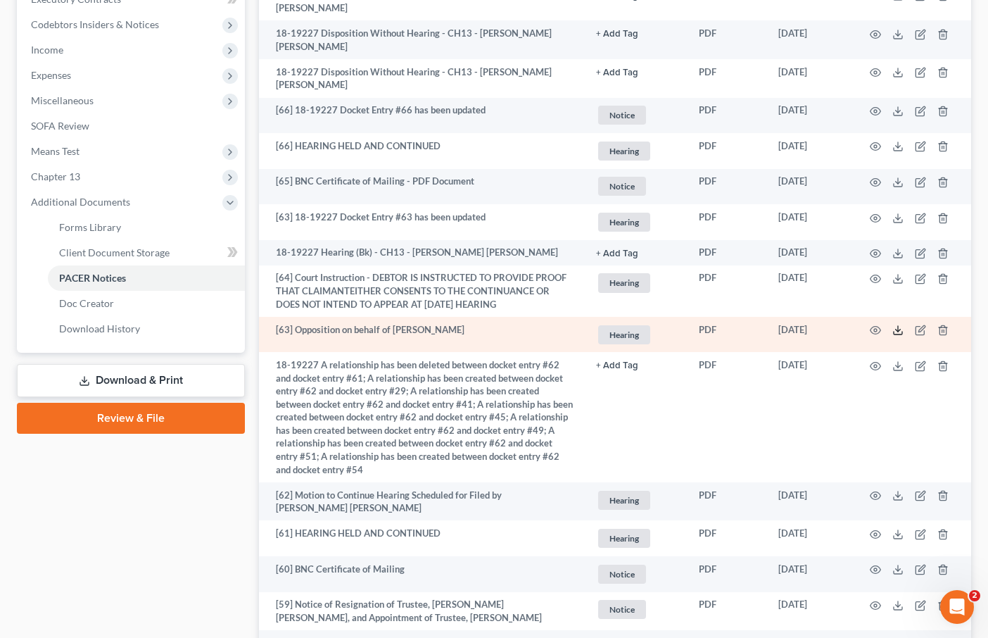
click at [896, 324] on icon at bounding box center [897, 329] width 11 height 11
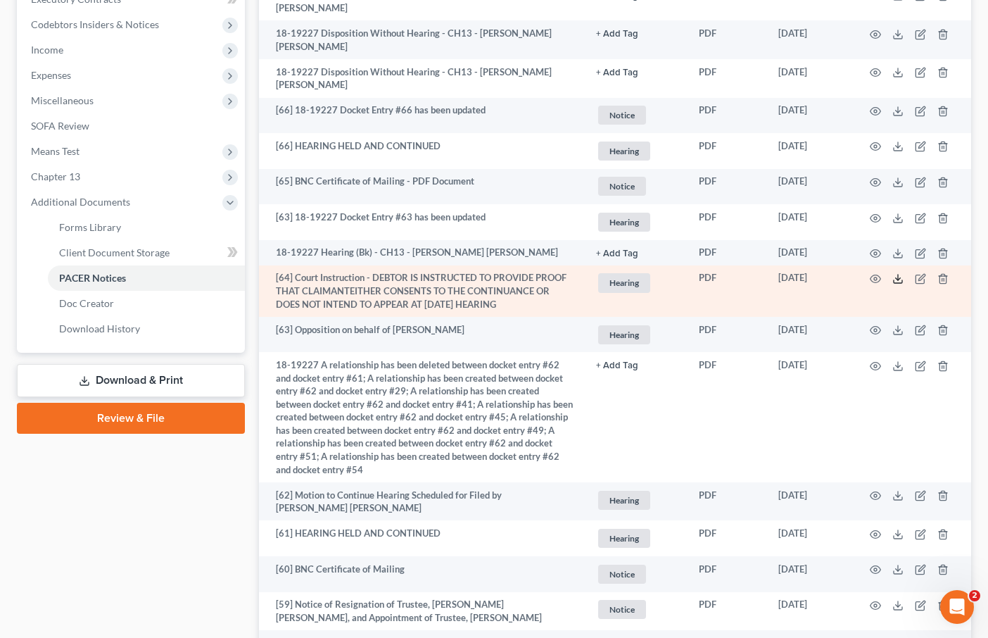
click at [899, 278] on polyline at bounding box center [898, 279] width 5 height 2
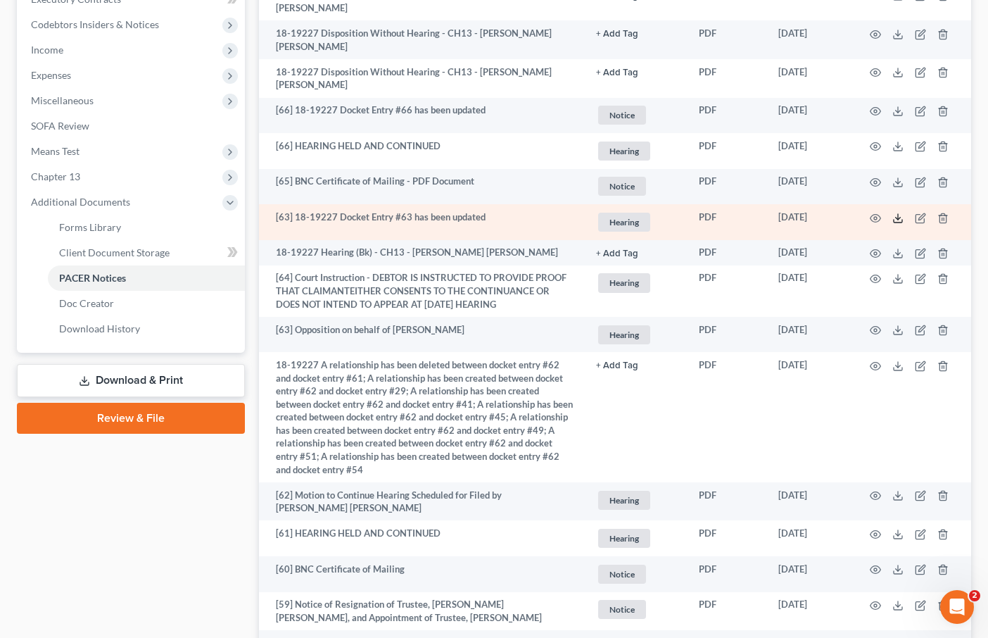
click at [900, 217] on polyline at bounding box center [898, 218] width 5 height 2
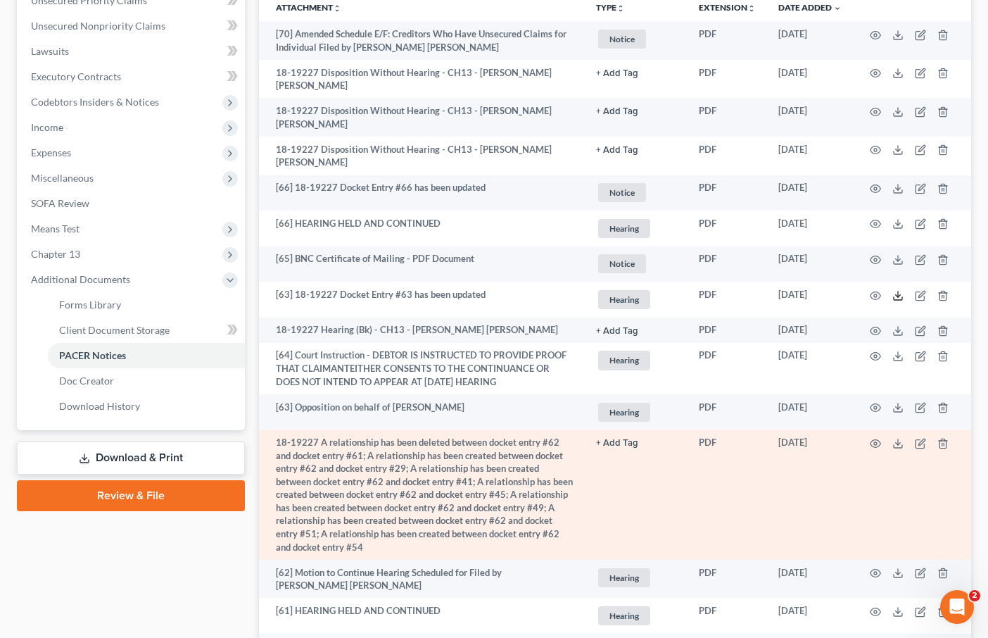
scroll to position [324, 0]
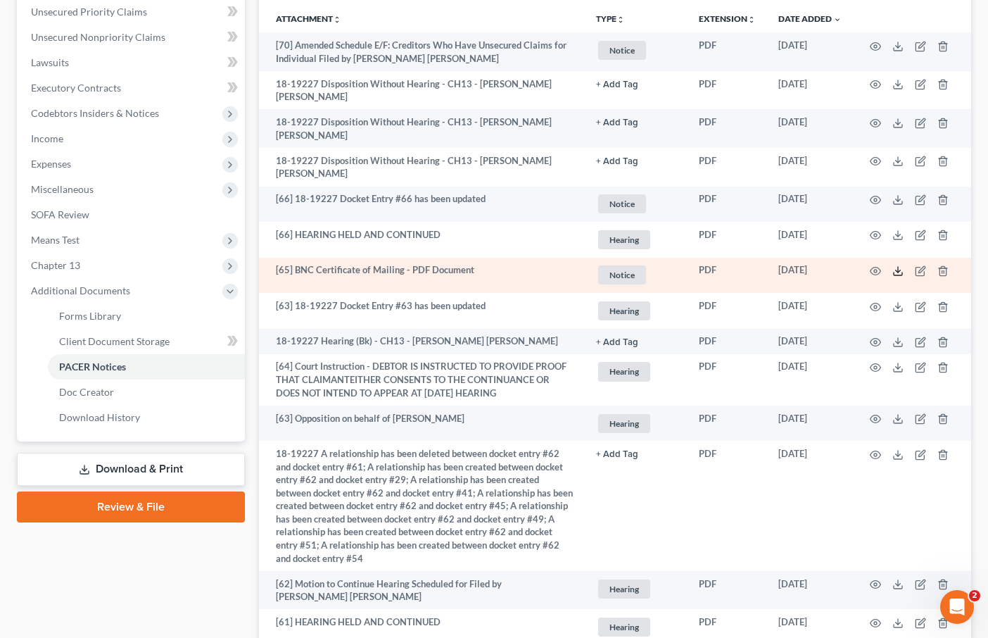
click at [898, 265] on icon at bounding box center [897, 270] width 11 height 11
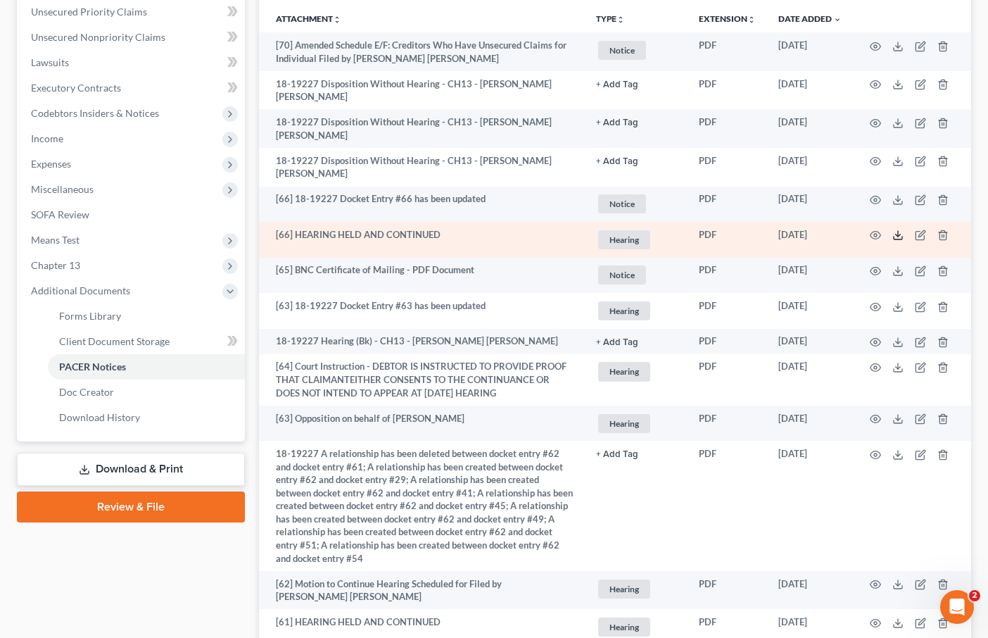
click at [894, 229] on icon at bounding box center [897, 234] width 11 height 11
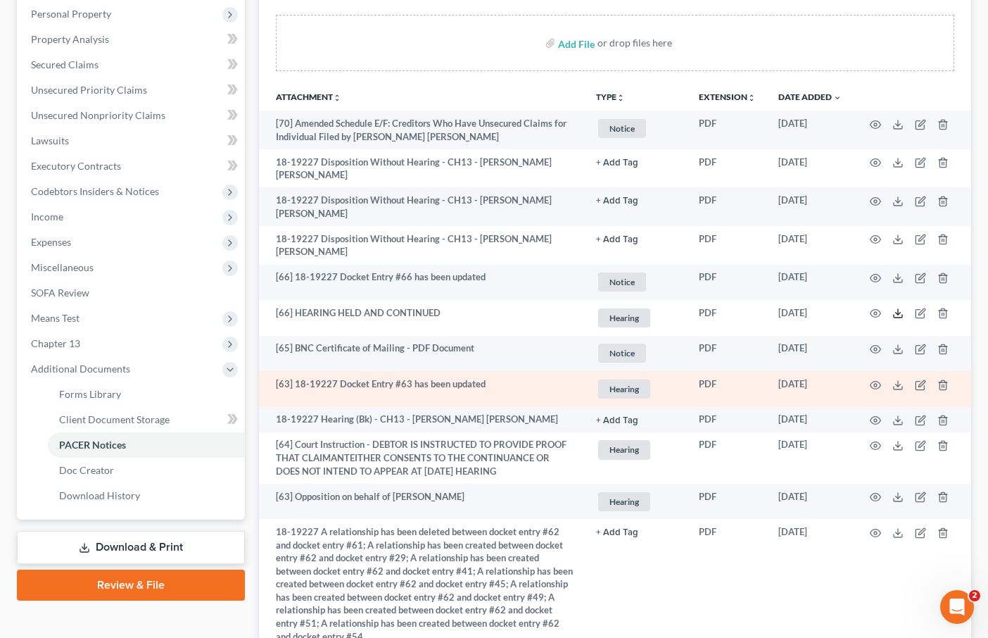
scroll to position [245, 0]
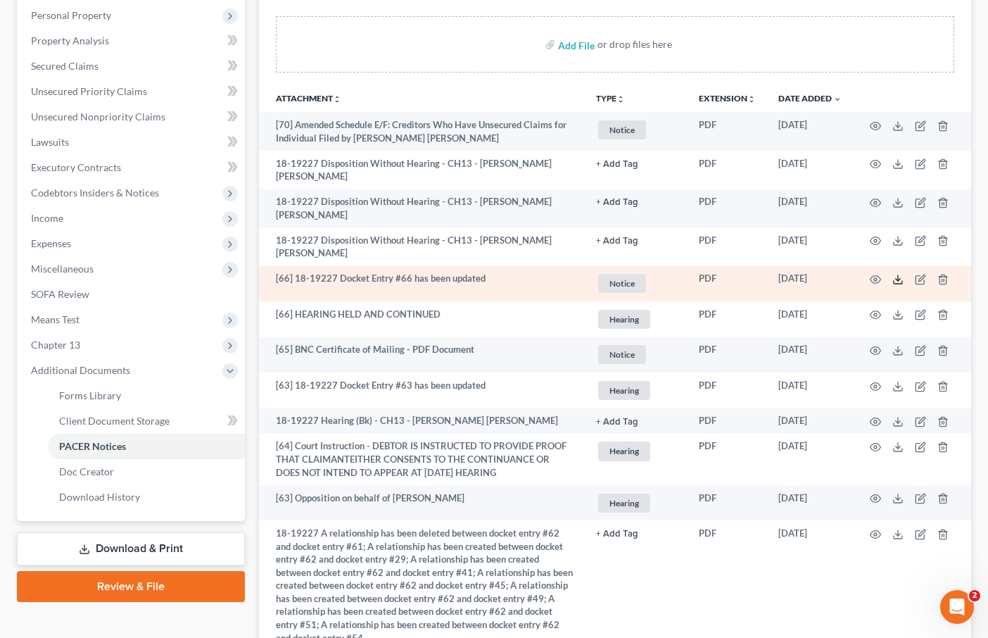
click at [901, 274] on icon at bounding box center [897, 279] width 11 height 11
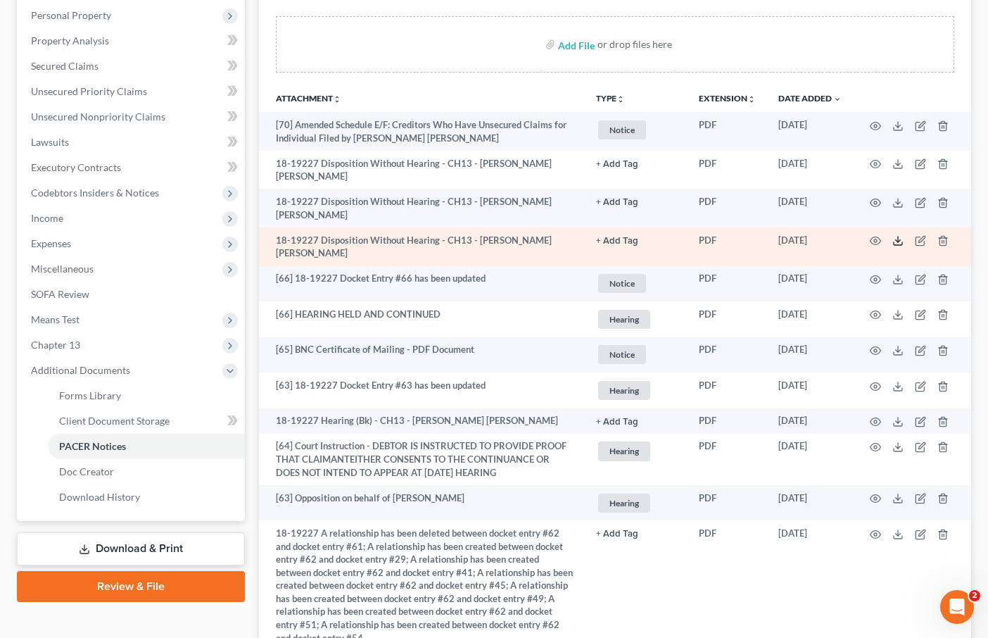
click at [896, 242] on icon at bounding box center [898, 243] width 8 height 3
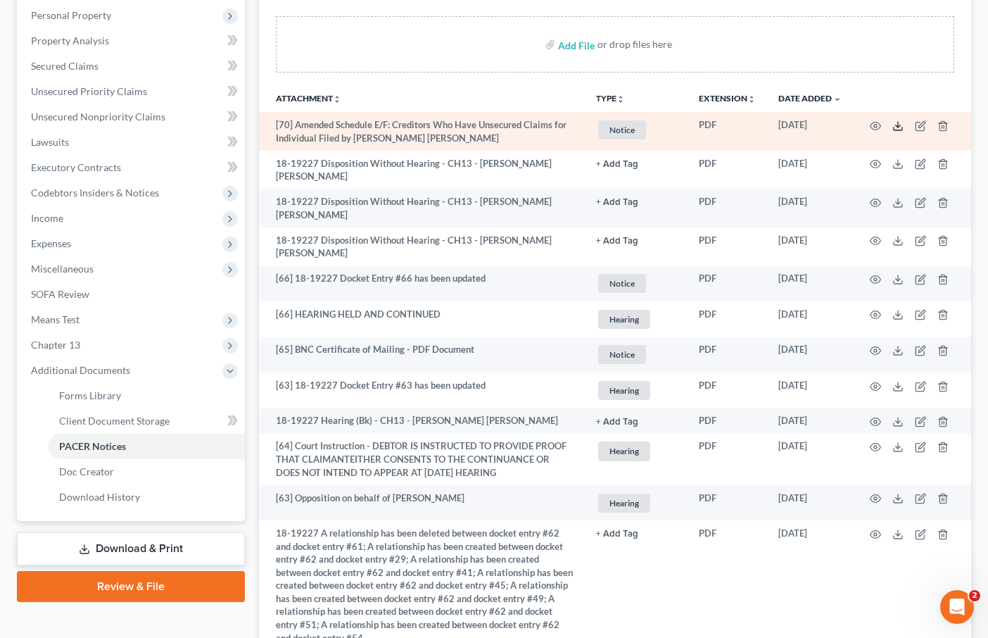
click at [896, 127] on icon at bounding box center [897, 125] width 11 height 11
